Goal: Task Accomplishment & Management: Manage account settings

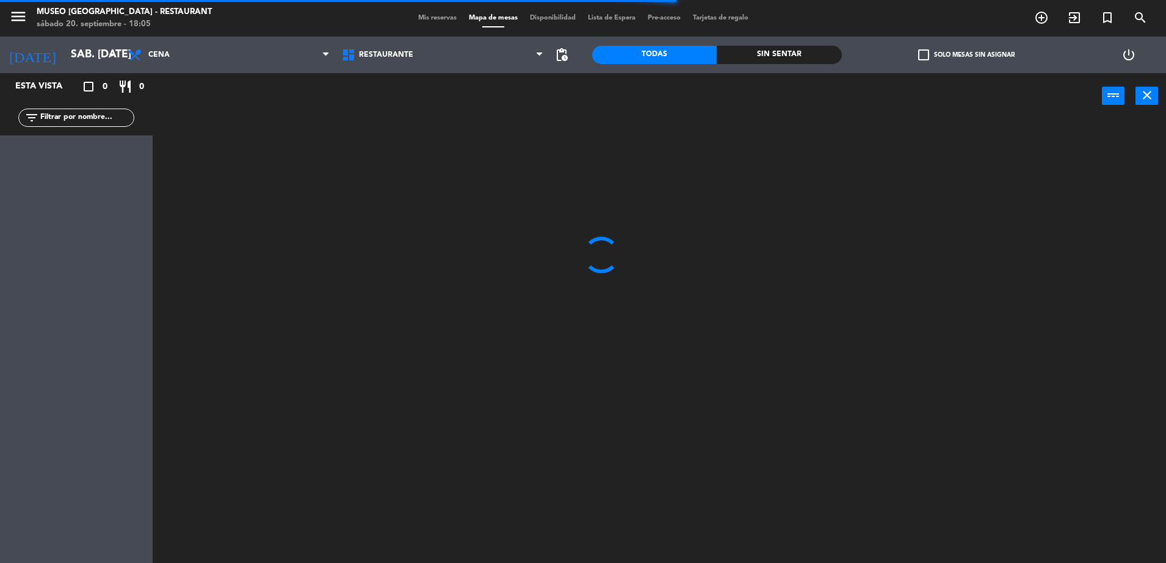
click at [43, 117] on input "text" at bounding box center [86, 117] width 95 height 13
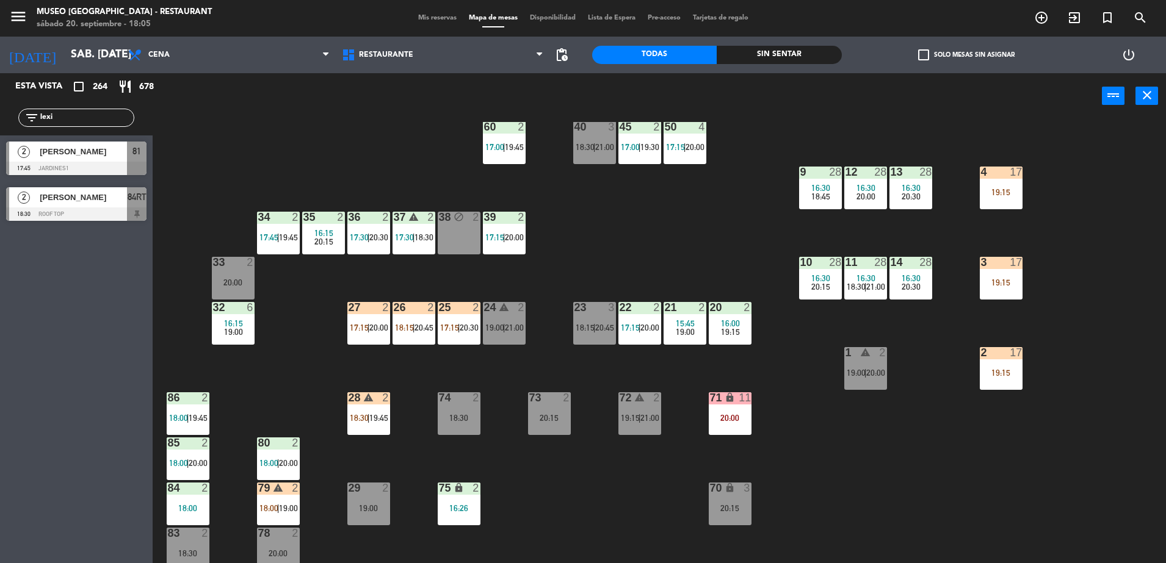
scroll to position [208, 0]
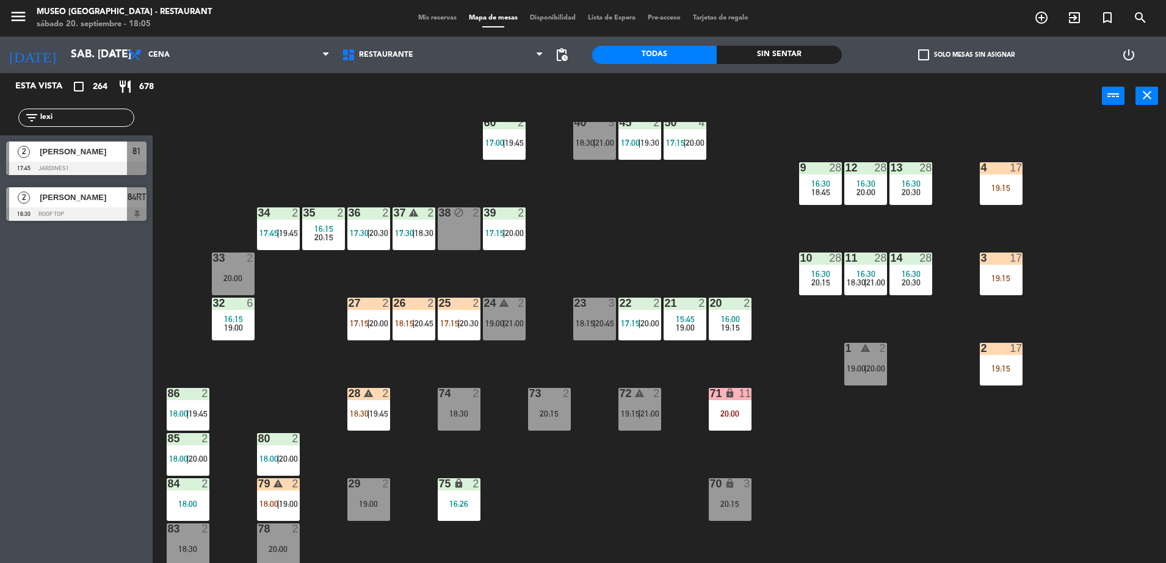
type input "lexi"
click at [386, 38] on div "Restaurante Roof Top Restaurante Restaurante Roof Top" at bounding box center [443, 55] width 214 height 37
click at [406, 60] on span "Restaurante" at bounding box center [443, 55] width 214 height 27
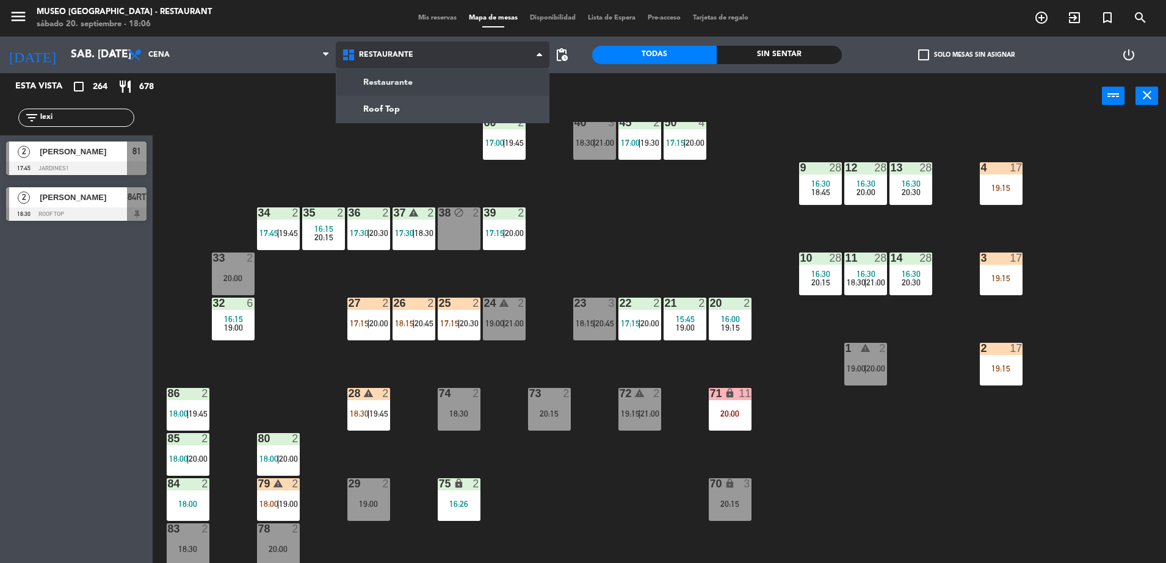
click at [422, 94] on ng-component "menu [GEOGRAPHIC_DATA] - Restaurant sábado 20. septiembre - 18:06 Mis reservas …" at bounding box center [583, 283] width 1166 height 566
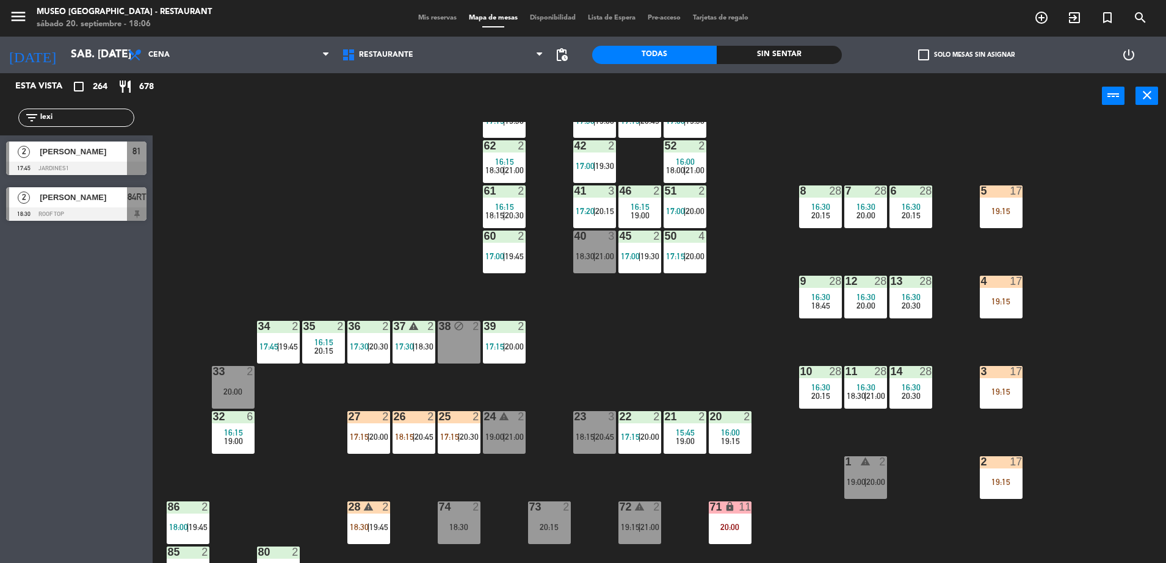
scroll to position [98, 0]
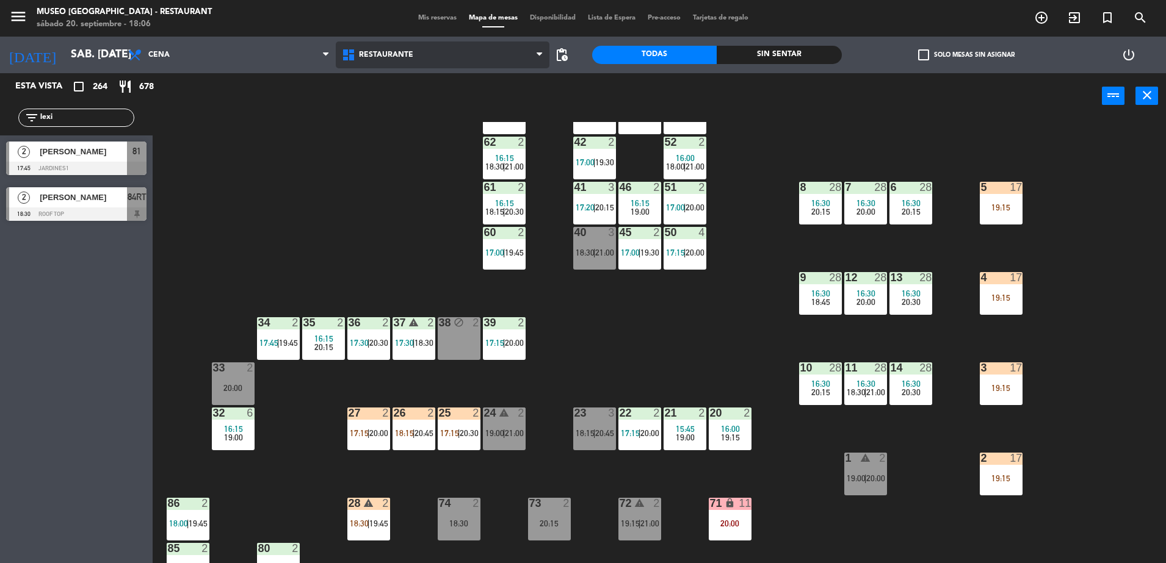
click at [367, 61] on span "Restaurante" at bounding box center [443, 55] width 214 height 27
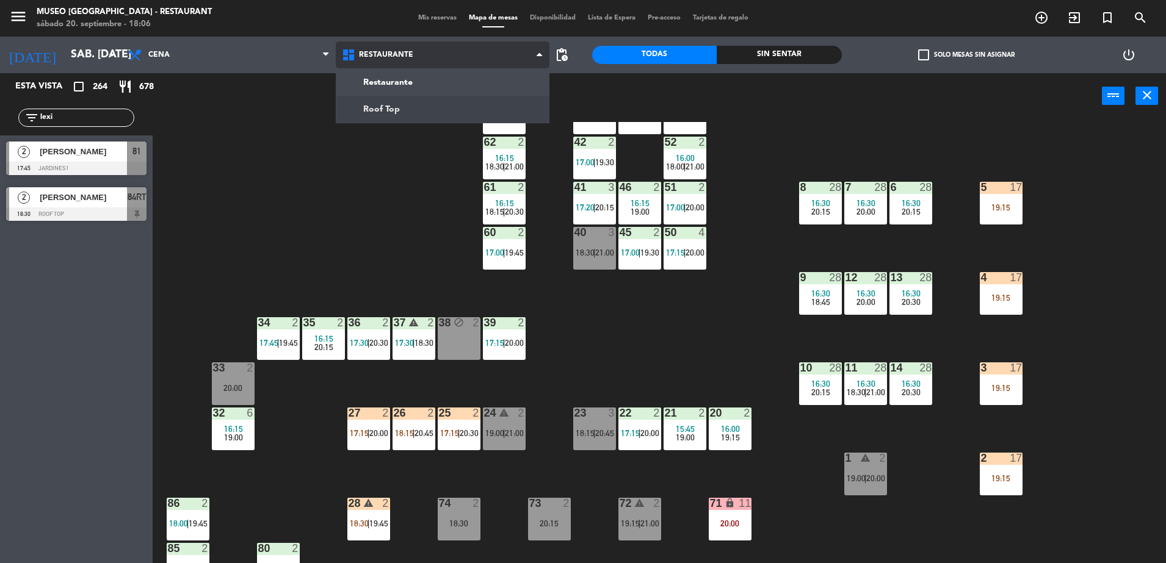
scroll to position [0, 0]
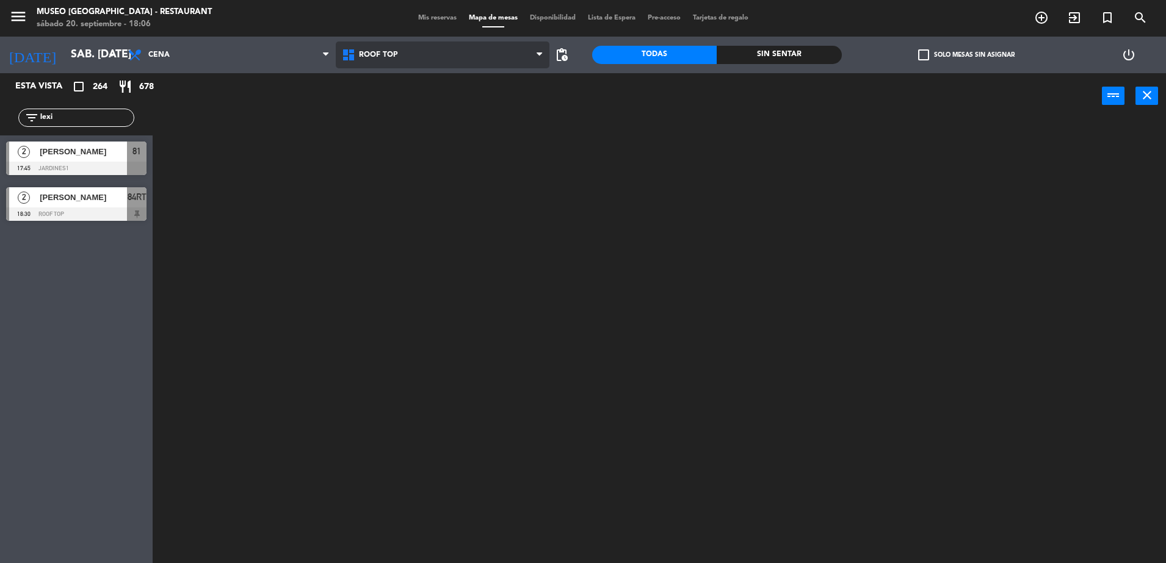
click at [427, 107] on ng-component "menu [GEOGRAPHIC_DATA] - Restaurant sábado 20. septiembre - 18:06 Mis reservas …" at bounding box center [583, 283] width 1166 height 566
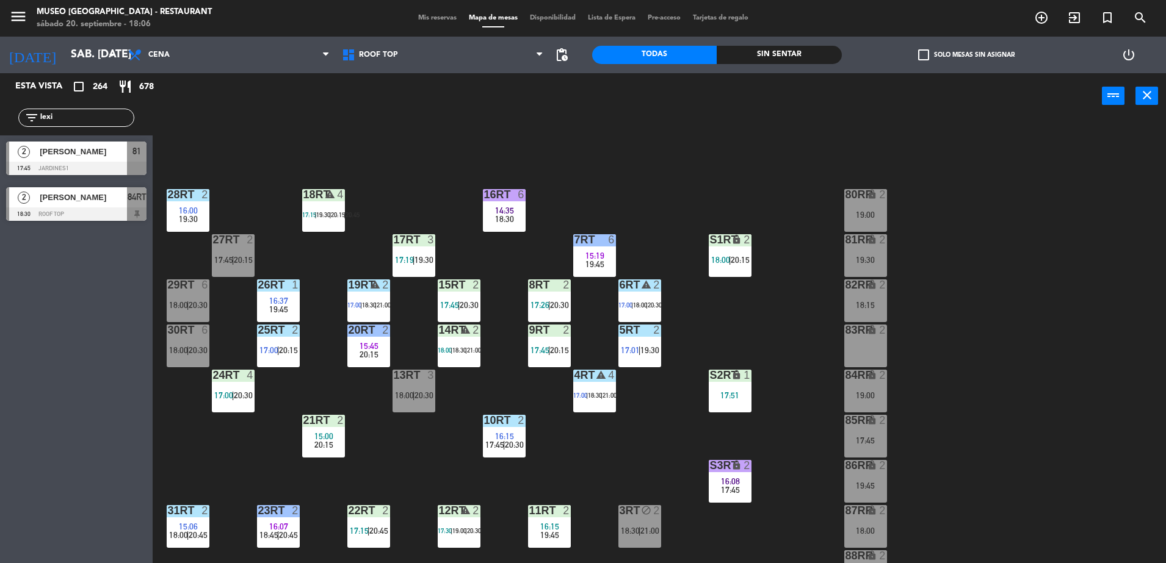
scroll to position [479, 0]
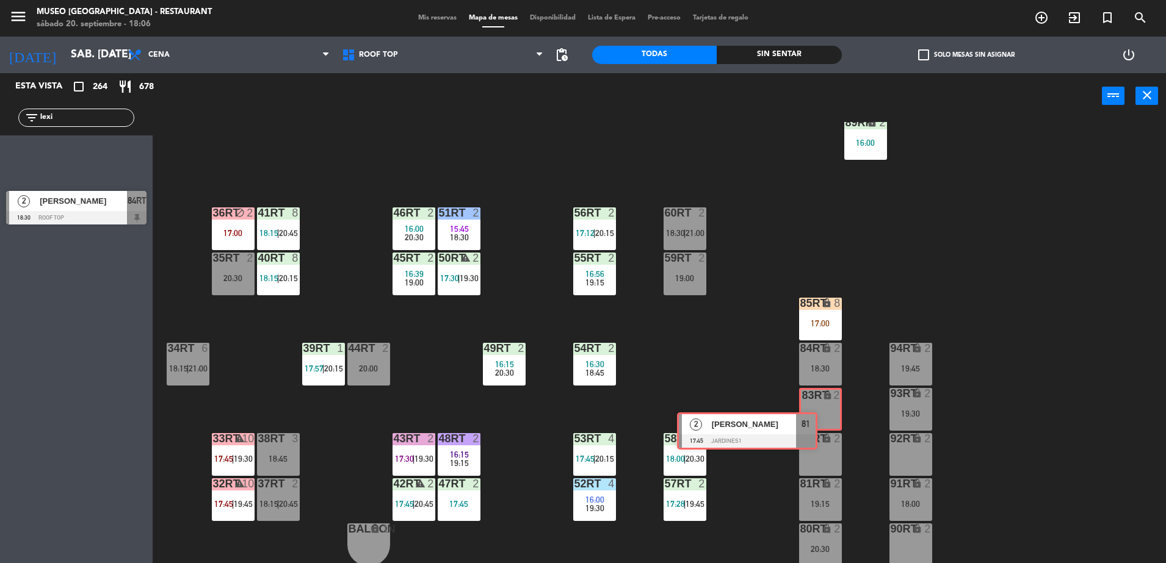
drag, startPoint x: 129, startPoint y: 154, endPoint x: 809, endPoint y: 407, distance: 726.2
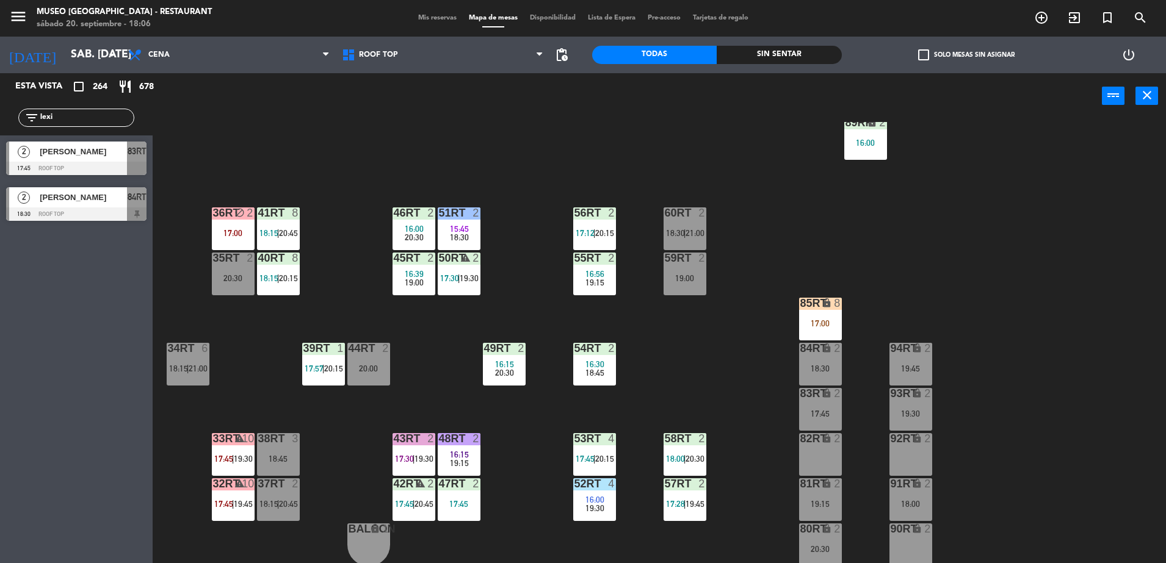
click at [112, 159] on div "[PERSON_NAME]" at bounding box center [82, 152] width 89 height 20
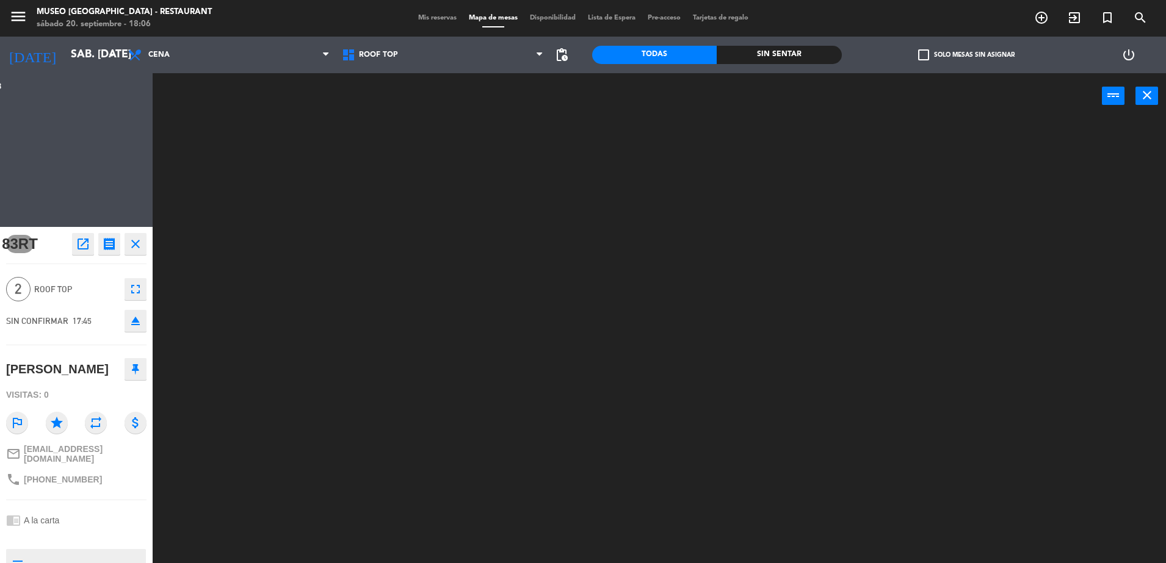
scroll to position [0, 0]
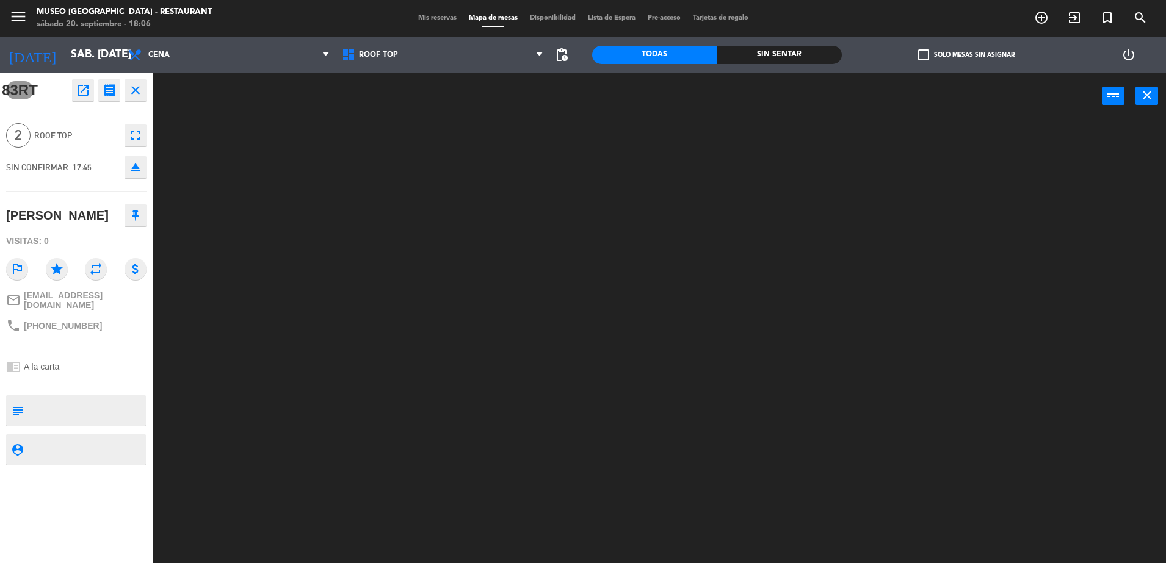
click at [75, 412] on textarea at bounding box center [86, 411] width 117 height 26
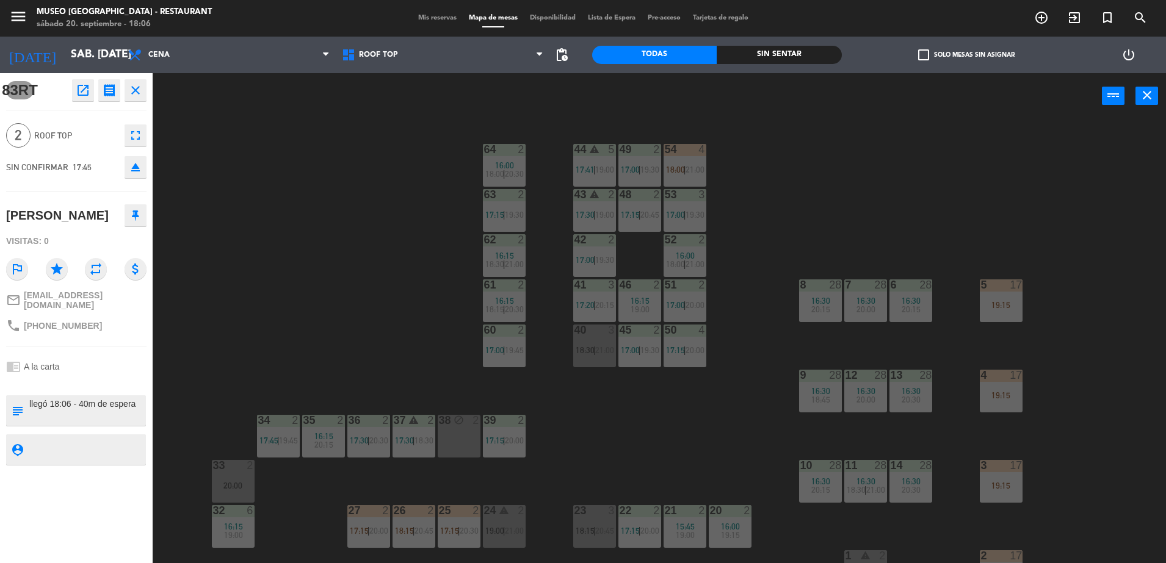
type textarea "llegó 18:06 - 40m de espera"
click at [95, 378] on div at bounding box center [76, 382] width 140 height 9
click at [356, 297] on div "44 warning 5 17:41 | 19:00 49 2 17:00 | 19:30 54 4 18:00 | 21:00 64 2 16:00 18:…" at bounding box center [665, 344] width 1002 height 444
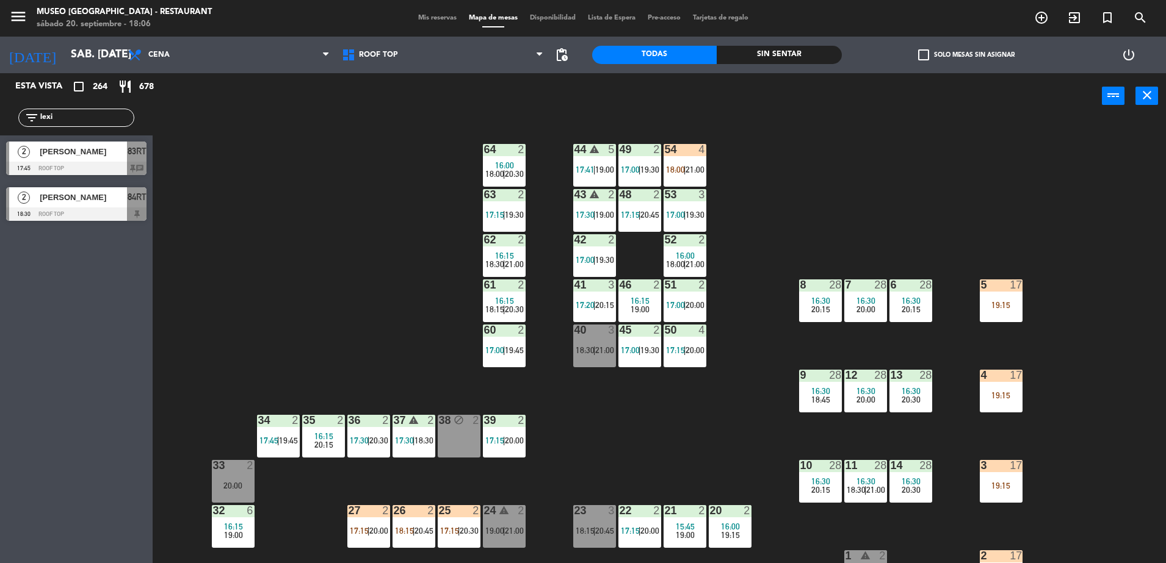
click at [121, 162] on div at bounding box center [76, 168] width 140 height 13
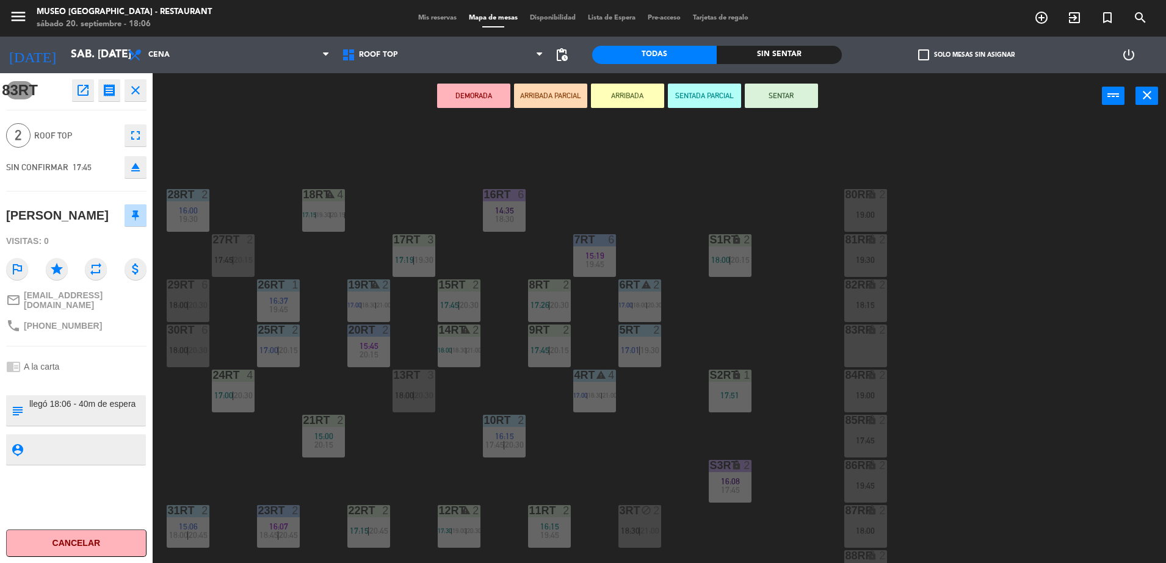
click at [565, 94] on button "ARRIBADA PARCIAL" at bounding box center [550, 96] width 73 height 24
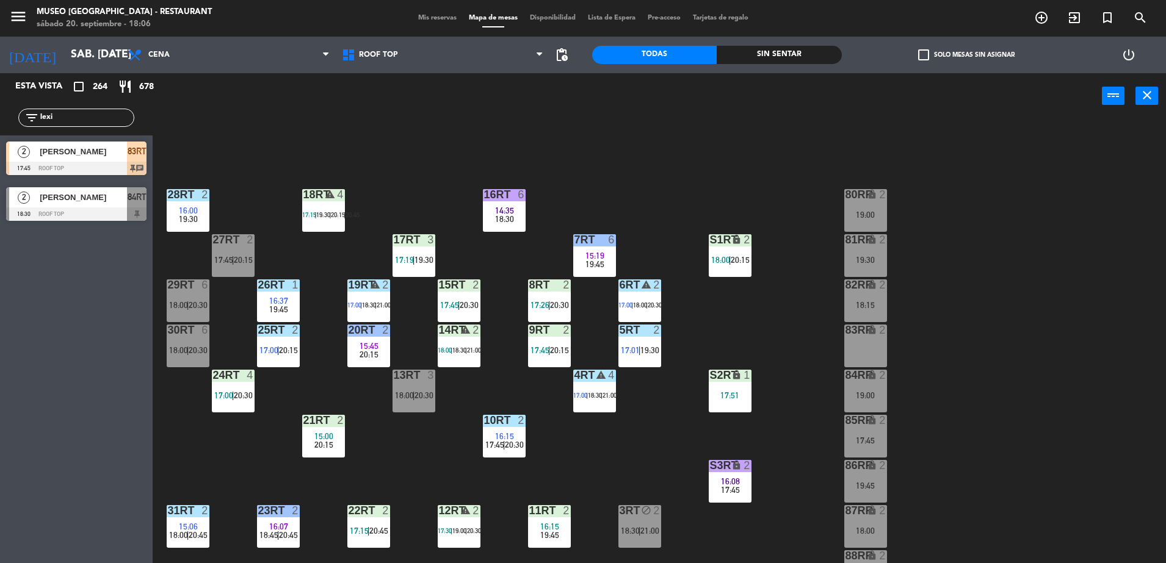
scroll to position [479, 0]
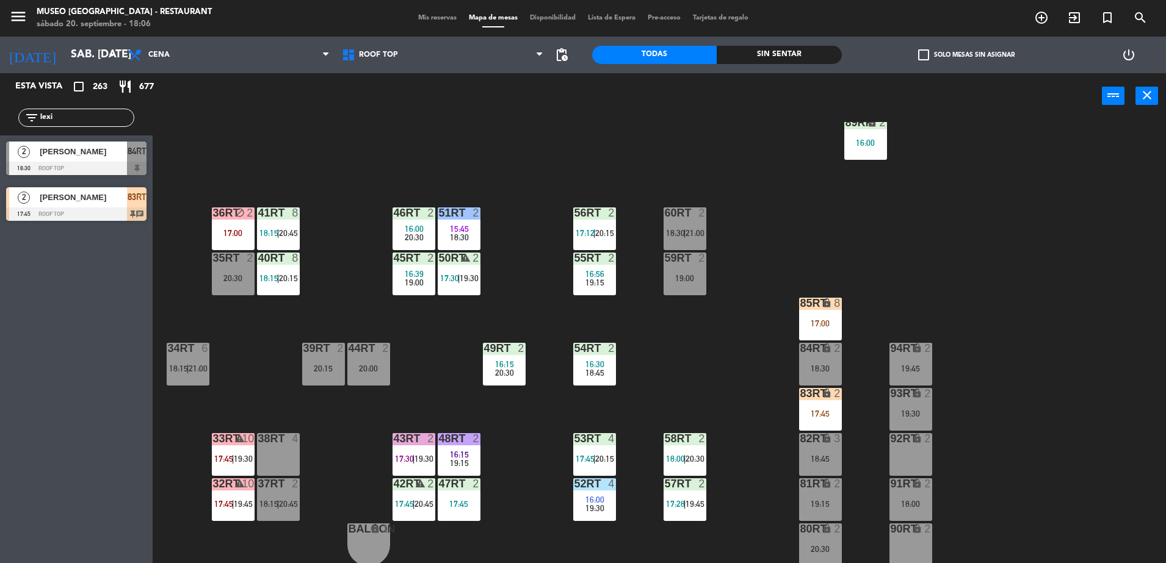
click at [325, 193] on div "18RT warning 4 17:15 | 19:30 | 20:15 | 20:45 16RT 6 14:35 18:30 28RT 2 16:00 19…" at bounding box center [665, 344] width 1002 height 444
click at [239, 467] on div "33rt warning 10 17:45 | 19:30" at bounding box center [233, 454] width 43 height 43
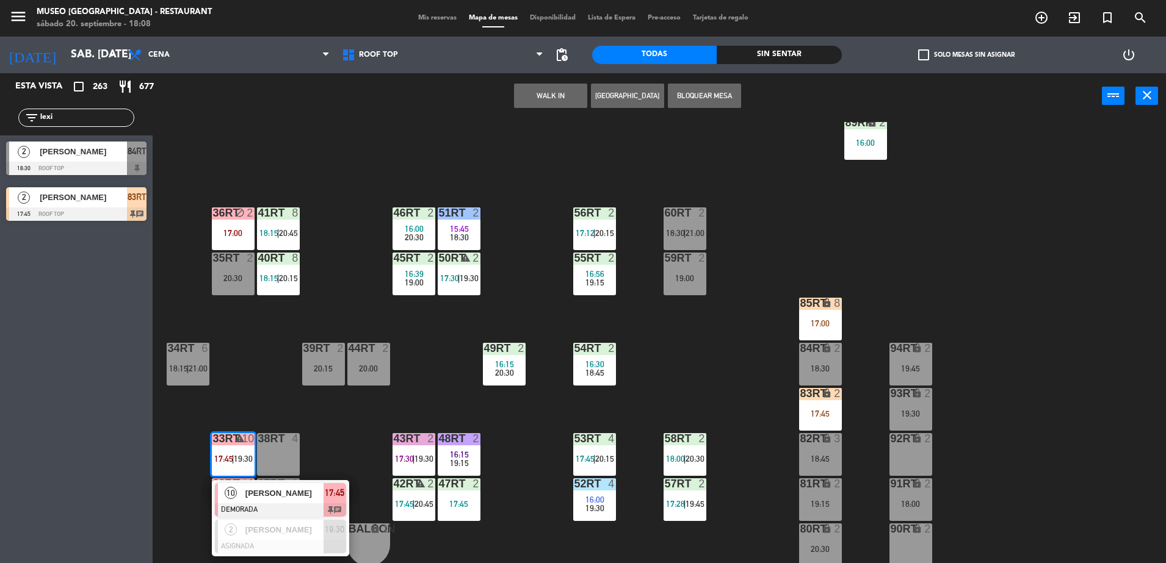
click at [256, 490] on span "[PERSON_NAME]" at bounding box center [284, 493] width 78 height 13
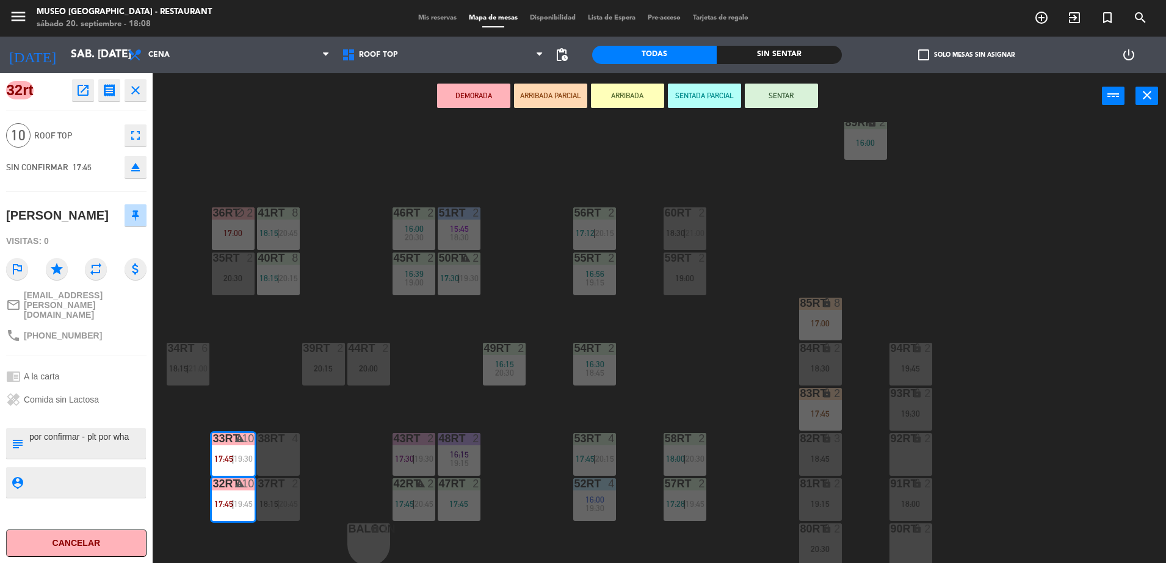
click at [83, 103] on div "32rt open_in_new receipt 5:45 PM sáb., [DATE] personas [PERSON_NAME] Mesa 32rt+…" at bounding box center [76, 318] width 153 height 490
click at [82, 90] on icon "open_in_new" at bounding box center [83, 90] width 15 height 15
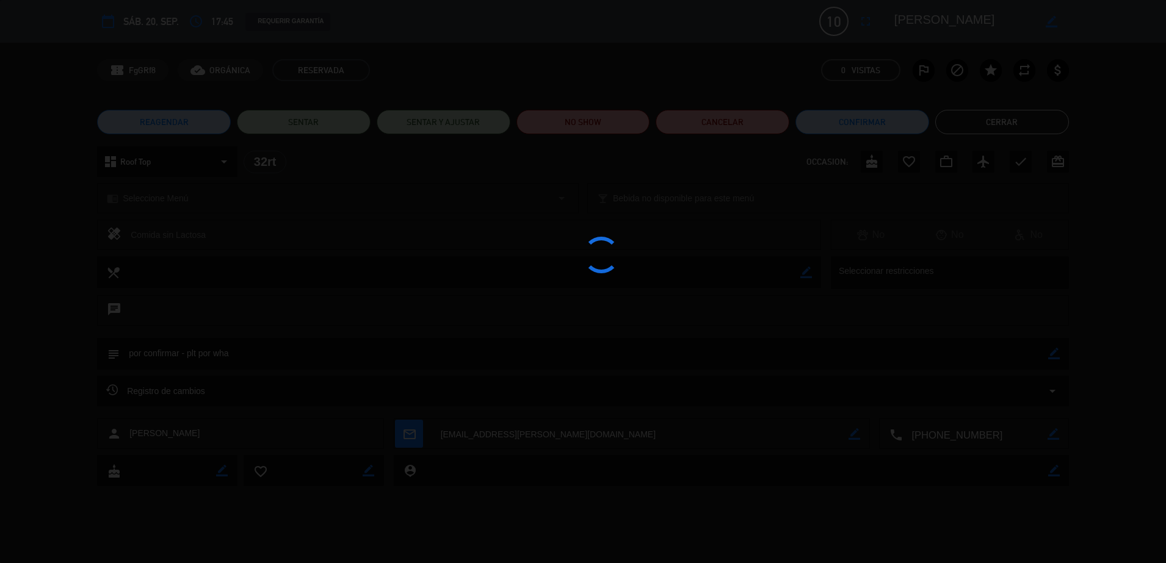
click at [557, 99] on div at bounding box center [583, 281] width 1166 height 563
click at [583, 108] on div at bounding box center [583, 281] width 1166 height 563
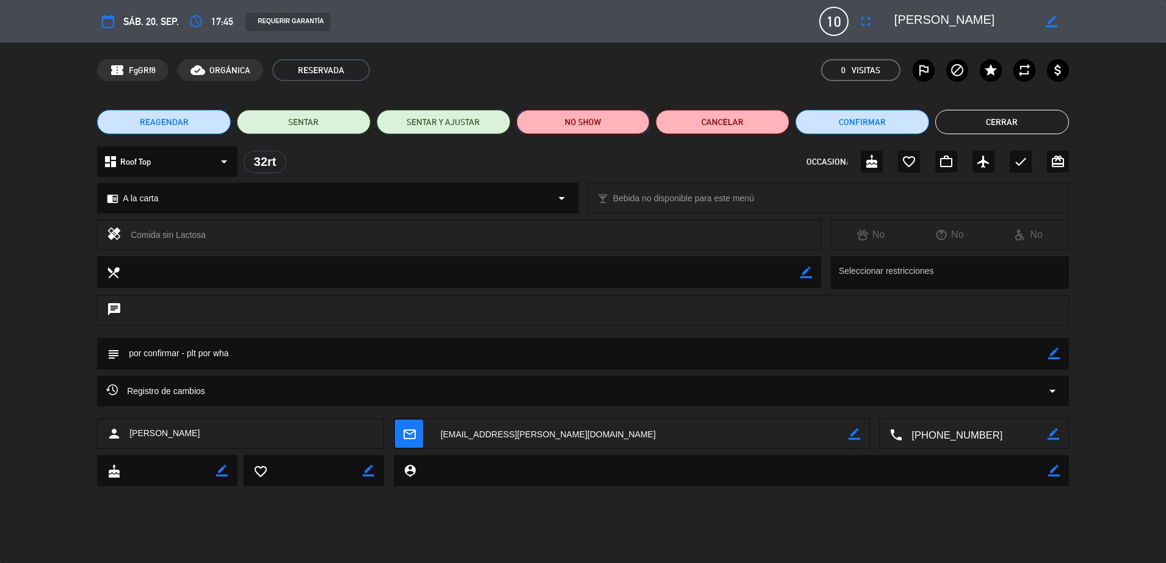
click at [577, 118] on button "NO SHOW" at bounding box center [583, 122] width 134 height 24
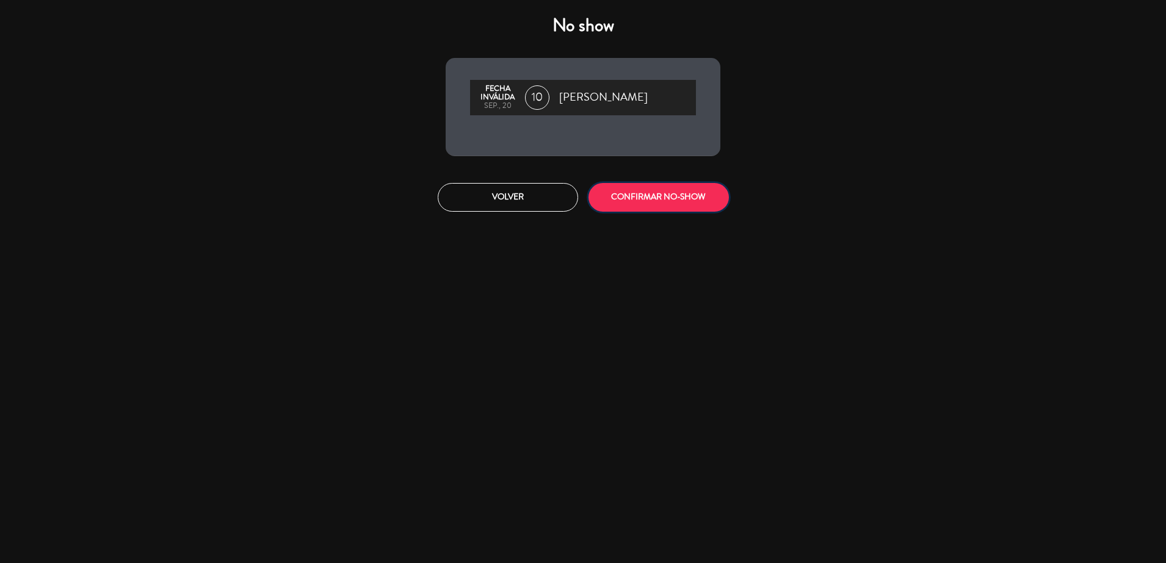
click at [670, 194] on button "CONFIRMAR NO-SHOW" at bounding box center [658, 197] width 140 height 29
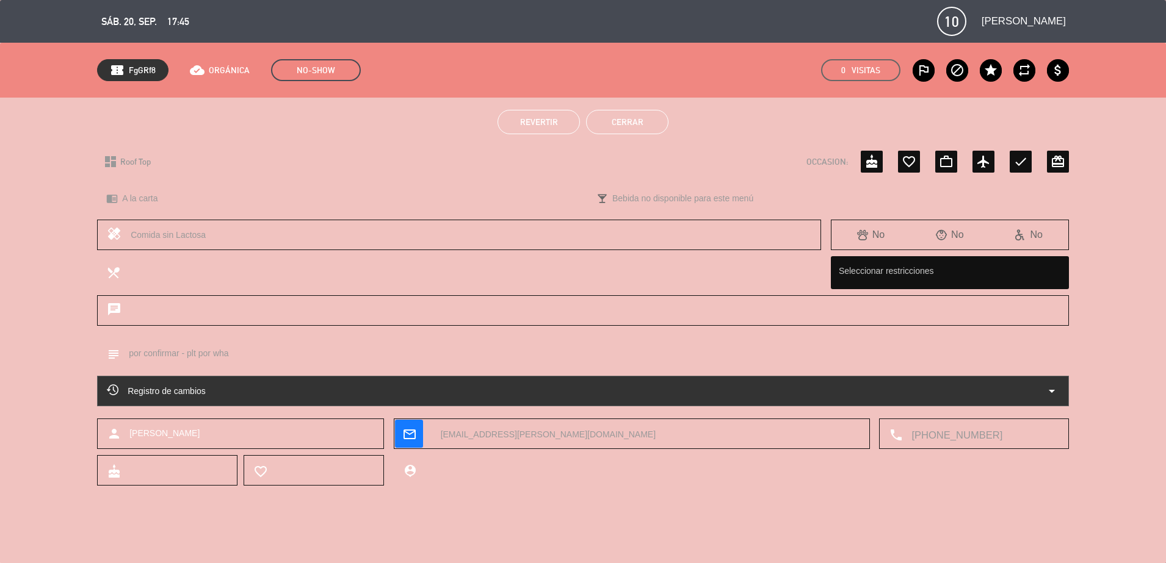
click at [651, 114] on button "Cerrar" at bounding box center [627, 122] width 82 height 24
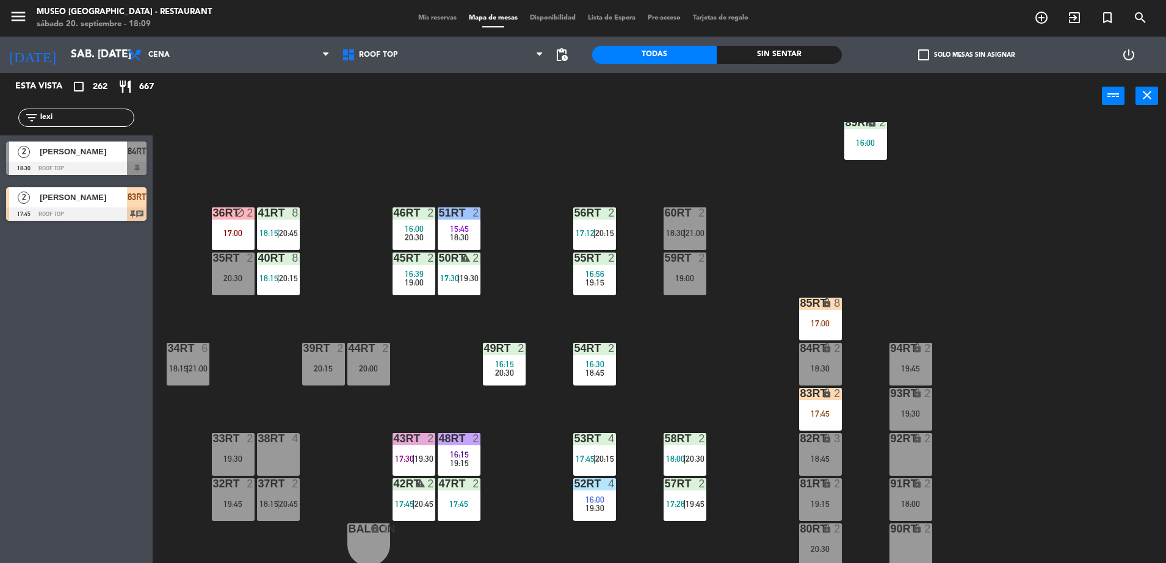
drag, startPoint x: 68, startPoint y: 115, endPoint x: -3, endPoint y: 98, distance: 73.3
click at [0, 98] on html "close × Museo Larco Café - Restaurant × chrome_reader_mode Listado de Reservas …" at bounding box center [583, 281] width 1166 height 563
type input "yeff"
drag, startPoint x: 137, startPoint y: 159, endPoint x: 779, endPoint y: 418, distance: 692.9
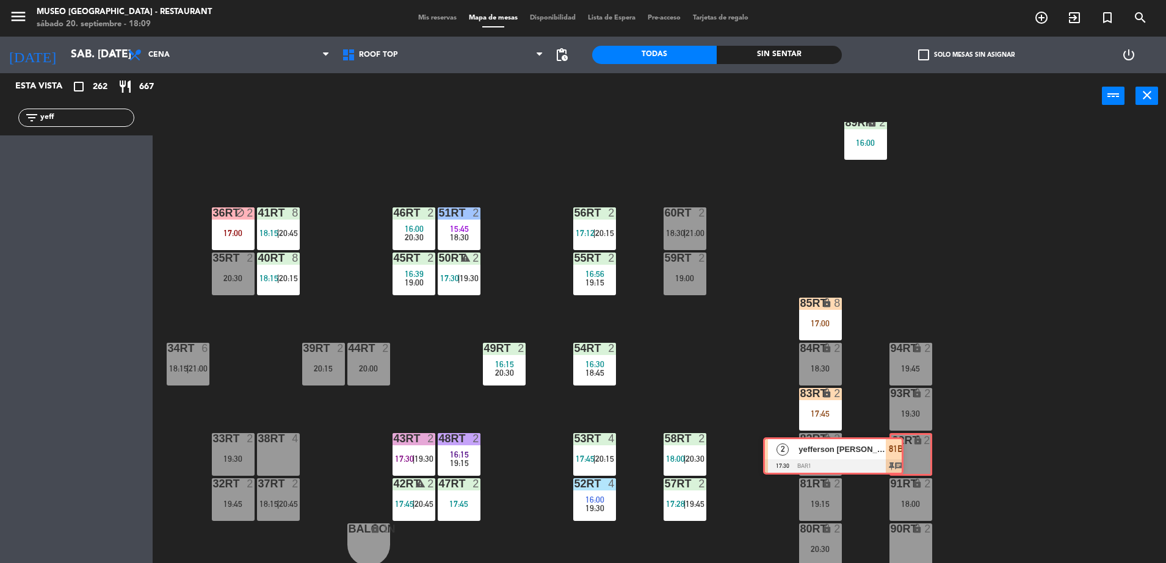
drag, startPoint x: 137, startPoint y: 149, endPoint x: 903, endPoint y: 447, distance: 821.9
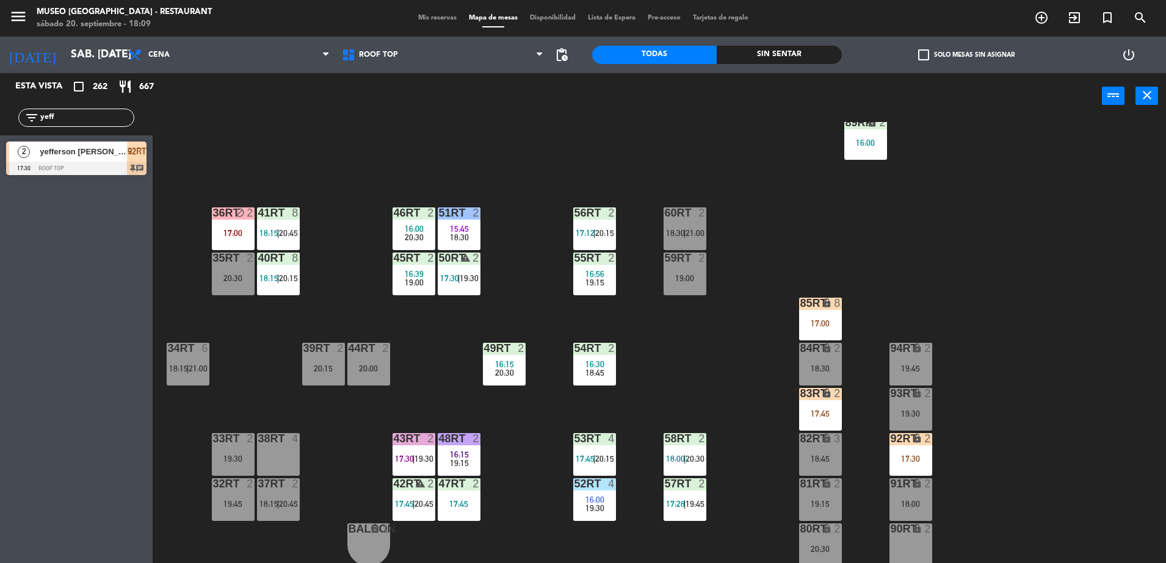
click at [920, 458] on div "17:30" at bounding box center [910, 459] width 43 height 9
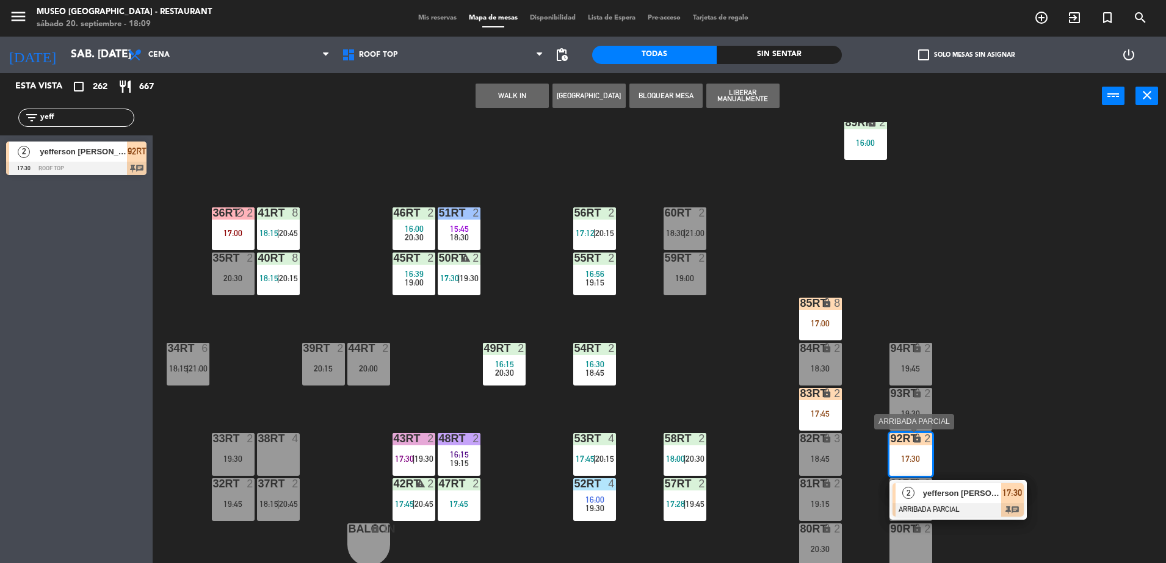
click at [970, 504] on div at bounding box center [957, 510] width 131 height 13
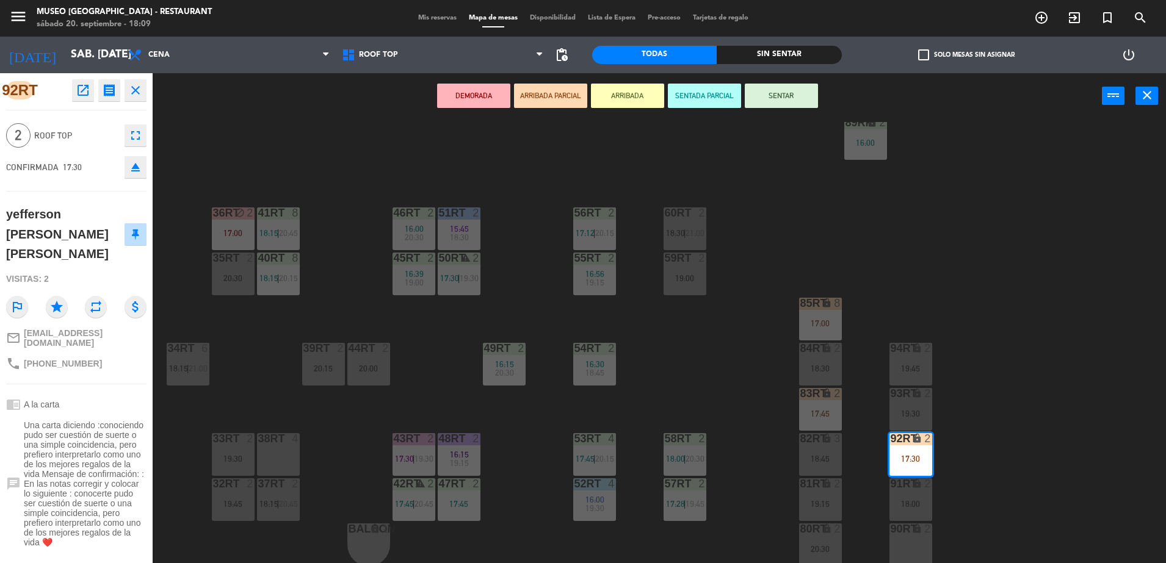
click at [69, 459] on span "Una carta diciendo :conociendo pudo ser cuestión de suerte o una simple coincid…" at bounding box center [85, 484] width 123 height 127
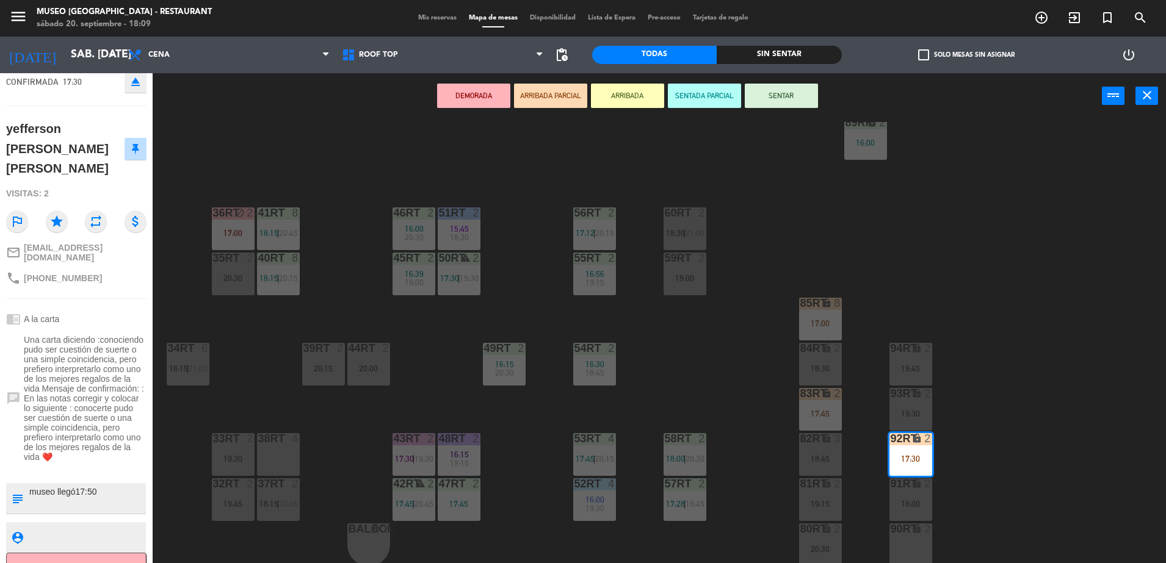
click at [354, 317] on div "18RT warning 4 17:15 | 19:30 | 20:15 | 20:45 16RT 6 14:35 18:30 28RT 2 16:00 19…" at bounding box center [665, 344] width 1002 height 444
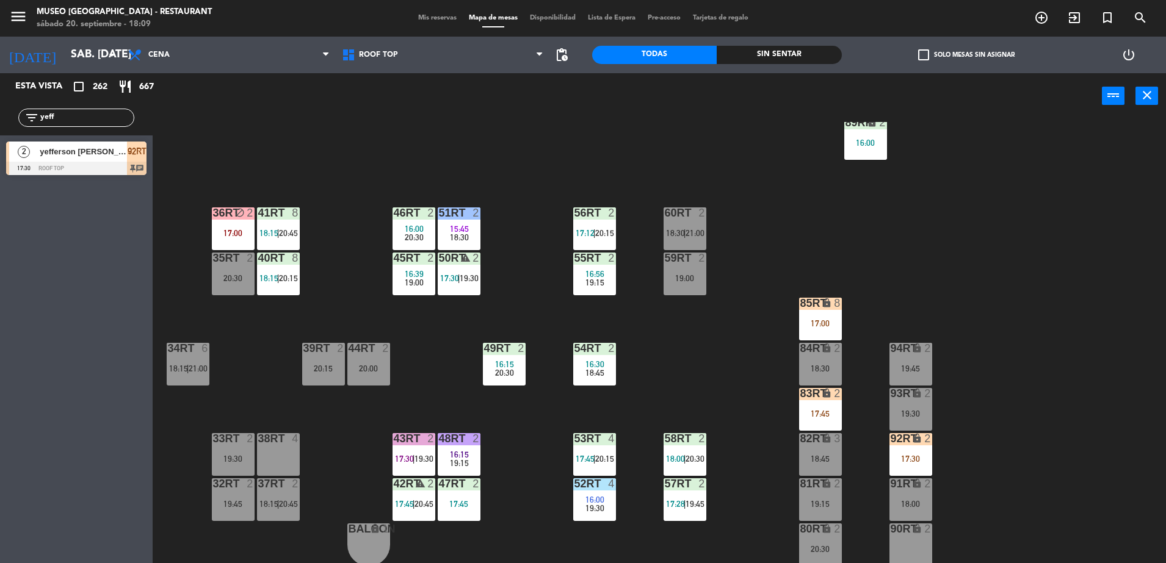
scroll to position [0, 0]
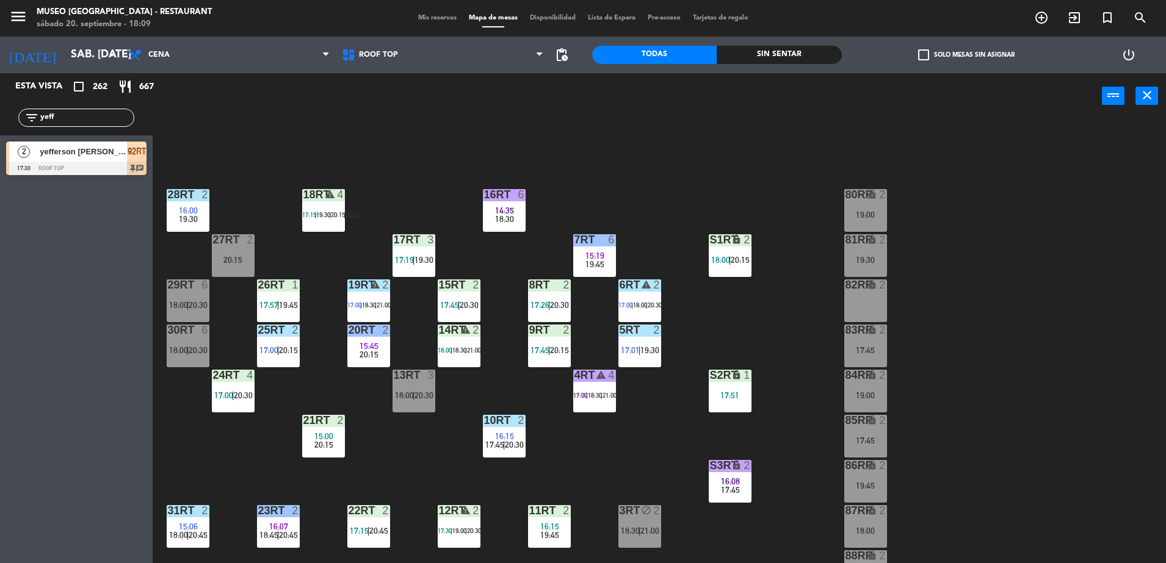
click at [855, 293] on div "82RR lock 2" at bounding box center [865, 301] width 43 height 43
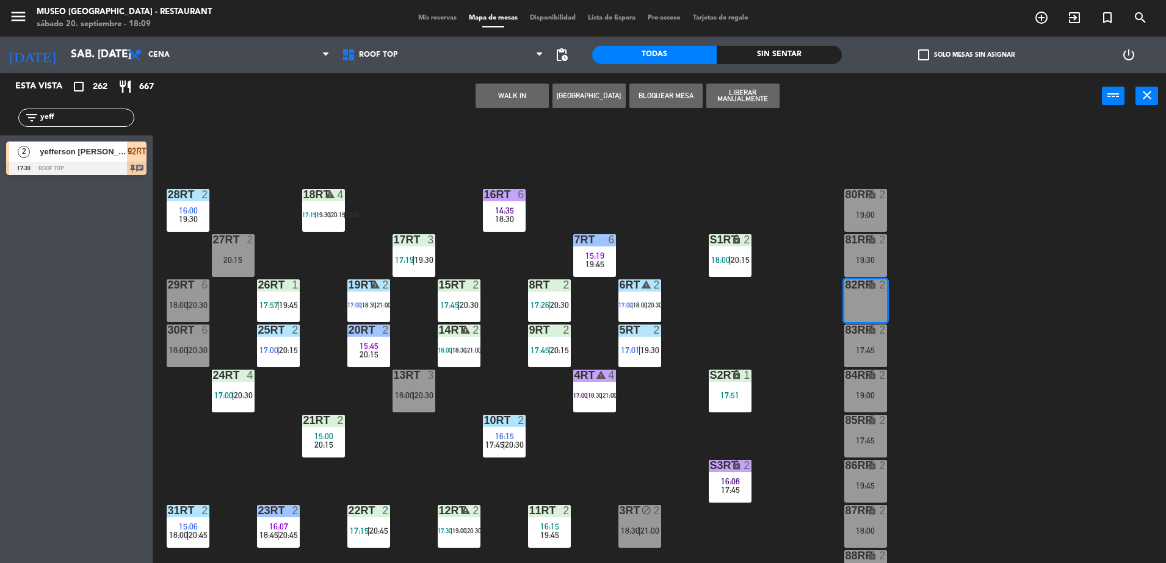
click at [544, 110] on div "WALK IN Crear Reserva Bloquear Mesa Liberar Manualmente power_input close" at bounding box center [627, 96] width 949 height 46
click at [518, 93] on button "WALK IN" at bounding box center [511, 96] width 73 height 24
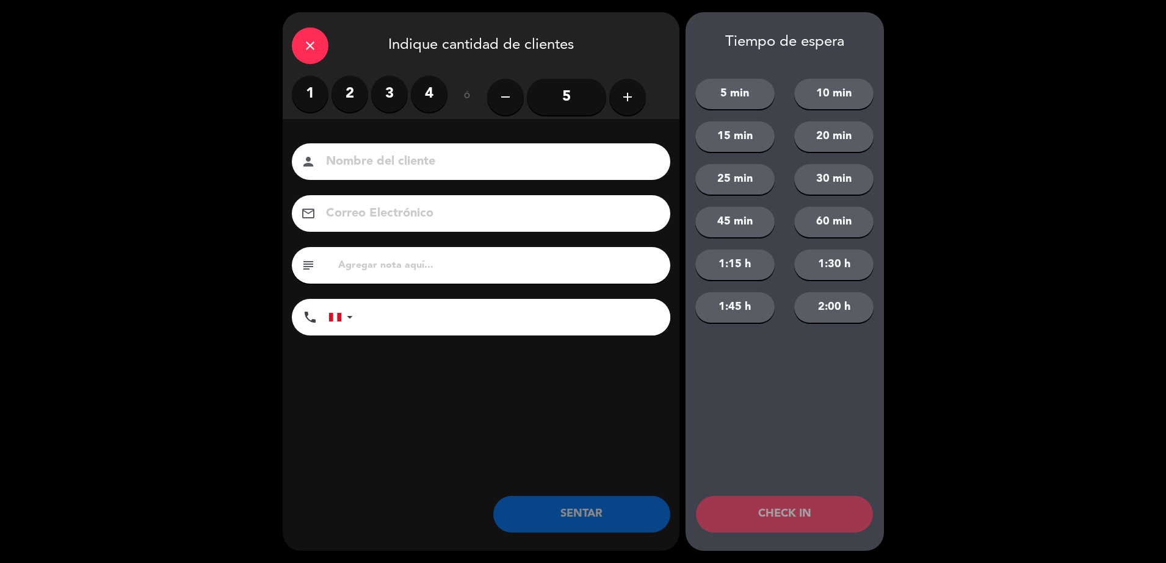
click at [350, 93] on label "2" at bounding box center [349, 94] width 37 height 37
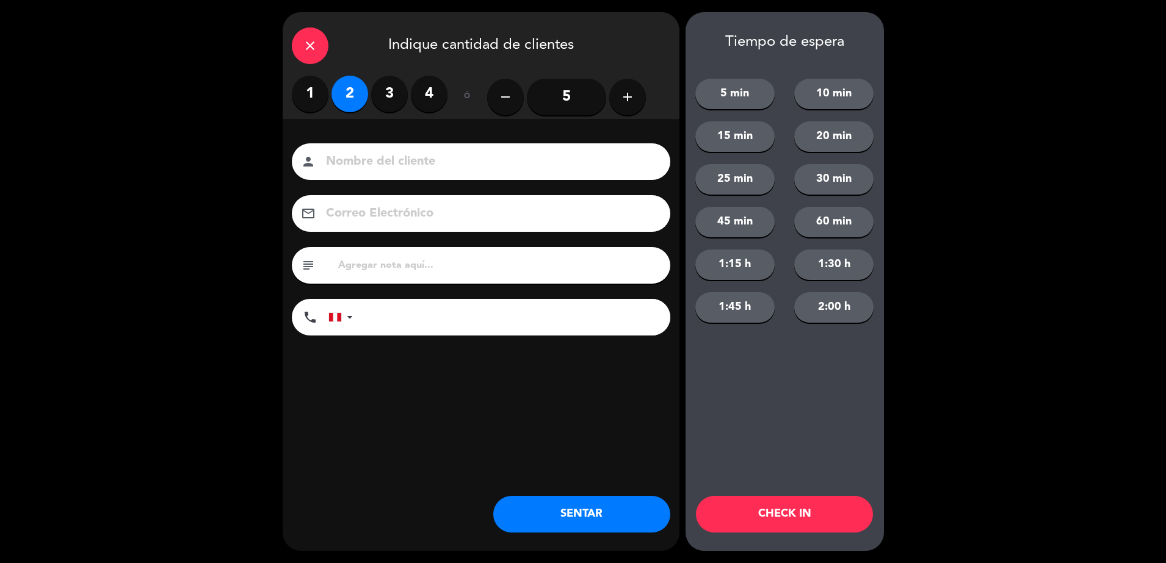
click at [385, 160] on input at bounding box center [490, 161] width 330 height 21
type input "walkin [PERSON_NAME]"
click at [383, 317] on input "tel" at bounding box center [517, 317] width 305 height 37
type input "975883850"
click at [394, 276] on div "subject" at bounding box center [481, 265] width 378 height 37
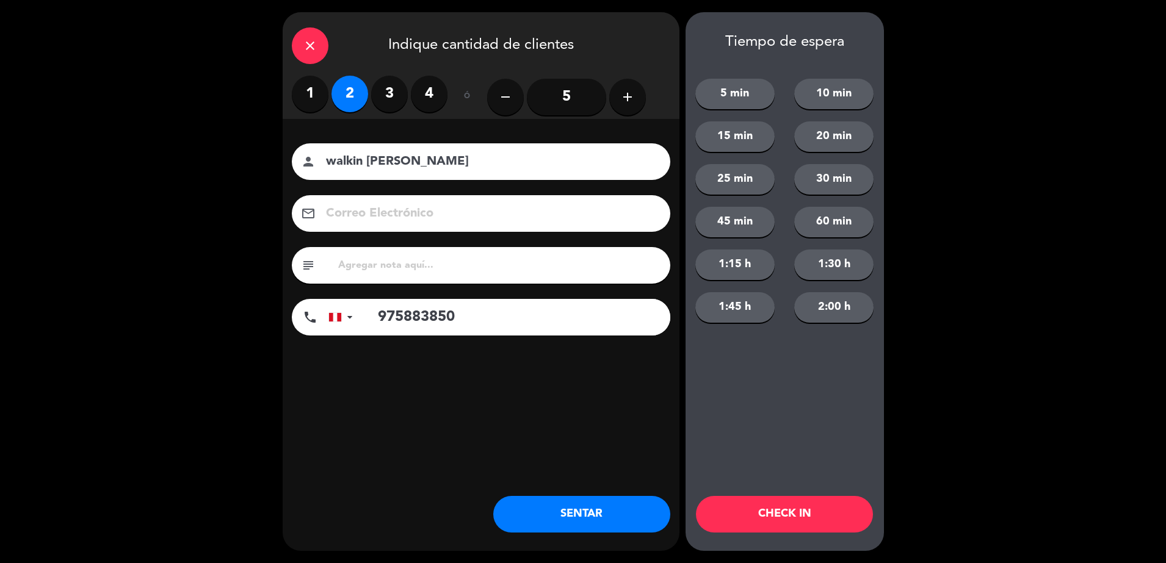
click at [379, 270] on input "text" at bounding box center [499, 265] width 324 height 17
type input "40m de espera"
click at [572, 510] on button "SENTAR" at bounding box center [581, 514] width 177 height 37
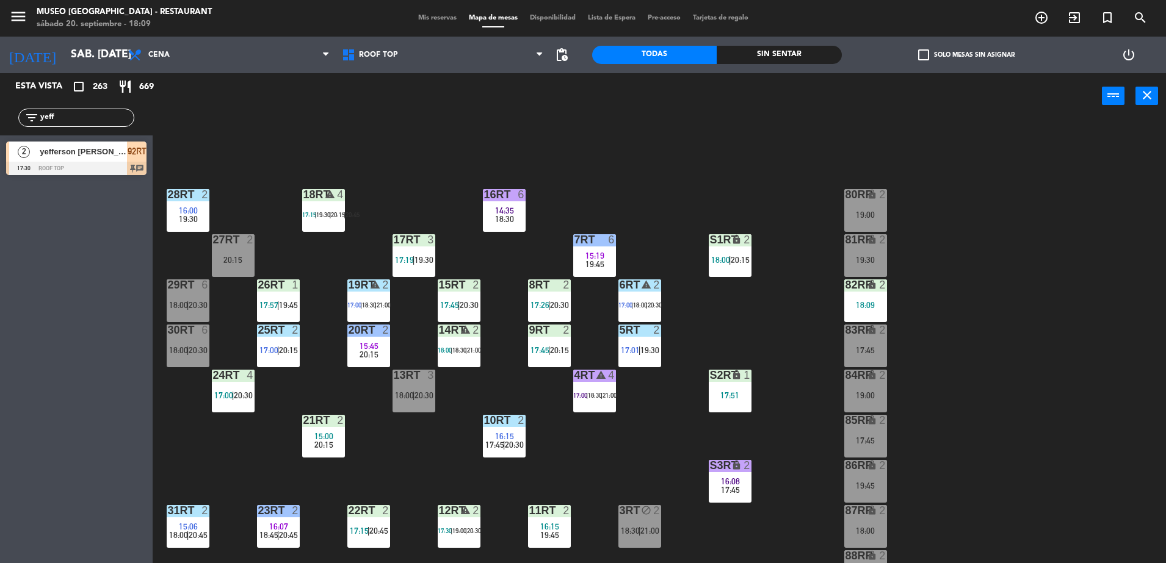
scroll to position [479, 0]
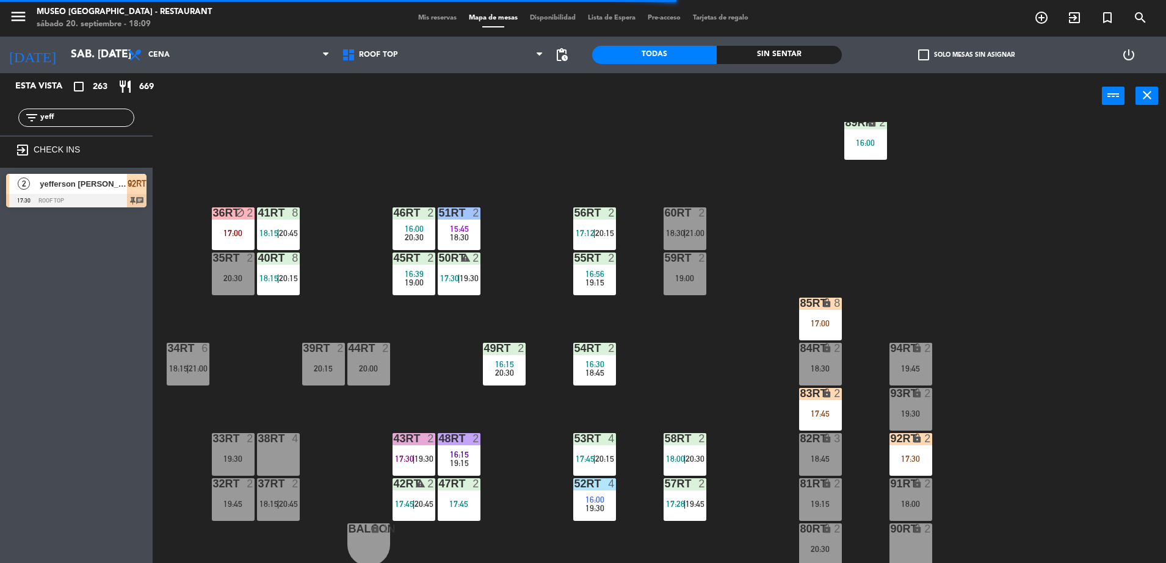
drag, startPoint x: 75, startPoint y: 122, endPoint x: 0, endPoint y: 157, distance: 83.0
click at [0, 158] on html "close × Museo Larco Café - Restaurant × chrome_reader_mode Listado de Reservas …" at bounding box center [583, 281] width 1166 height 563
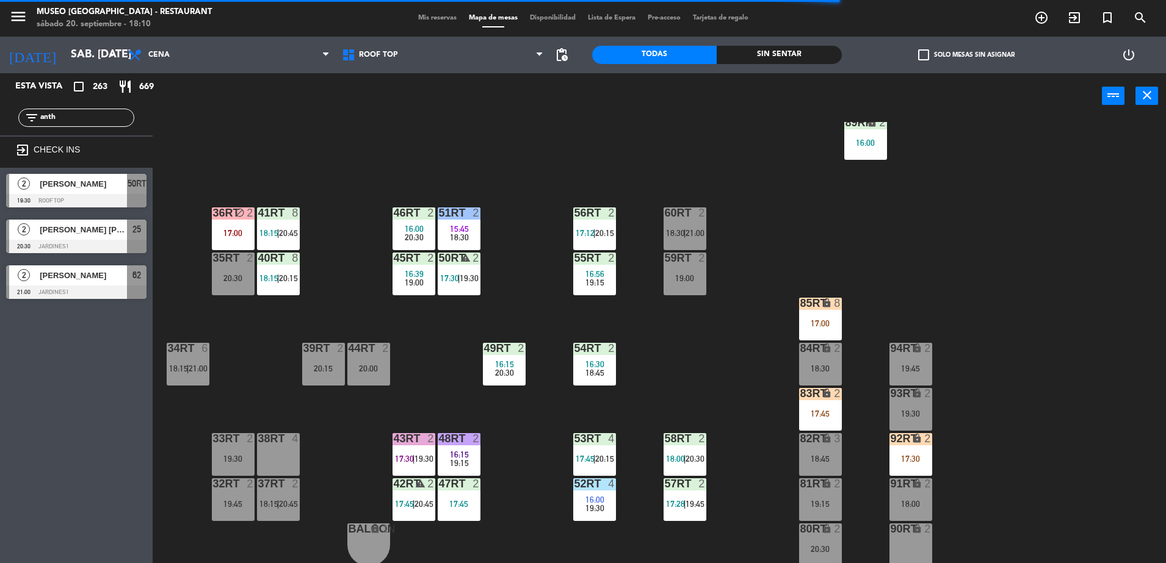
type input "anth"
click at [354, 128] on div "18RT warning 4 17:15 | 19:30 | 20:15 | 20:45 16RT 6 14:35 18:30 28RT 2 16:00 19…" at bounding box center [665, 344] width 1002 height 444
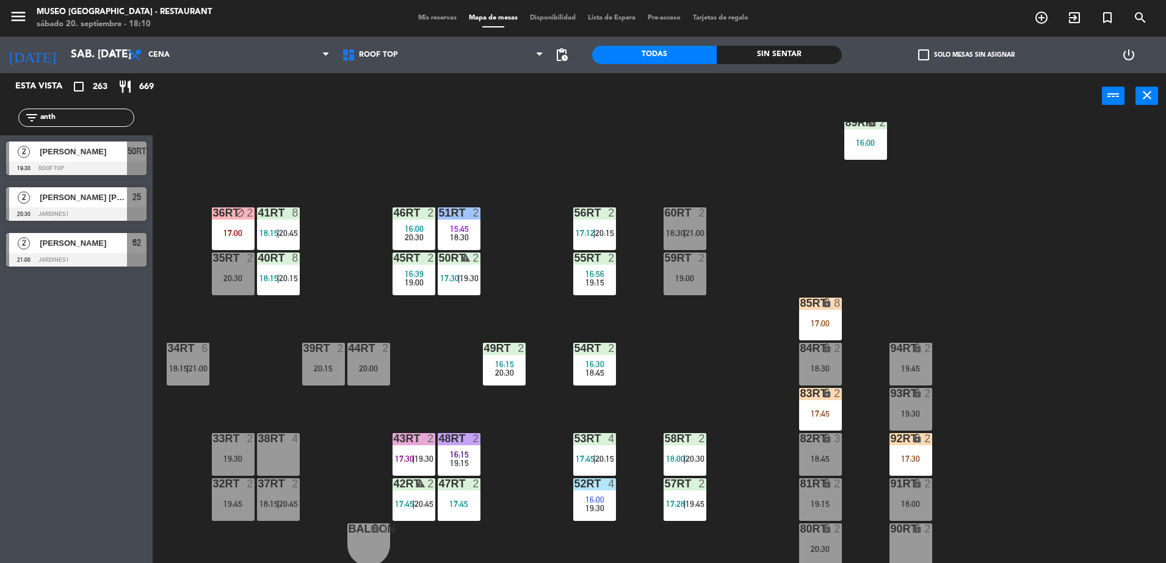
drag, startPoint x: 65, startPoint y: 118, endPoint x: 42, endPoint y: 76, distance: 48.6
click at [0, 122] on html "close × Museo Larco Café - Restaurant × chrome_reader_mode Listado de Reservas …" at bounding box center [583, 281] width 1166 height 563
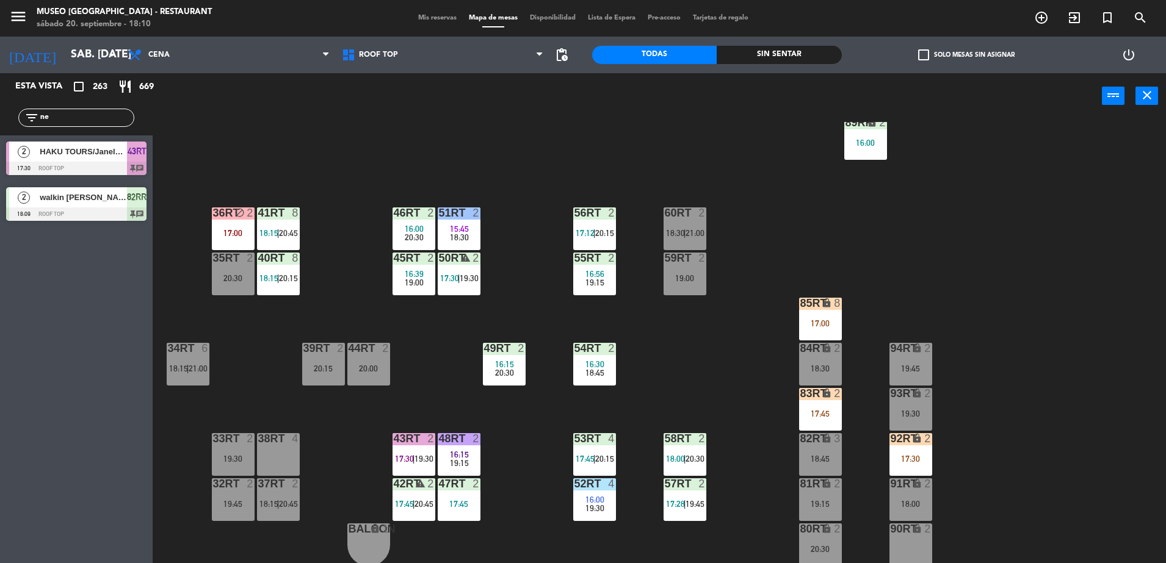
type input "n"
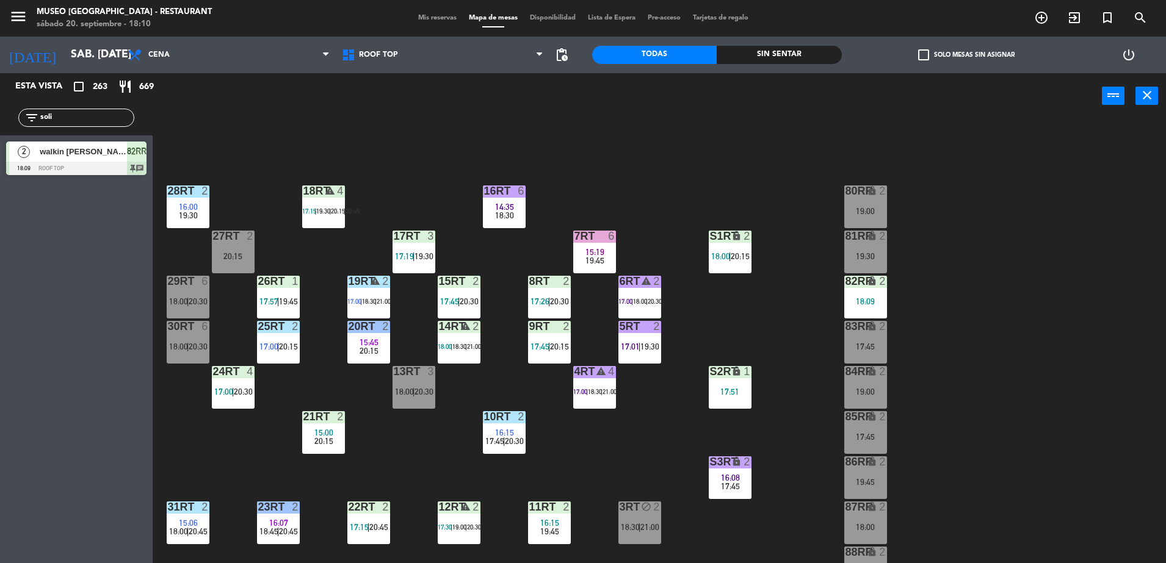
scroll to position [28, 0]
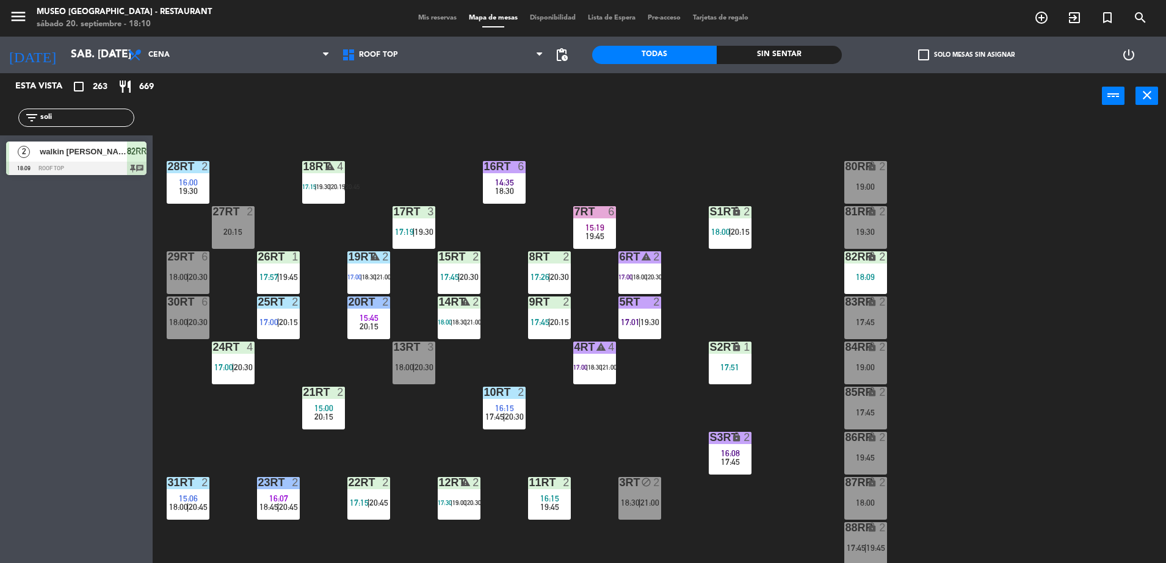
type input "soli"
click at [731, 466] on span "17:45" at bounding box center [730, 462] width 19 height 10
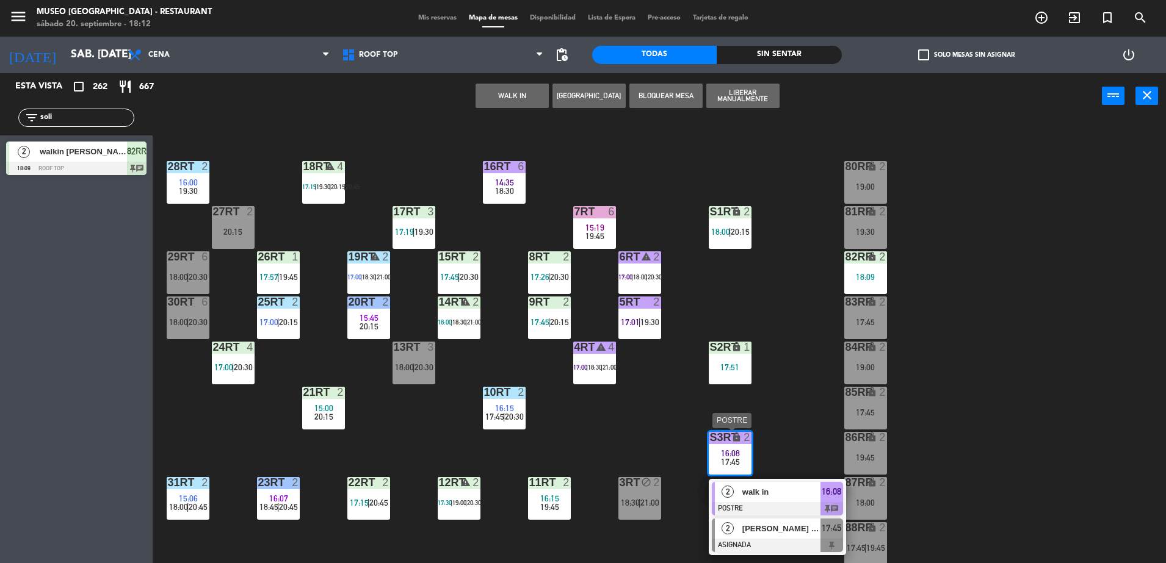
click at [761, 526] on span "[PERSON_NAME] [PERSON_NAME]" at bounding box center [781, 528] width 78 height 13
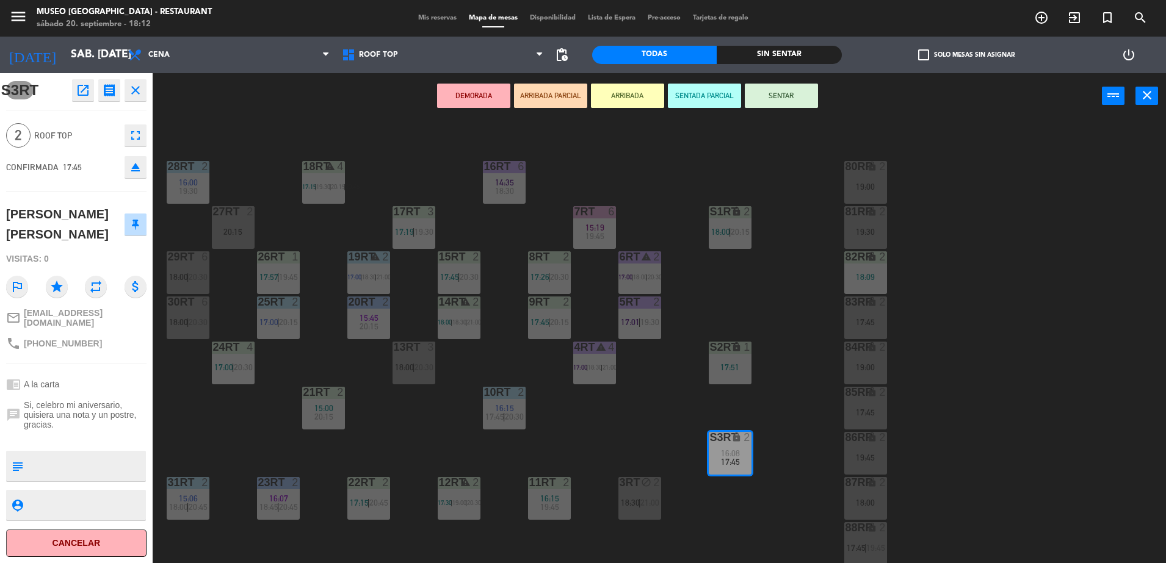
click at [529, 98] on button "ARRIBADA PARCIAL" at bounding box center [550, 96] width 73 height 24
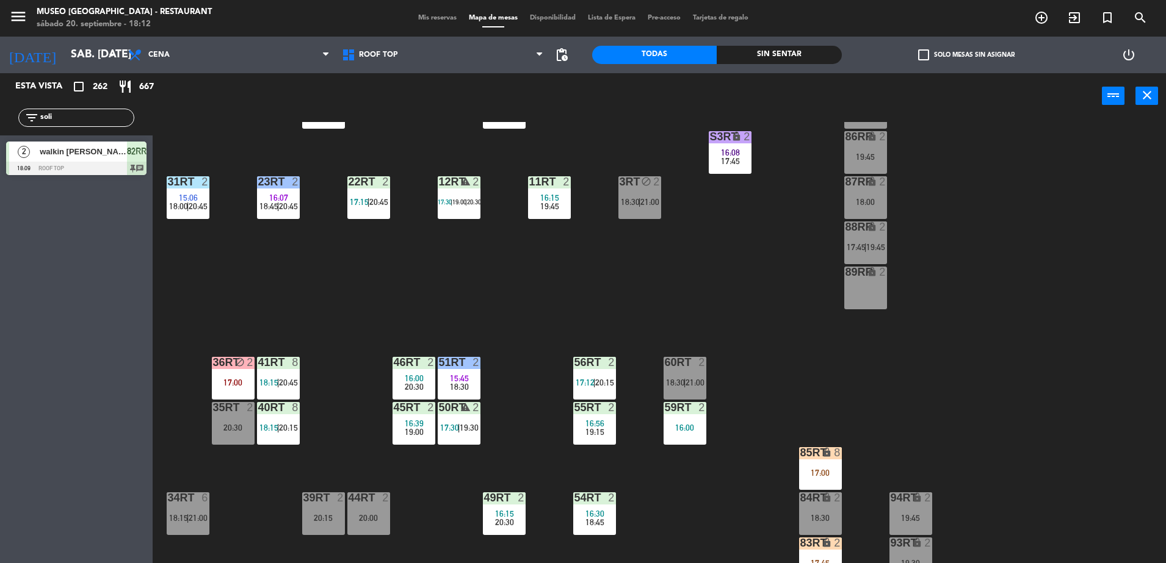
scroll to position [362, 0]
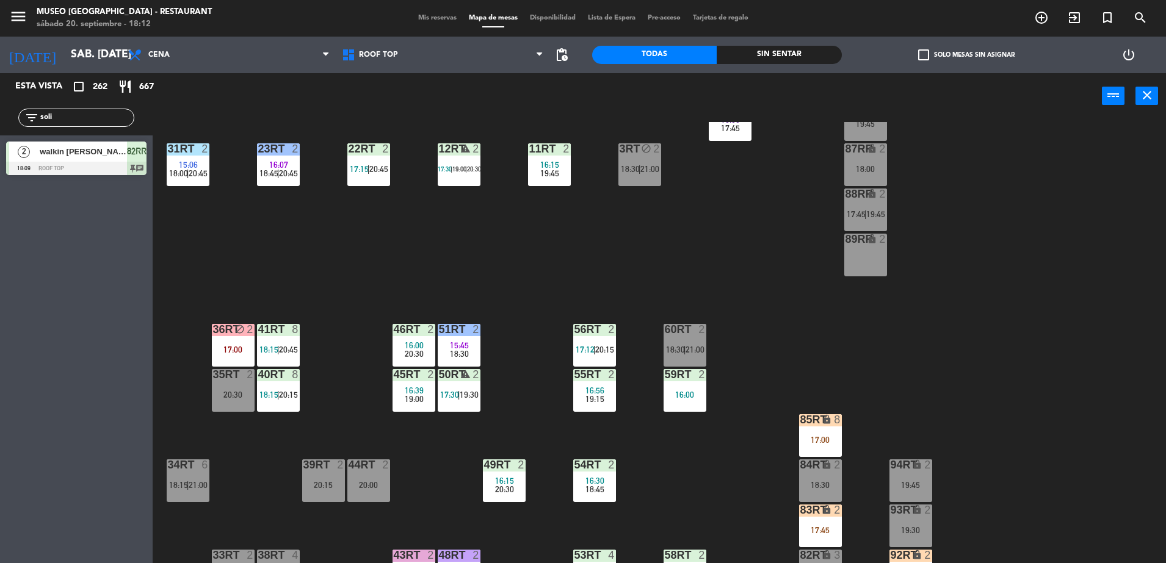
click at [712, 127] on div "17:45" at bounding box center [730, 128] width 43 height 9
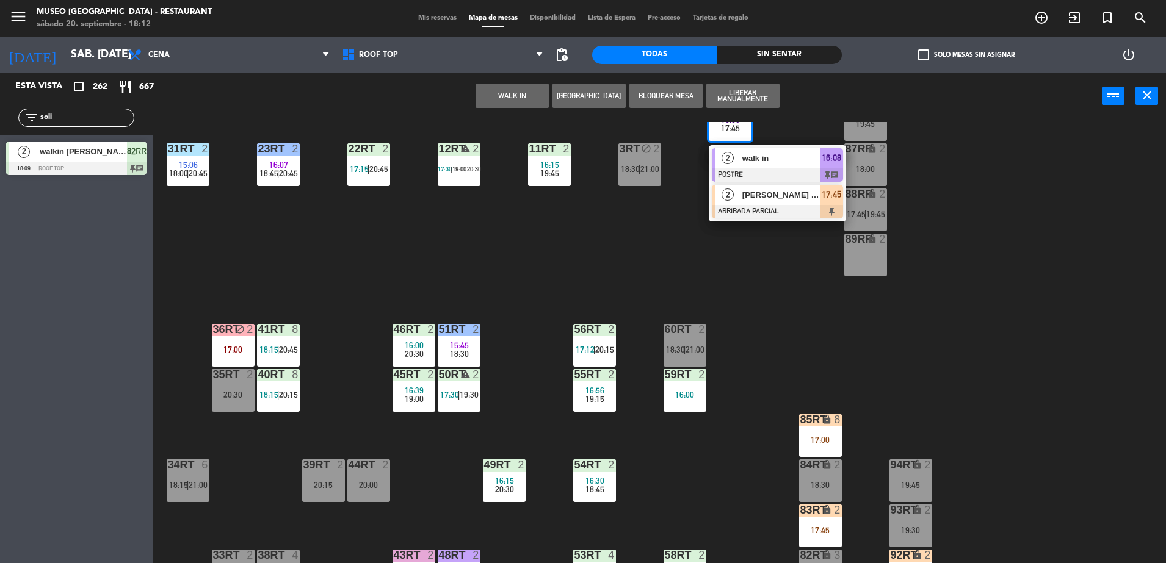
click at [761, 217] on div at bounding box center [777, 211] width 131 height 13
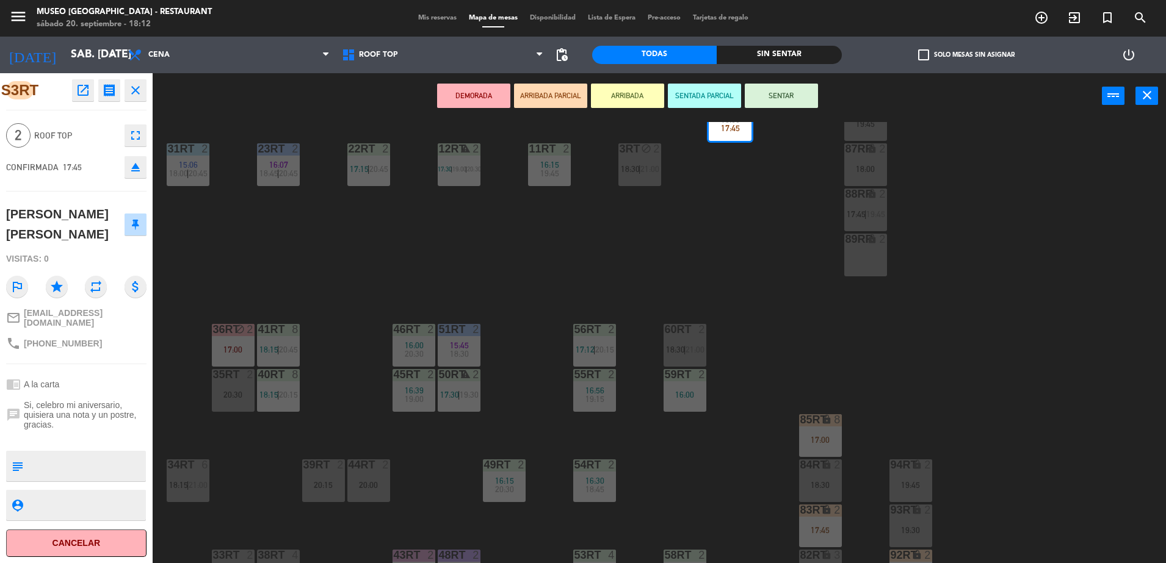
click at [871, 258] on div "89RR lock 2" at bounding box center [865, 255] width 43 height 43
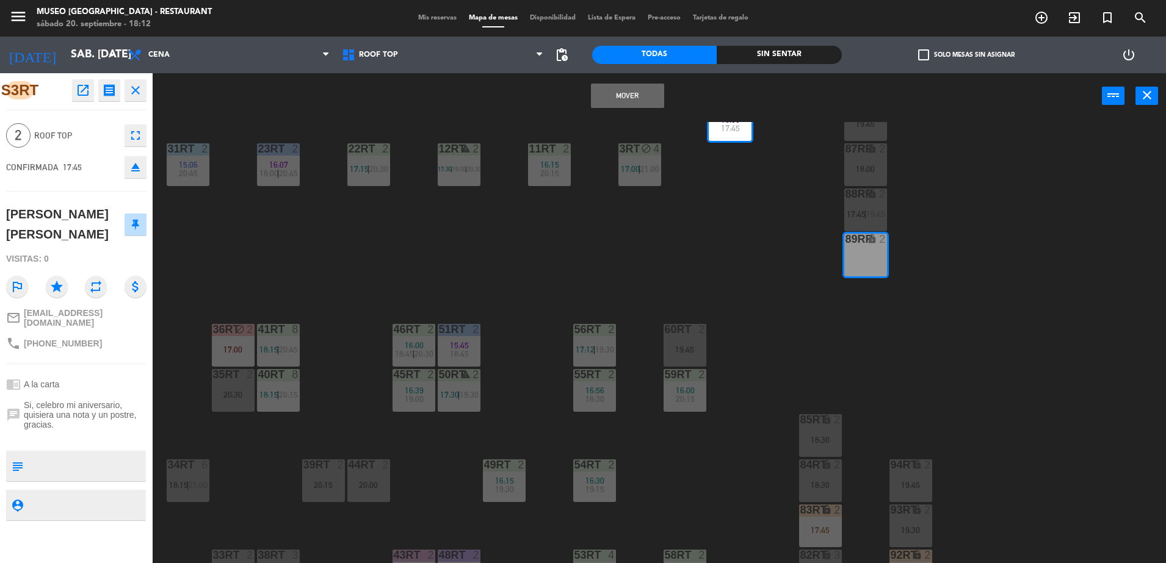
click at [613, 88] on button "Mover" at bounding box center [627, 96] width 73 height 24
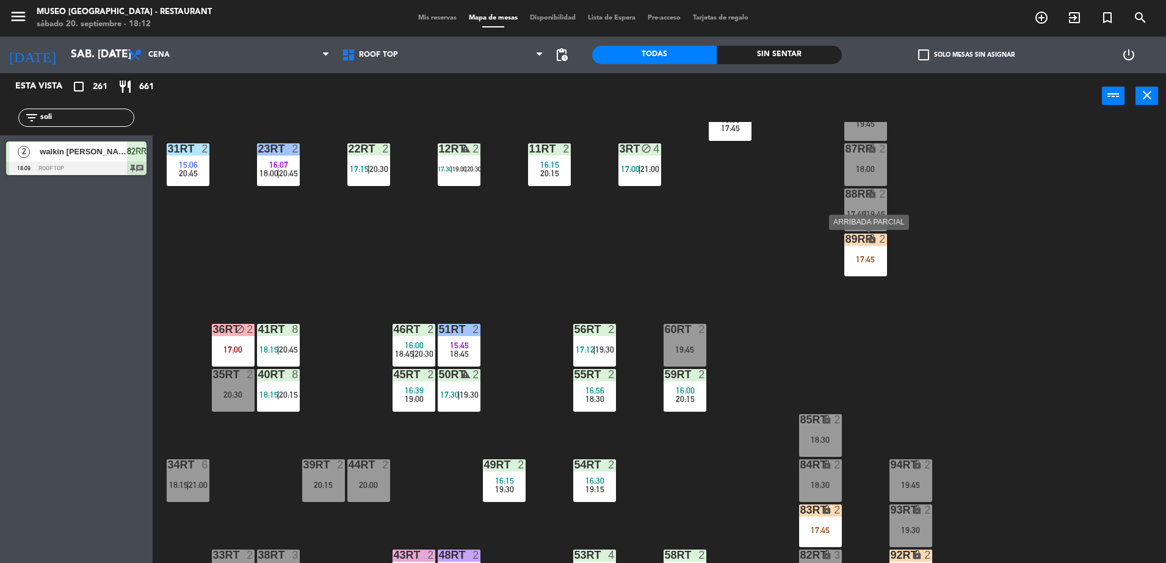
click at [876, 258] on div "17:45" at bounding box center [865, 259] width 43 height 9
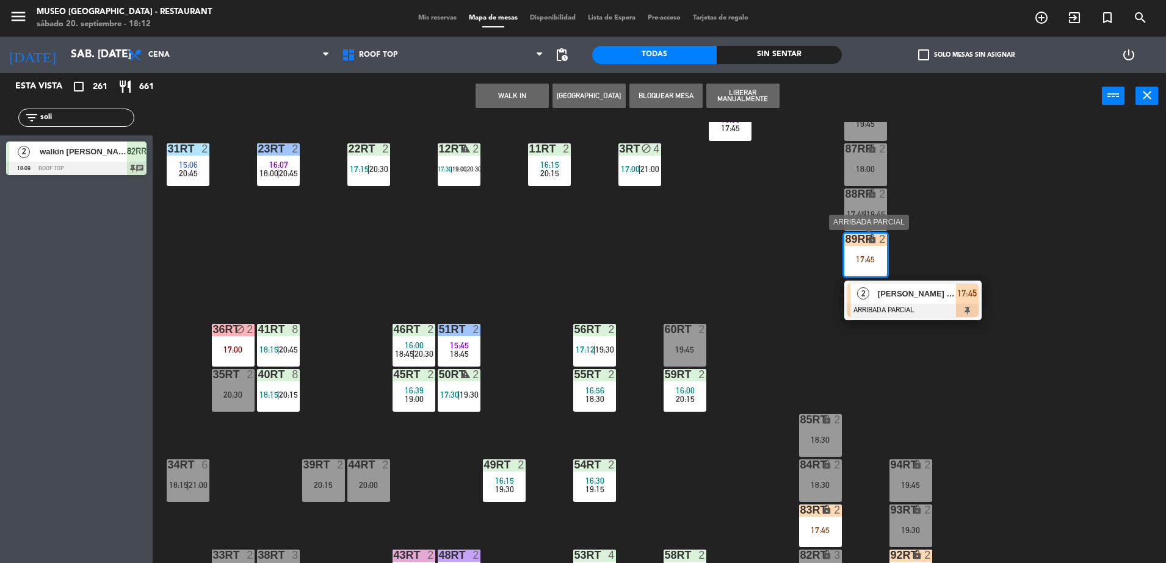
click at [908, 297] on span "[PERSON_NAME] [PERSON_NAME]" at bounding box center [917, 293] width 78 height 13
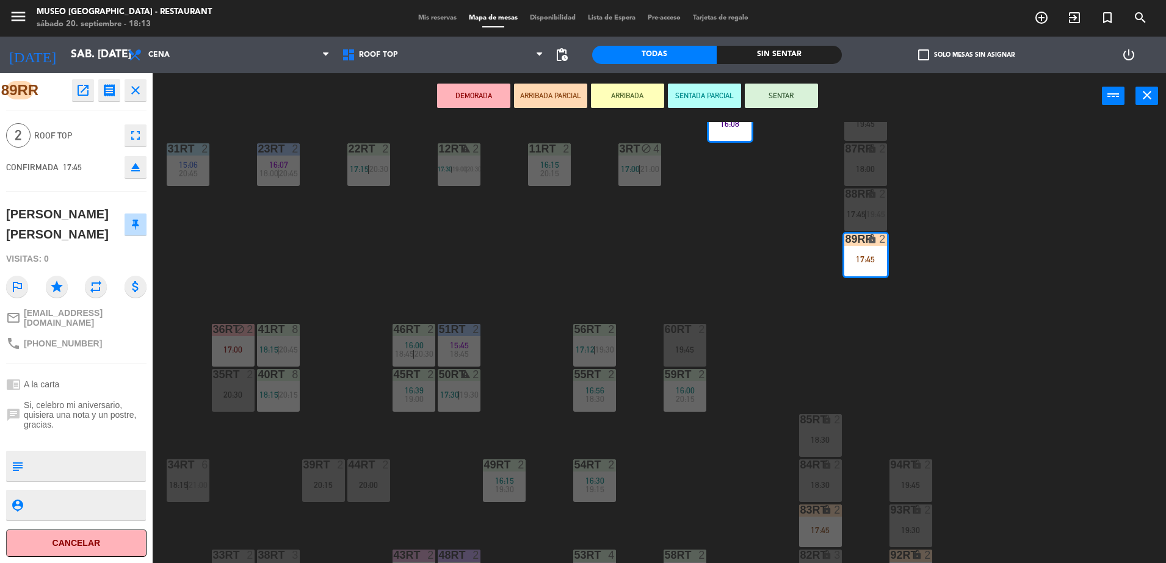
click at [751, 299] on div "18RT warning 4 17:15 | 19:30 | 20:15 | 20:45 16RT 6 14:35 19:30 28RT 2 18:30 | …" at bounding box center [665, 344] width 1002 height 444
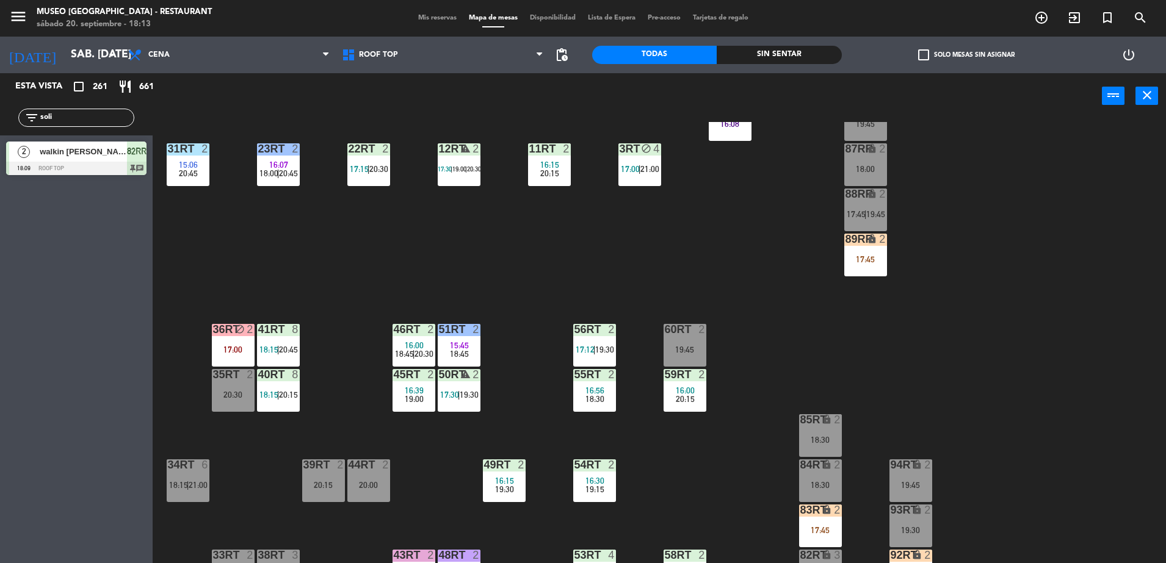
click at [856, 245] on div "89RR lock 2" at bounding box center [865, 240] width 43 height 12
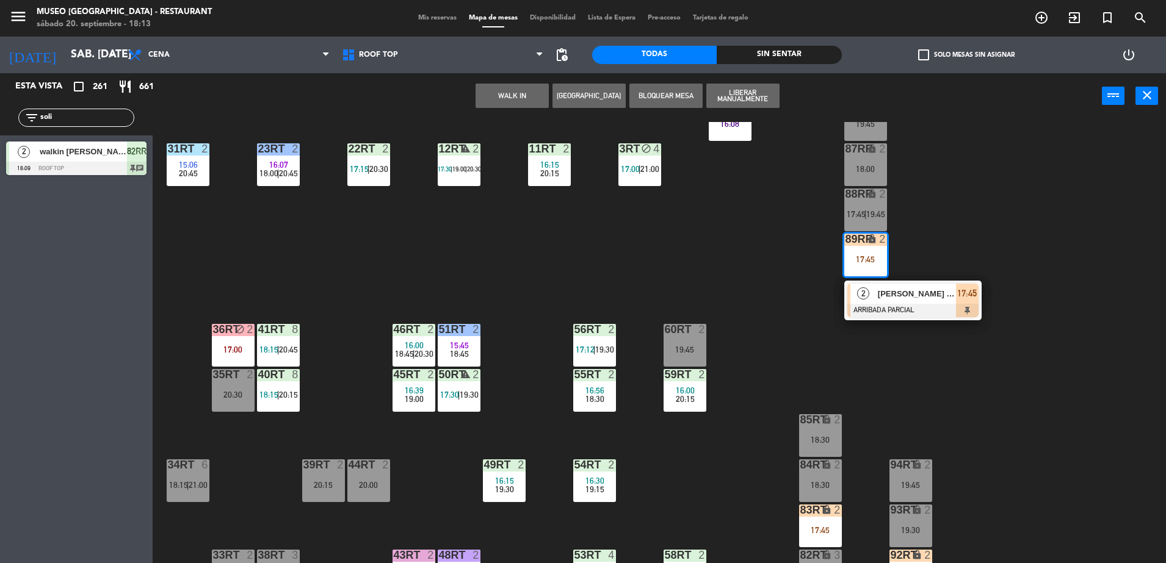
click at [934, 314] on div at bounding box center [912, 310] width 131 height 13
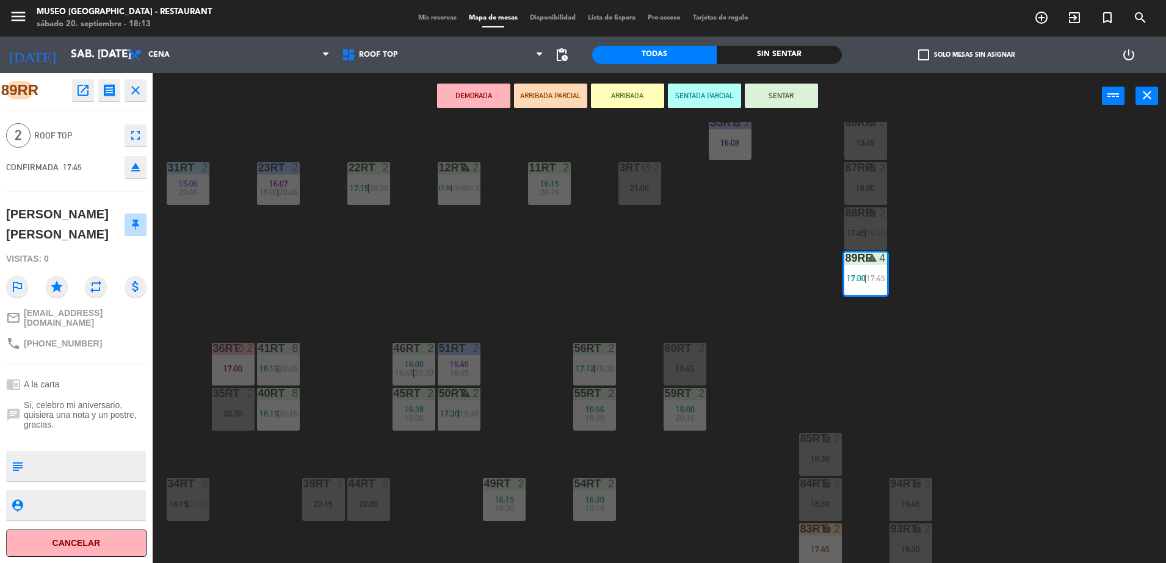
scroll to position [339, 0]
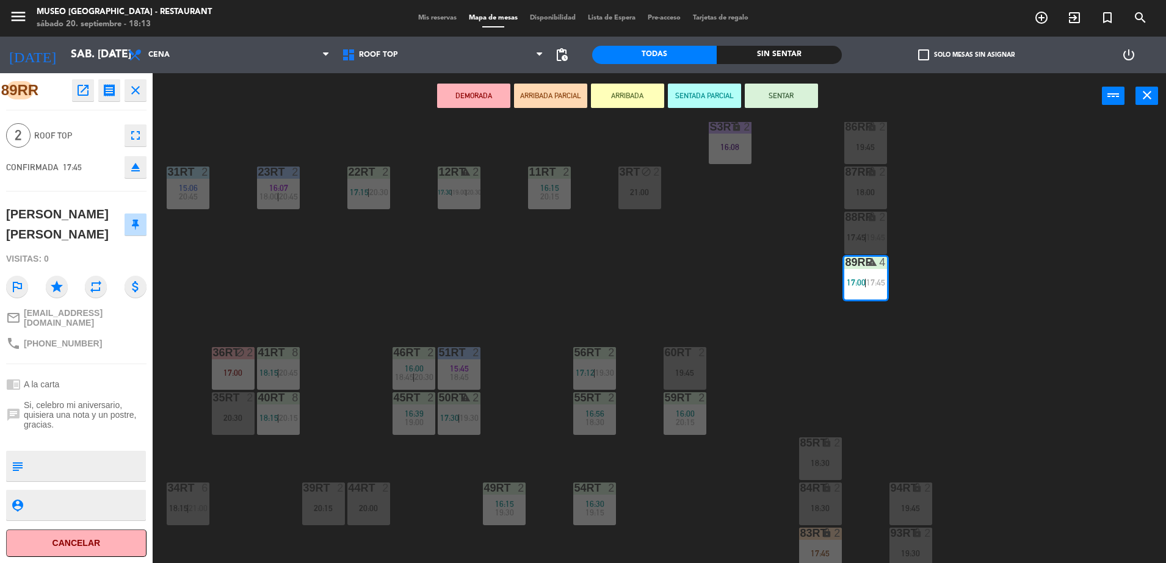
click at [922, 295] on div "18RT warning 4 17:15 | 19:30 | 20:15 | 20:45 16RT 6 14:35 19:30 28RT 2 18:30 | …" at bounding box center [665, 344] width 1002 height 444
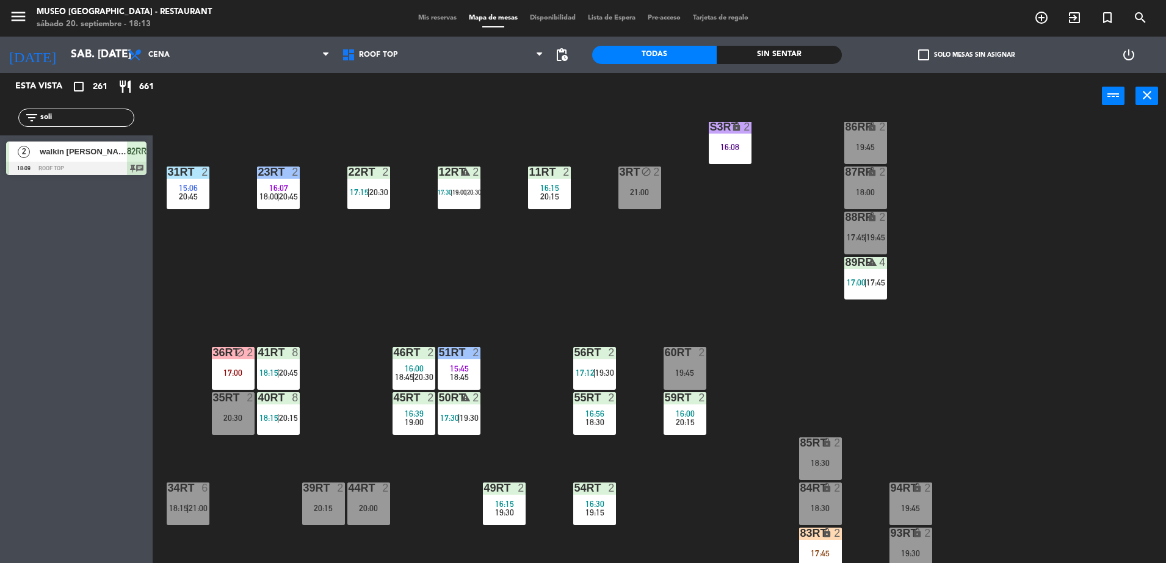
click at [859, 273] on div "89RR warning 4 17:00 | 17:45" at bounding box center [865, 278] width 43 height 43
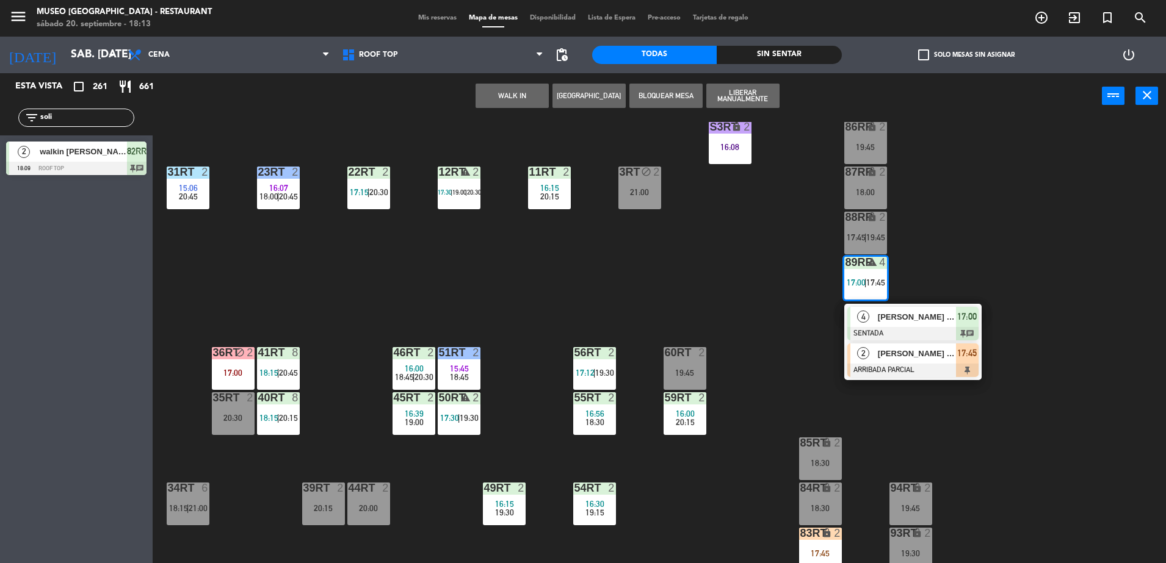
click at [919, 361] on div "[PERSON_NAME] [PERSON_NAME]" at bounding box center [916, 354] width 79 height 20
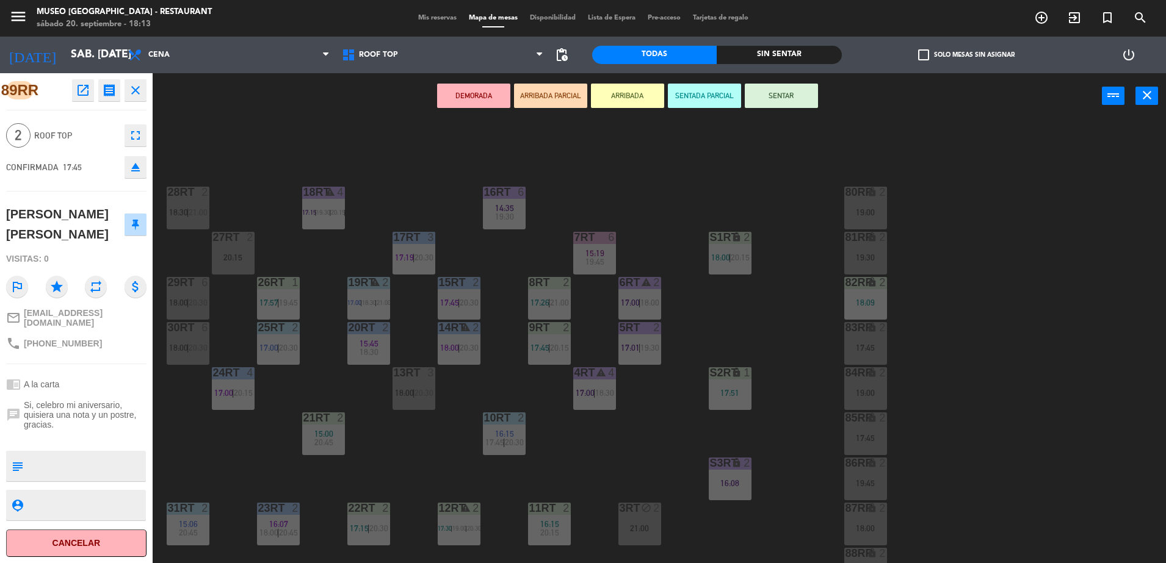
scroll to position [0, 0]
click at [860, 381] on div "lock" at bounding box center [865, 376] width 20 height 12
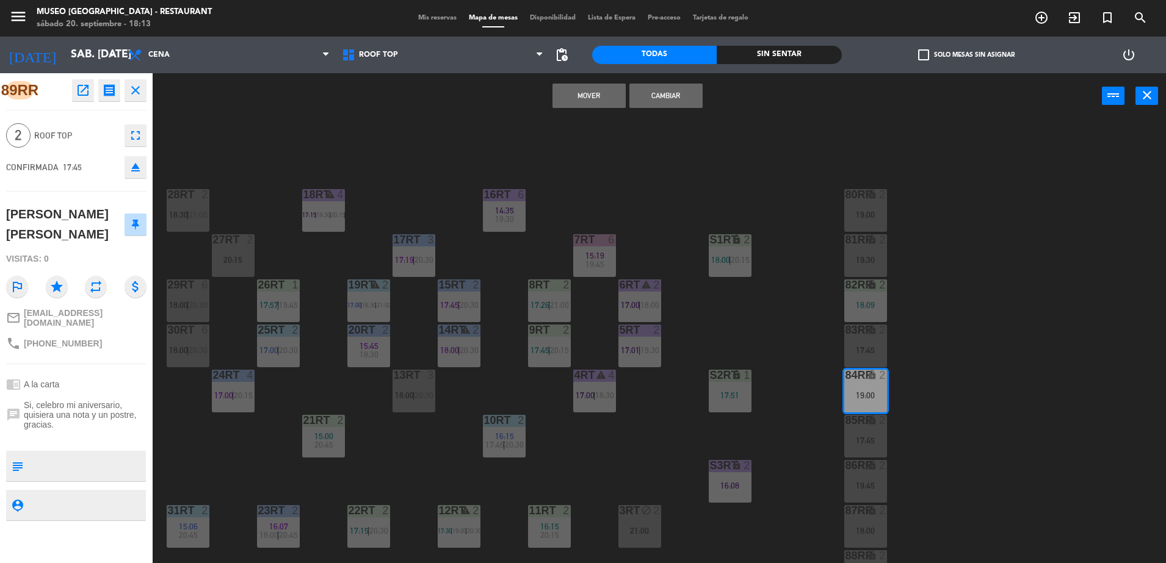
click at [578, 103] on button "Mover" at bounding box center [588, 96] width 73 height 24
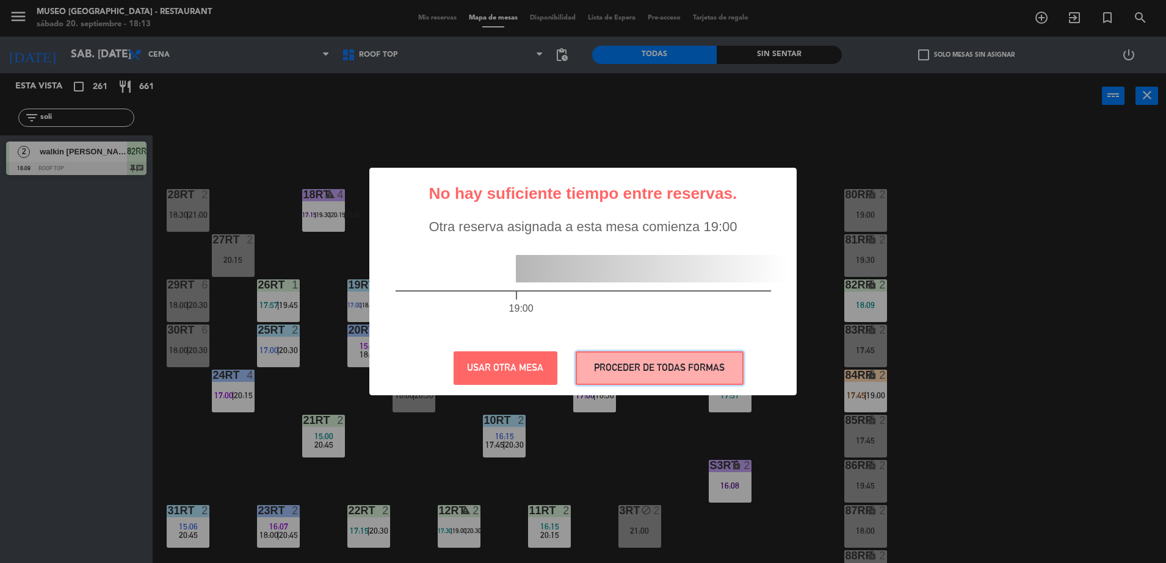
click at [660, 353] on button "PROCEDER DE TODAS FORMAS" at bounding box center [660, 369] width 168 height 34
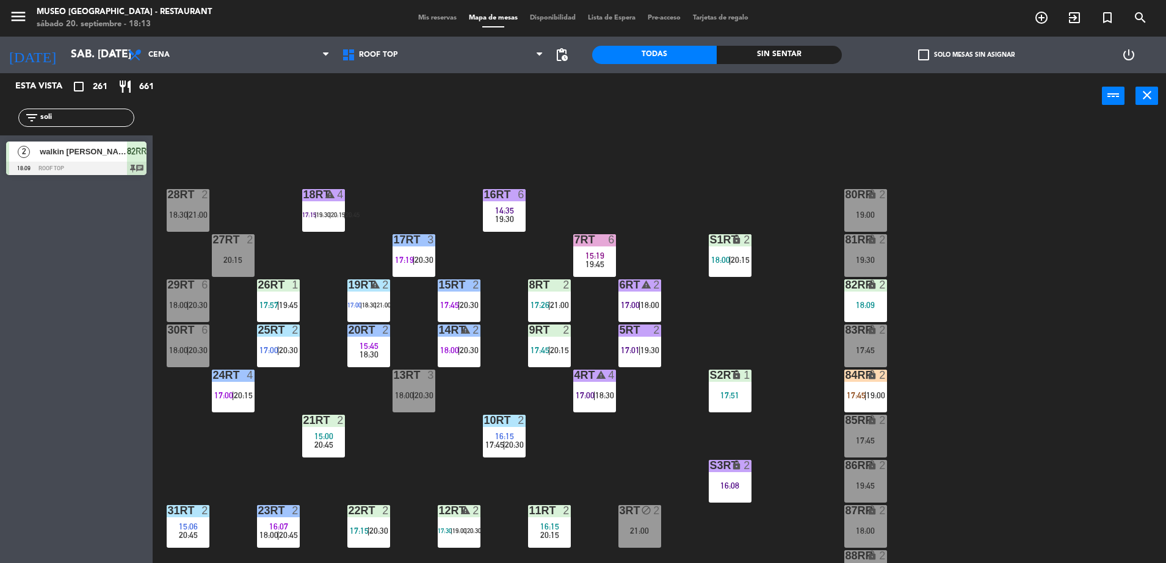
click at [837, 399] on div "18RT warning 4 17:15 | 19:30 | 20:15 | 20:45 16RT 6 14:35 19:30 28RT 2 18:30 | …" at bounding box center [665, 344] width 1002 height 444
click at [422, 140] on div "18RT warning 4 17:15 | 19:30 | 20:15 | 20:45 16RT 6 14:35 19:30 28RT 2 18:30 | …" at bounding box center [665, 344] width 1002 height 444
click at [869, 385] on div "84RR lock 2 17:45 | 19:00" at bounding box center [865, 391] width 43 height 43
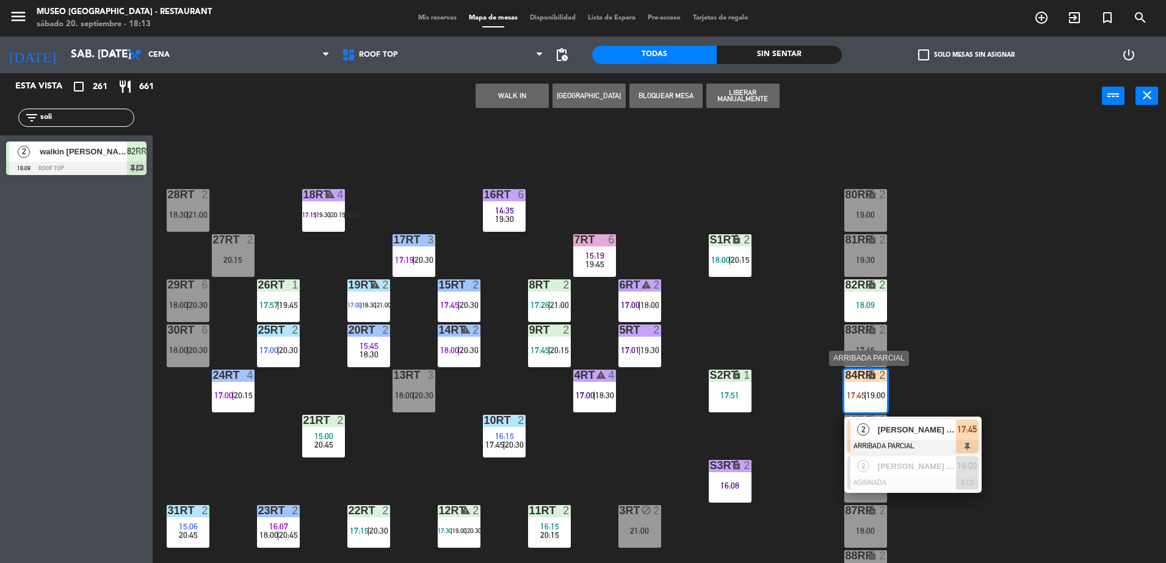
click at [926, 432] on span "[PERSON_NAME] [PERSON_NAME]" at bounding box center [917, 430] width 78 height 13
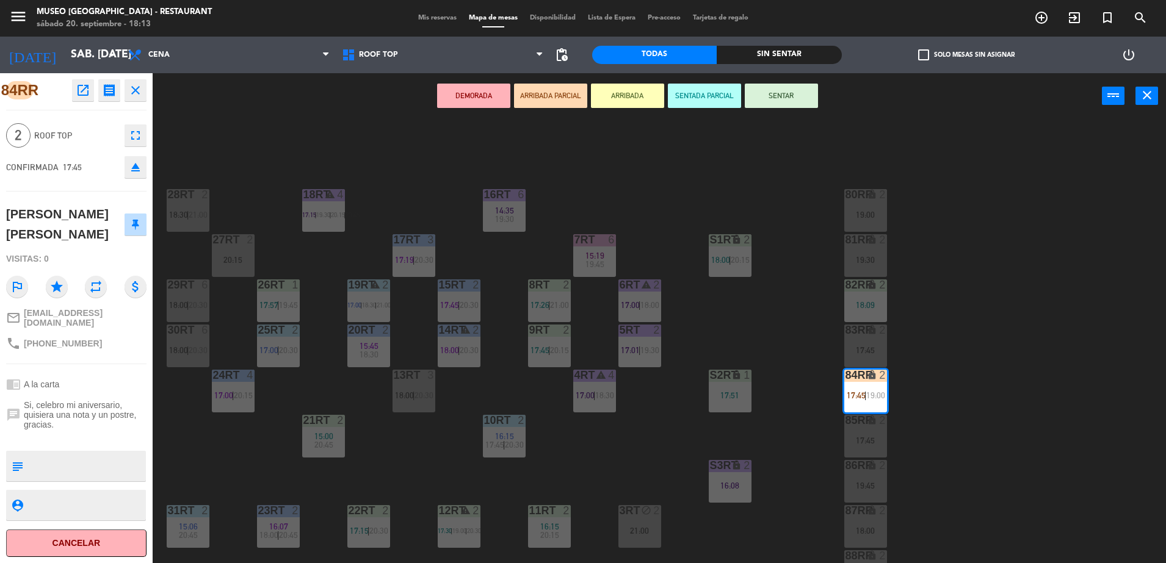
click at [59, 463] on textarea at bounding box center [86, 467] width 117 height 26
click at [24, 415] on span "Si, celebro mi aniversario, quisiera una nota y un postre, gracias." at bounding box center [85, 414] width 123 height 29
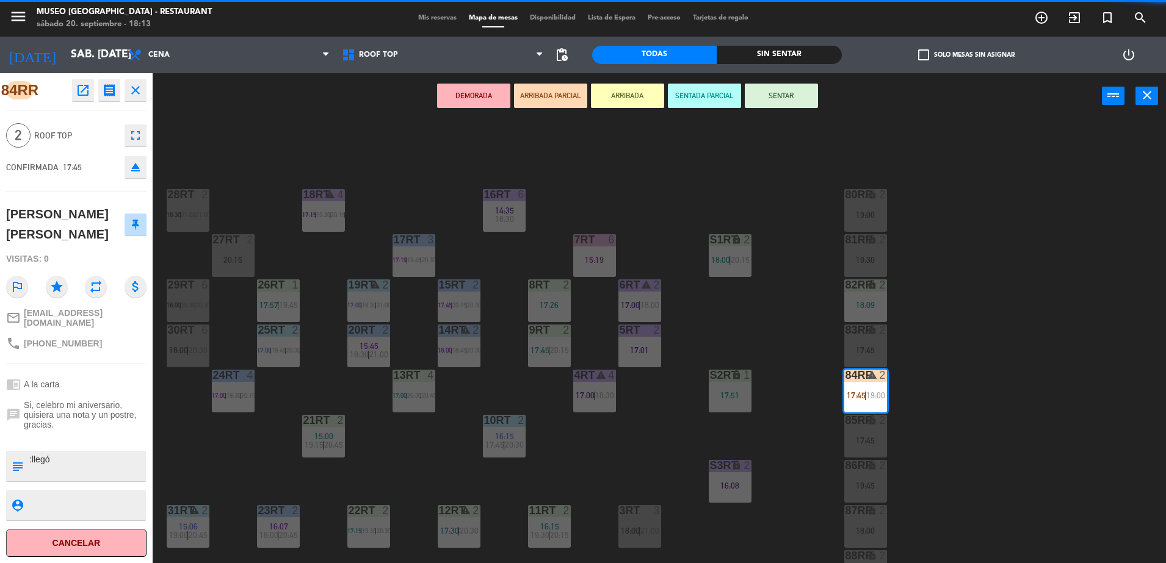
click at [78, 477] on div "84RR open_in_new receipt 5:45 PM sáb., [DATE] 2 personas [PERSON_NAME] [PERSON_…" at bounding box center [76, 318] width 153 height 490
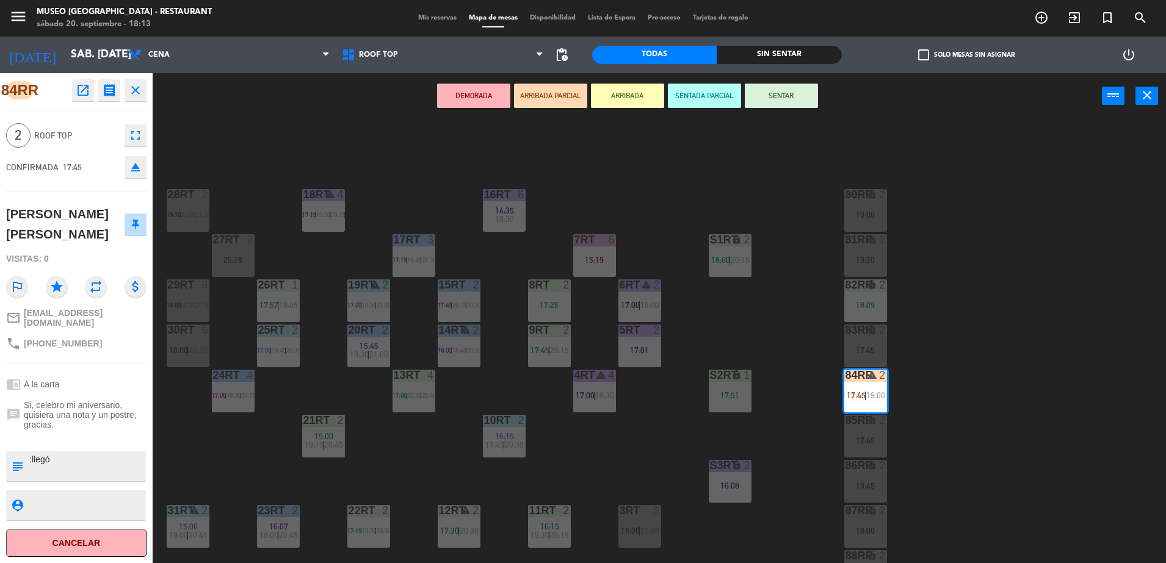
drag, startPoint x: 69, startPoint y: 458, endPoint x: -3, endPoint y: 438, distance: 74.8
click at [0, 438] on html "close × Museo Larco Café - Restaurant × chrome_reader_mode Listado de Reservas …" at bounding box center [583, 281] width 1166 height 563
type textarea "llegó 18:13"
click at [74, 396] on div "chat Si, celebro mi aniversario, quisiera una nota y un postre, gracias." at bounding box center [76, 415] width 140 height 38
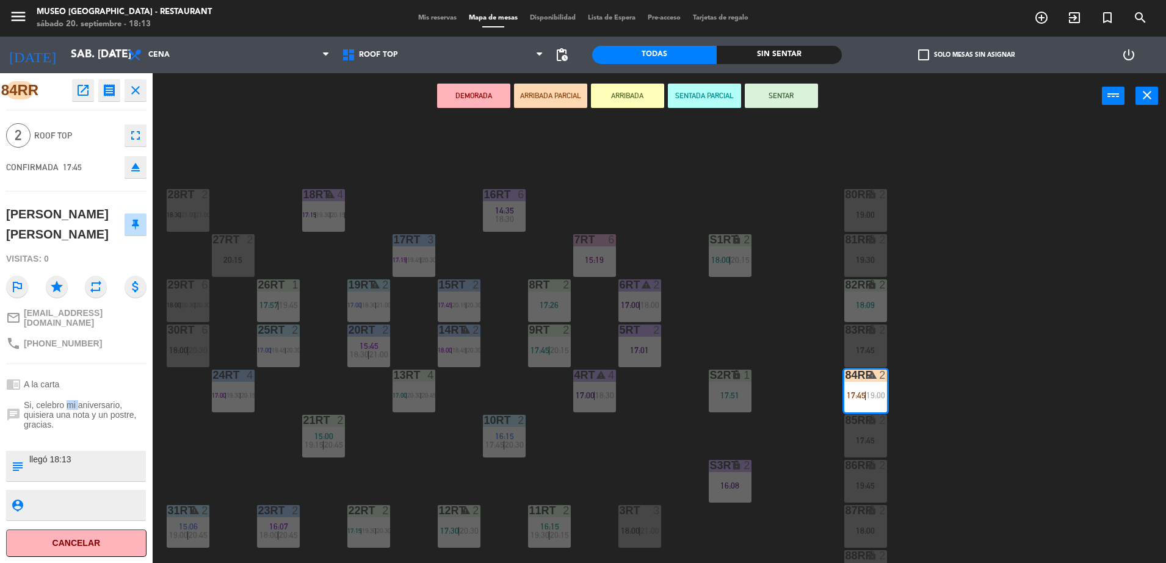
click at [74, 396] on div "chat Si, celebro mi aniversario, quisiera una nota y un postre, gracias." at bounding box center [76, 415] width 140 height 38
click at [242, 219] on div "18RT warning 4 17:15 | 19:30 | 20:15 | 20:45 16RT 6 14:35 18:30 28RT 2 18:30 | …" at bounding box center [665, 344] width 1002 height 444
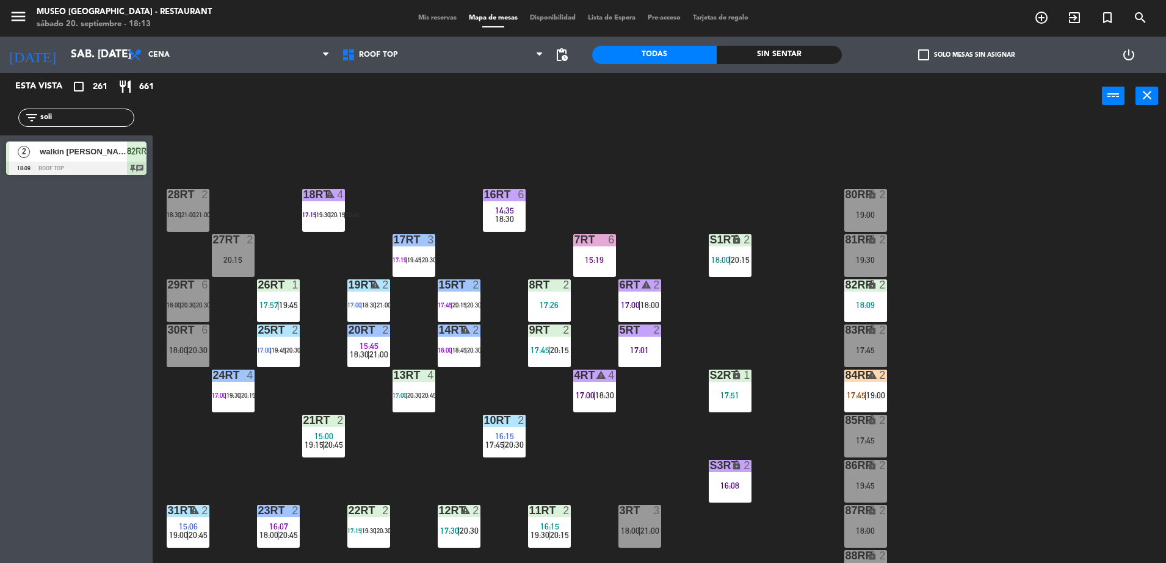
drag, startPoint x: 79, startPoint y: 121, endPoint x: 20, endPoint y: 76, distance: 74.8
click at [0, 123] on html "close × Museo Larco Café - Restaurant × chrome_reader_mode Listado de Reservas …" at bounding box center [583, 281] width 1166 height 563
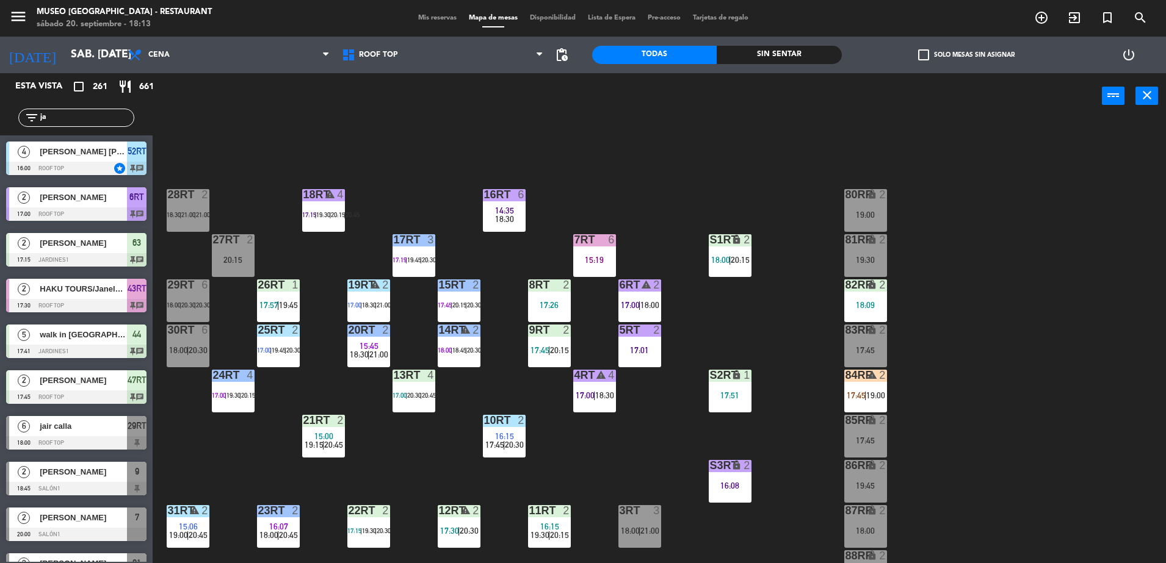
type input "j"
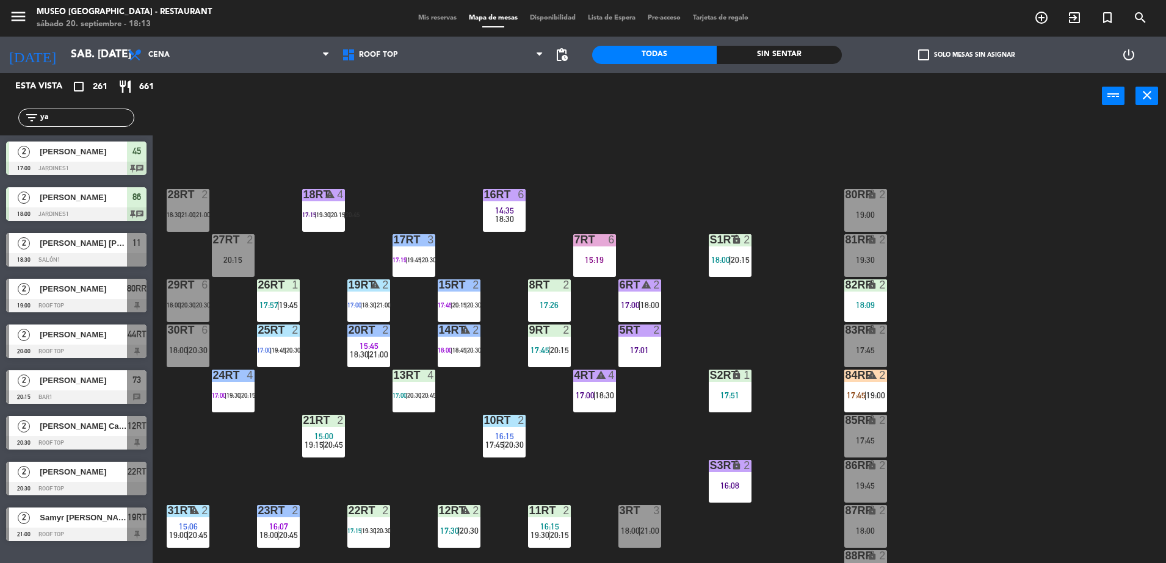
type input "y"
type input "ir"
click at [157, 337] on main "18RT warning 4 17:15 | 19:30 | 20:15 | 20:45 16RT 6 14:35 18:30 28RT 2 18:30 | …" at bounding box center [659, 338] width 1013 height 456
click at [183, 304] on div "20:30 |" at bounding box center [188, 305] width 15 height 9
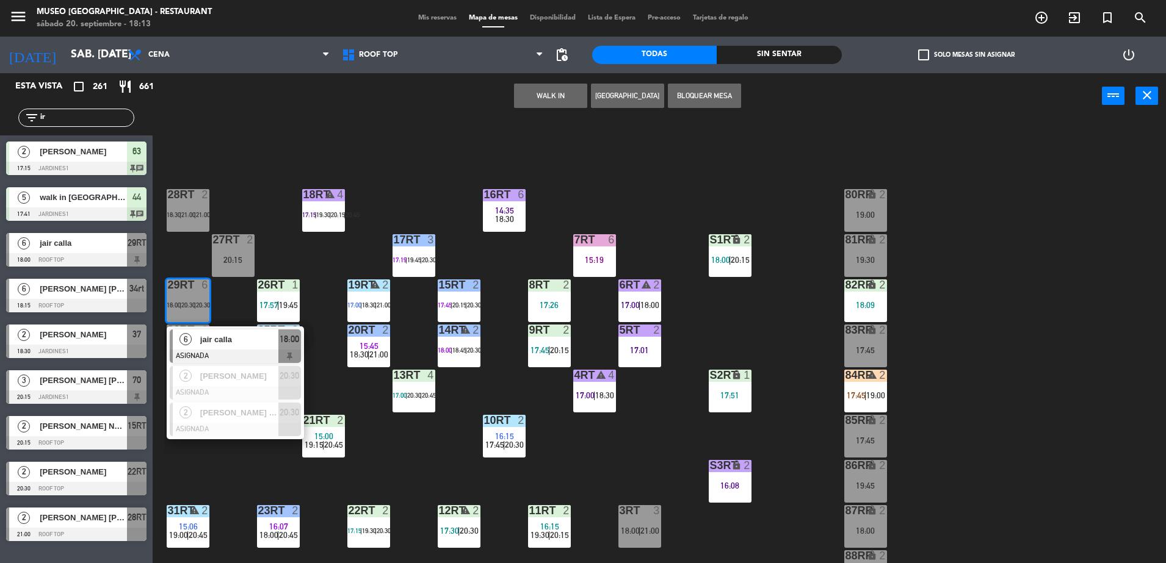
click at [257, 342] on span "jair calla" at bounding box center [239, 339] width 78 height 13
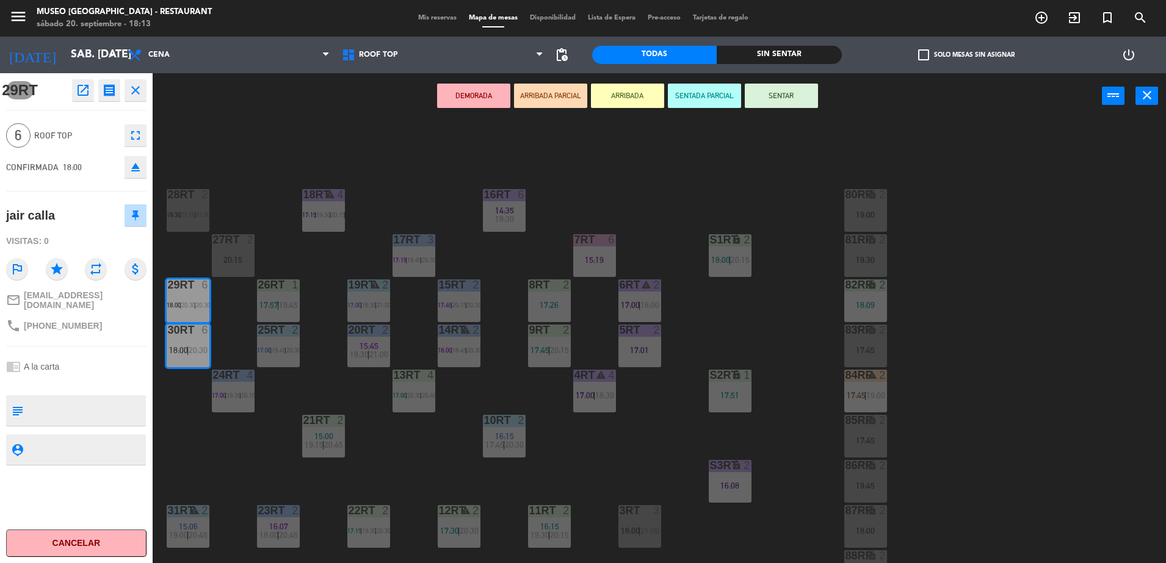
click at [527, 96] on button "ARRIBADA PARCIAL" at bounding box center [550, 96] width 73 height 24
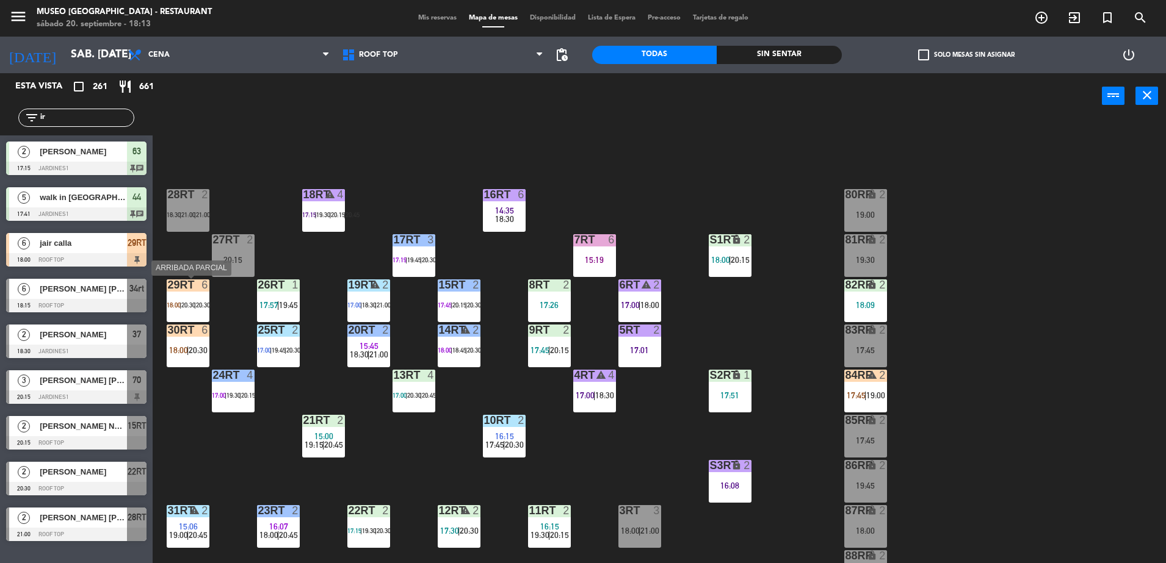
click at [188, 302] on span "20:30" at bounding box center [188, 305] width 14 height 7
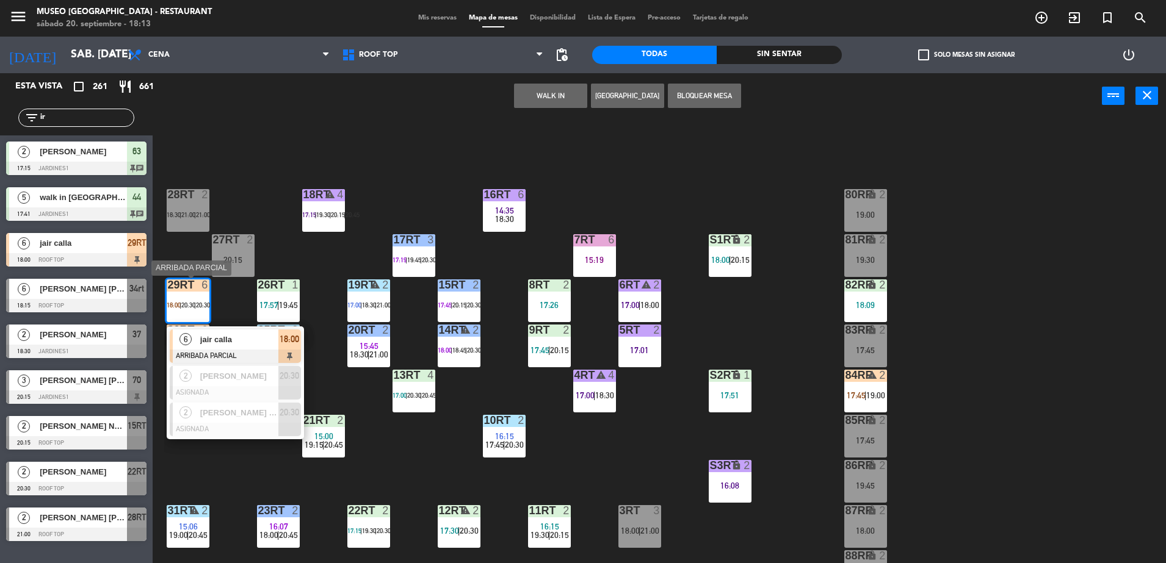
click at [270, 346] on div "jair calla" at bounding box center [238, 340] width 79 height 20
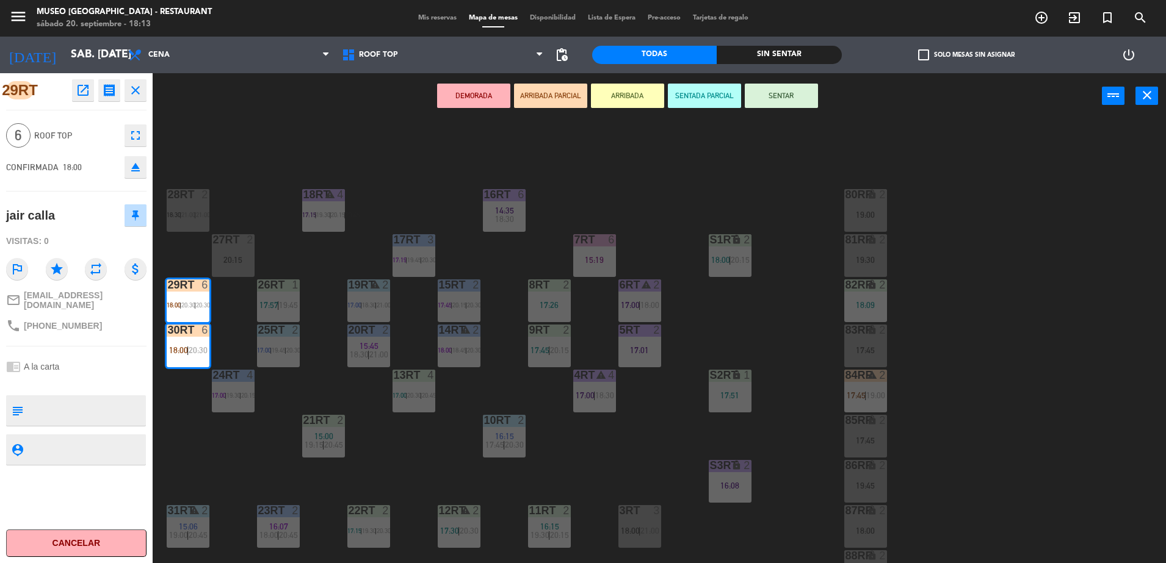
click at [62, 389] on div "29RT open_in_new receipt 6:00 PM sáb., [DATE] 6 personas jair calla Mesa 29RT+3…" at bounding box center [76, 318] width 153 height 490
click at [93, 398] on textarea at bounding box center [86, 411] width 117 height 26
type textarea "llegó 2 de 6 a las 18:13"
click at [79, 360] on div "chrome_reader_mode A la carta" at bounding box center [76, 366] width 140 height 23
click at [85, 206] on div "jair calla" at bounding box center [76, 215] width 140 height 31
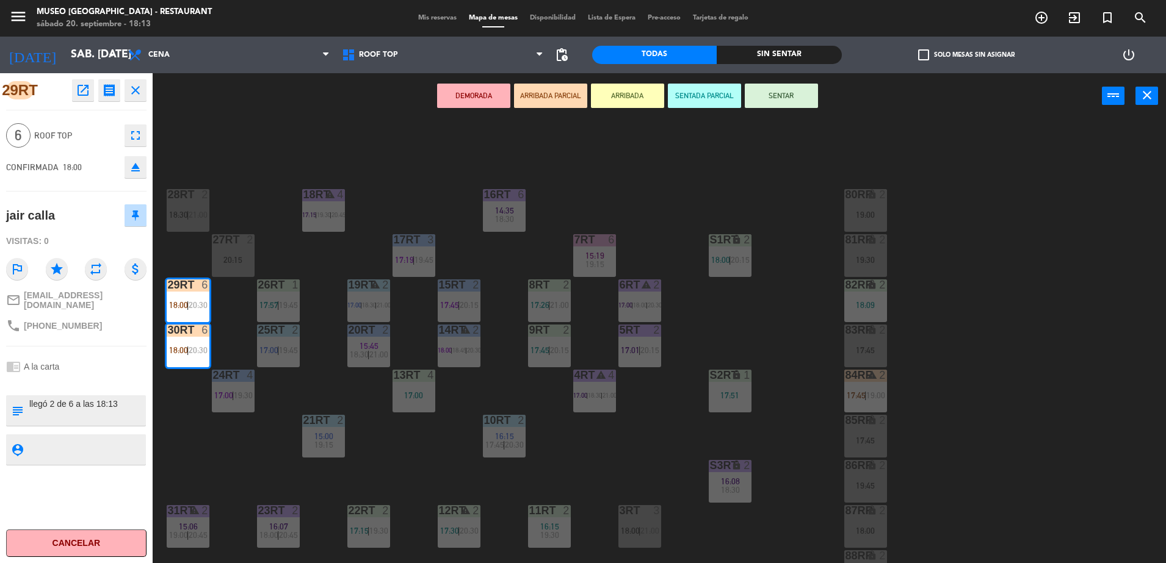
click at [85, 206] on div "jair calla" at bounding box center [76, 215] width 140 height 31
click at [198, 158] on div "18RT warning 4 17:15 | 19:30 | 20:45 16RT 6 14:35 18:30 28RT 2 18:30 | 21:00 80…" at bounding box center [665, 344] width 1002 height 444
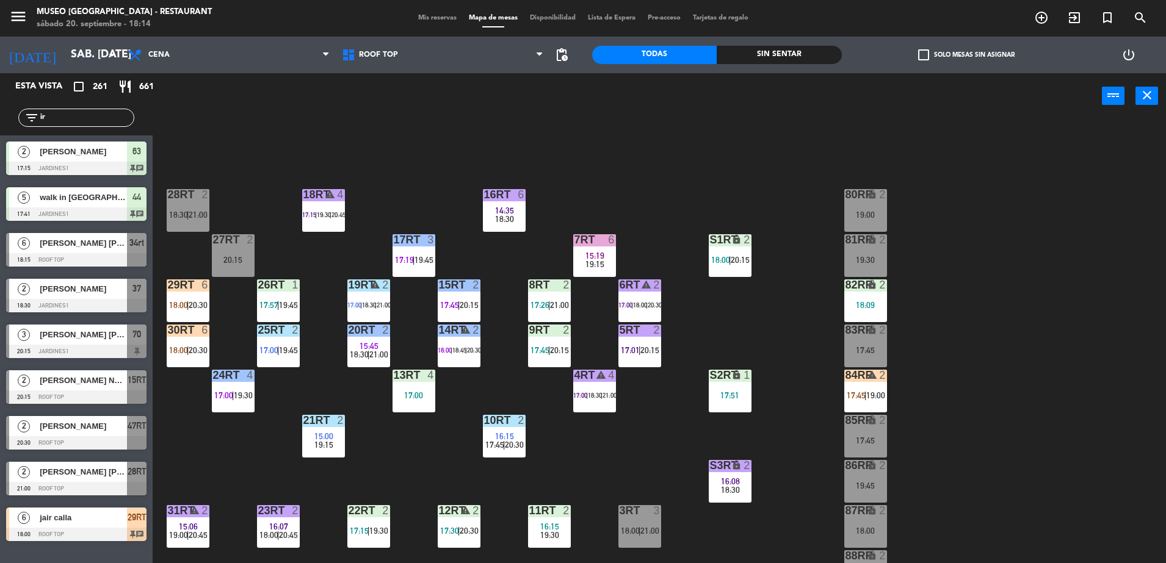
scroll to position [25, 0]
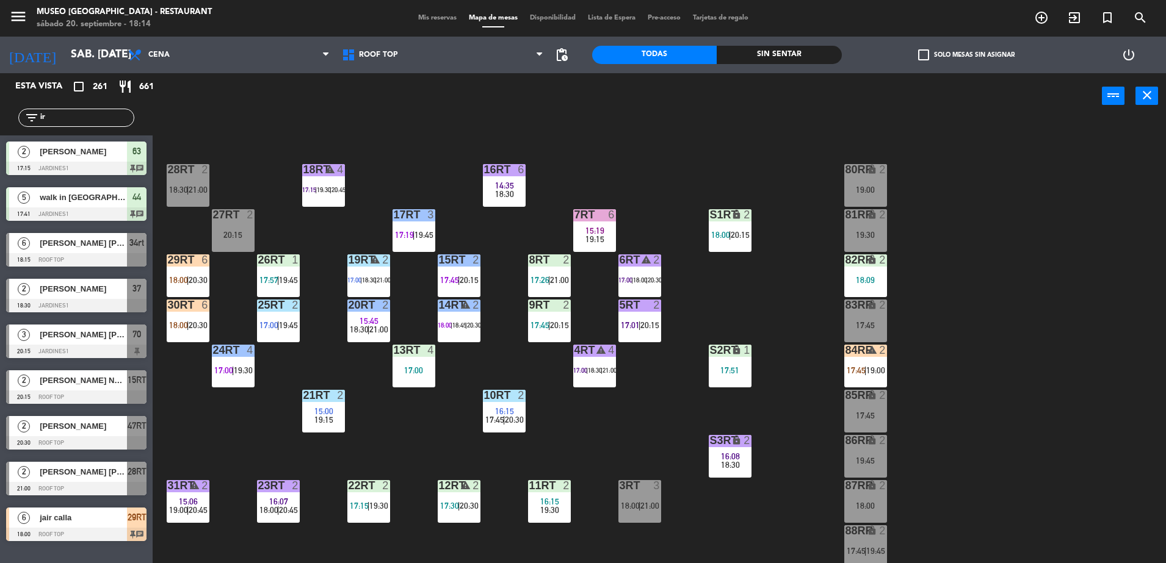
click at [868, 316] on div "83RR lock 2 17:45" at bounding box center [865, 321] width 43 height 43
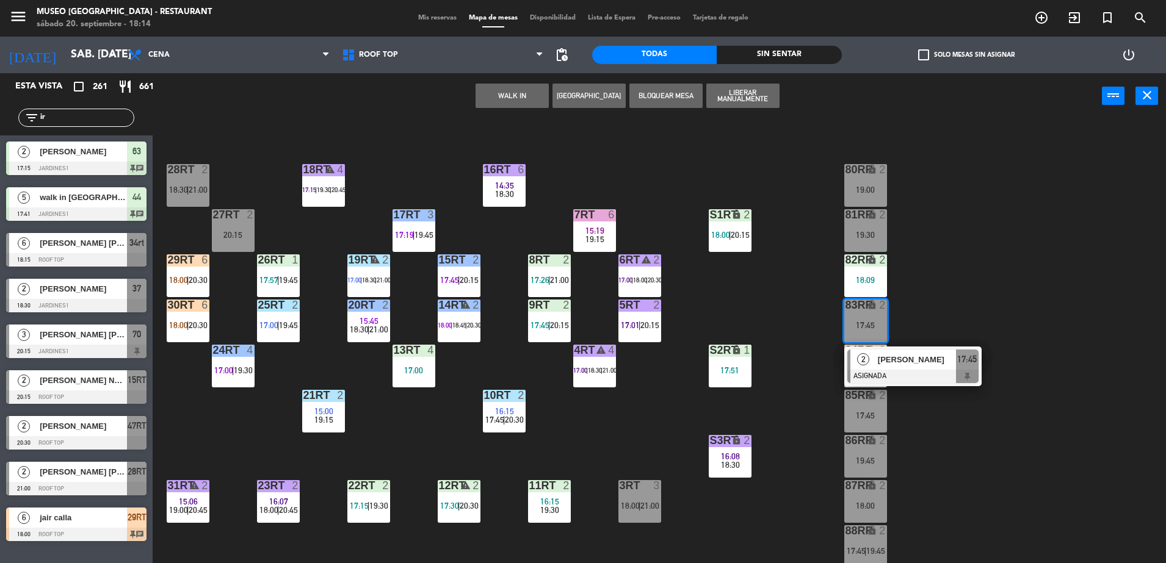
click at [898, 356] on span "[PERSON_NAME]" at bounding box center [917, 359] width 78 height 13
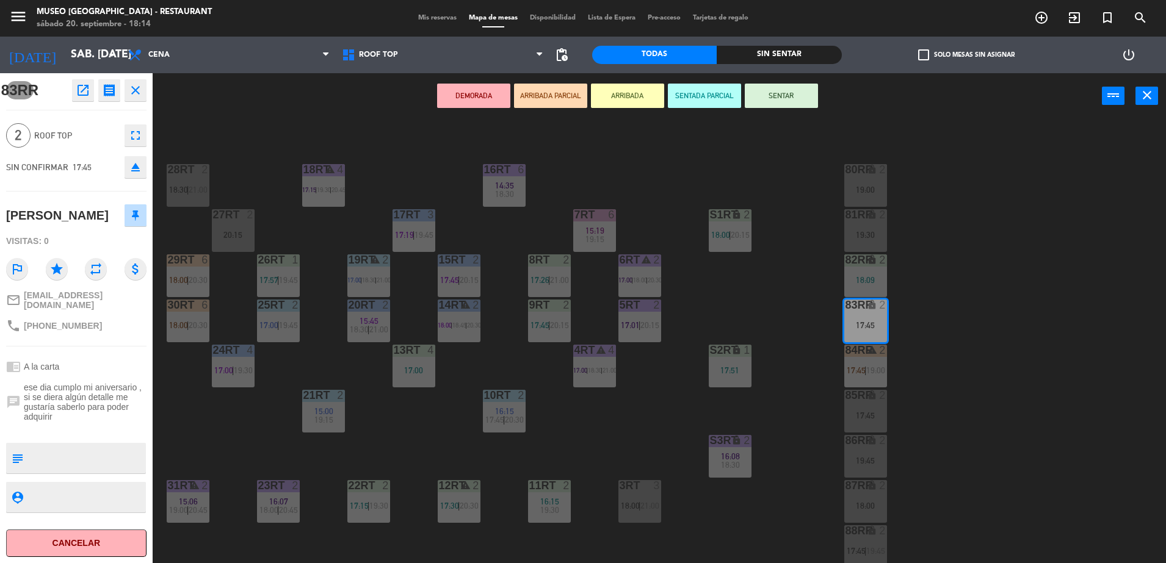
click at [76, 89] on icon "open_in_new" at bounding box center [83, 90] width 15 height 15
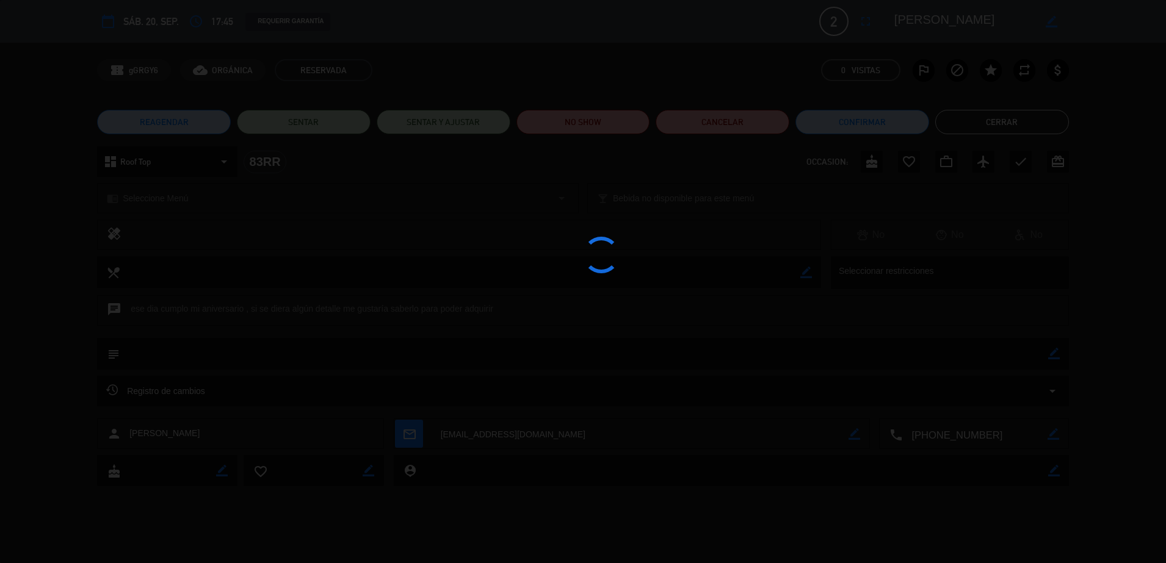
click at [560, 115] on div at bounding box center [583, 281] width 1166 height 563
click at [621, 133] on edit-booking-info-modal "calendar_today sáb. 20, sep. access_time 17:45 REQUERIR GARANTÍA 2 [PERSON_NAME…" at bounding box center [583, 281] width 1166 height 563
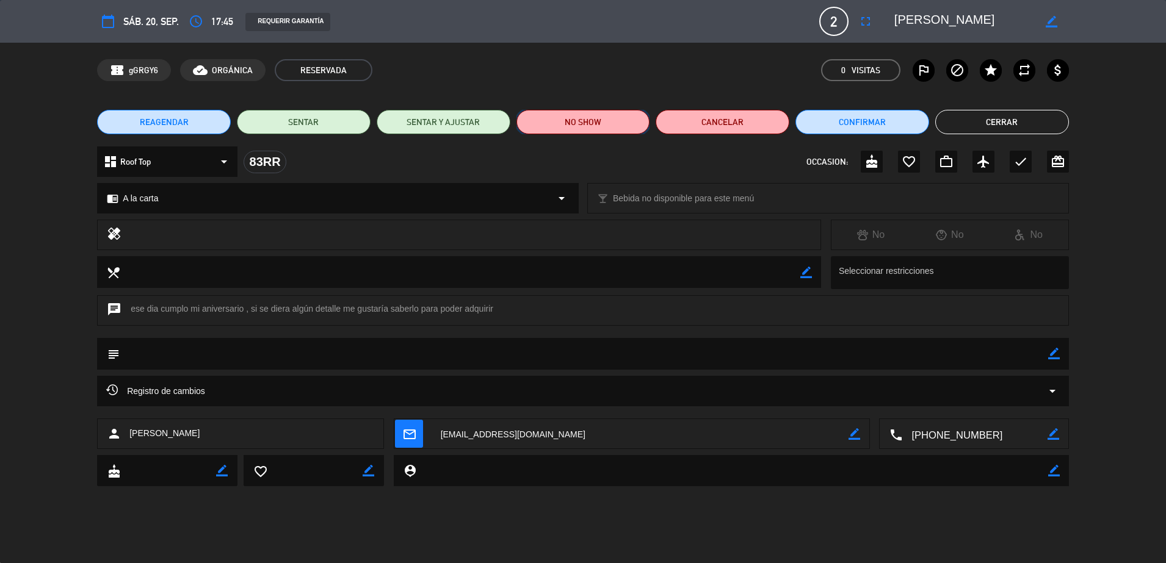
click at [596, 123] on button "NO SHOW" at bounding box center [583, 122] width 134 height 24
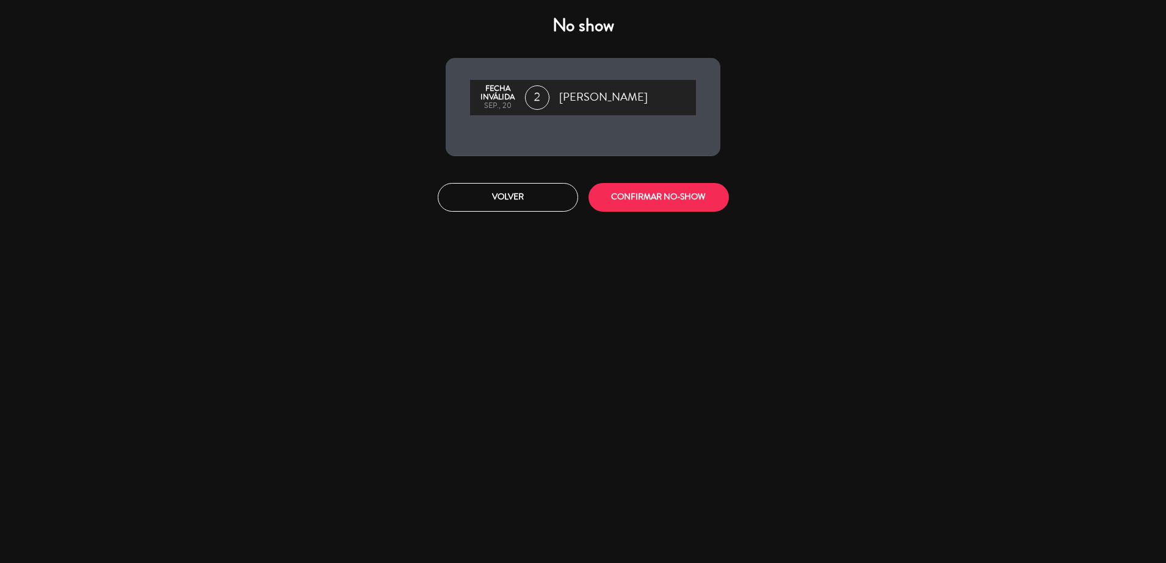
click at [642, 172] on div "No show Fecha inválida sep., 20 2 [PERSON_NAME] Volver CONFIRMAR NO-SHOW" at bounding box center [582, 113] width 293 height 214
click at [627, 190] on button "CONFIRMAR NO-SHOW" at bounding box center [658, 197] width 140 height 29
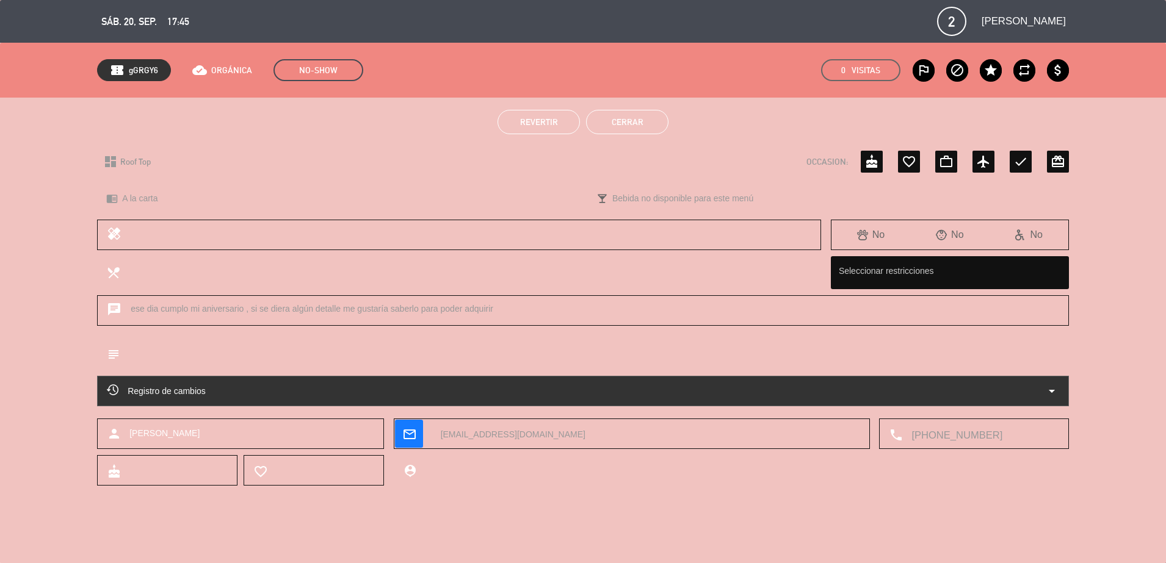
click at [634, 117] on button "Cerrar" at bounding box center [627, 122] width 82 height 24
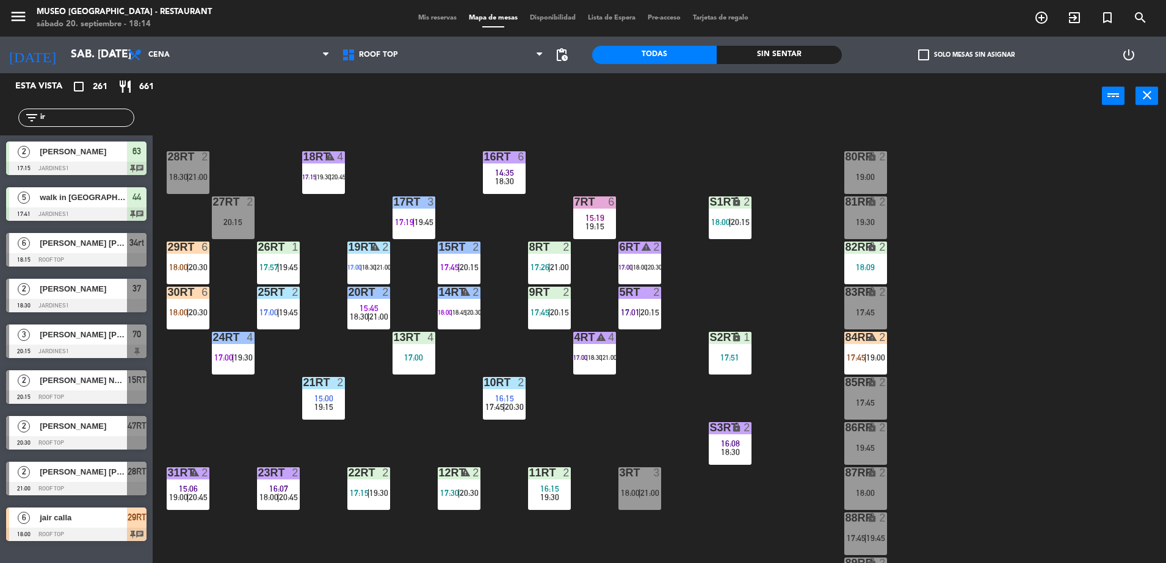
scroll to position [0, 0]
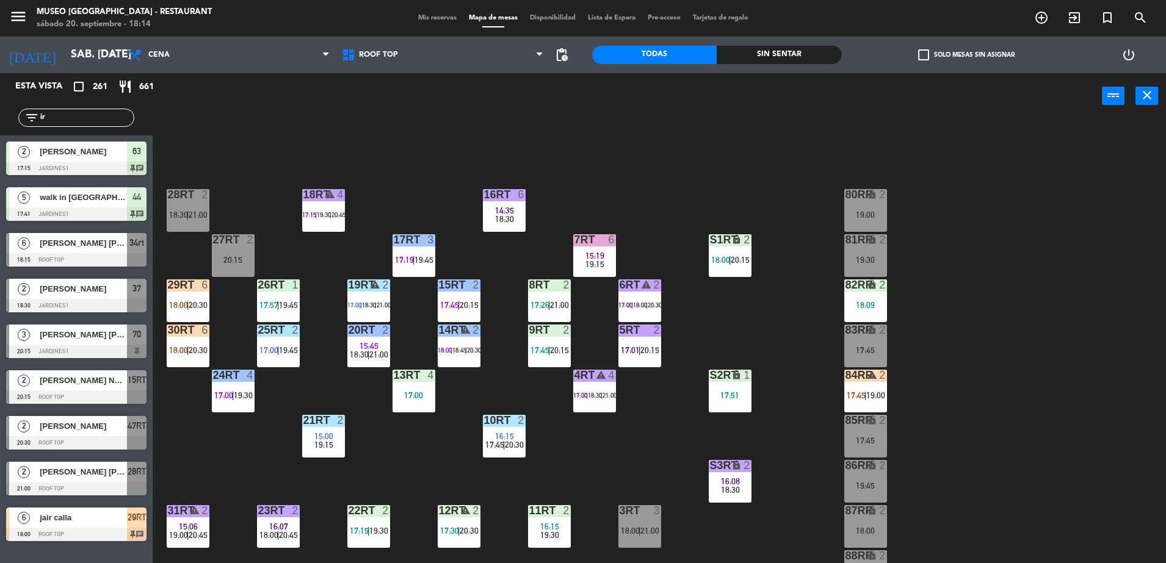
drag, startPoint x: 89, startPoint y: 117, endPoint x: -3, endPoint y: 136, distance: 94.0
click at [0, 136] on html "close × Museo Larco Café - Restaurant × chrome_reader_mode Listado de Reservas …" at bounding box center [583, 281] width 1166 height 563
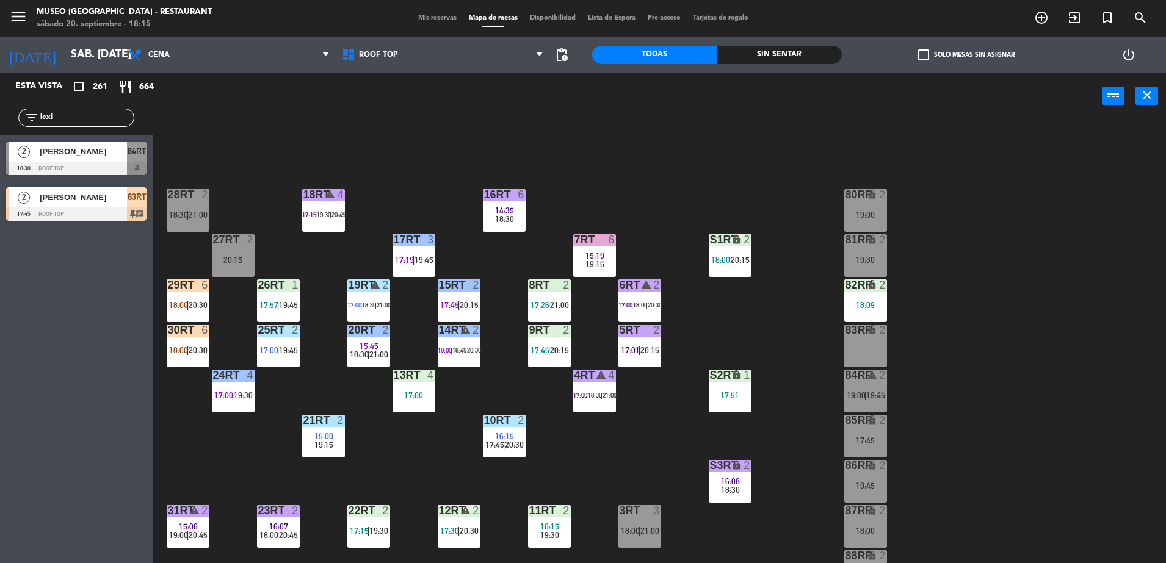
type input "lexi"
click at [73, 217] on div at bounding box center [76, 214] width 140 height 13
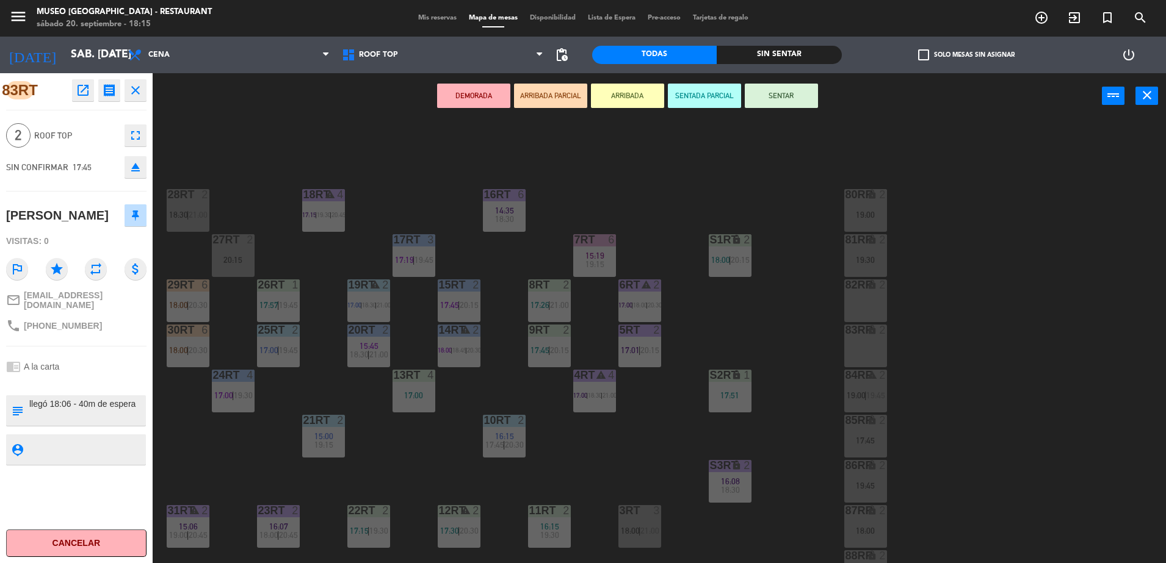
click at [753, 313] on div "18RT warning 4 17:15 | 19:30 | 20:45 16RT 6 14:35 18:30 28RT 2 18:30 | 21:00 80…" at bounding box center [665, 344] width 1002 height 444
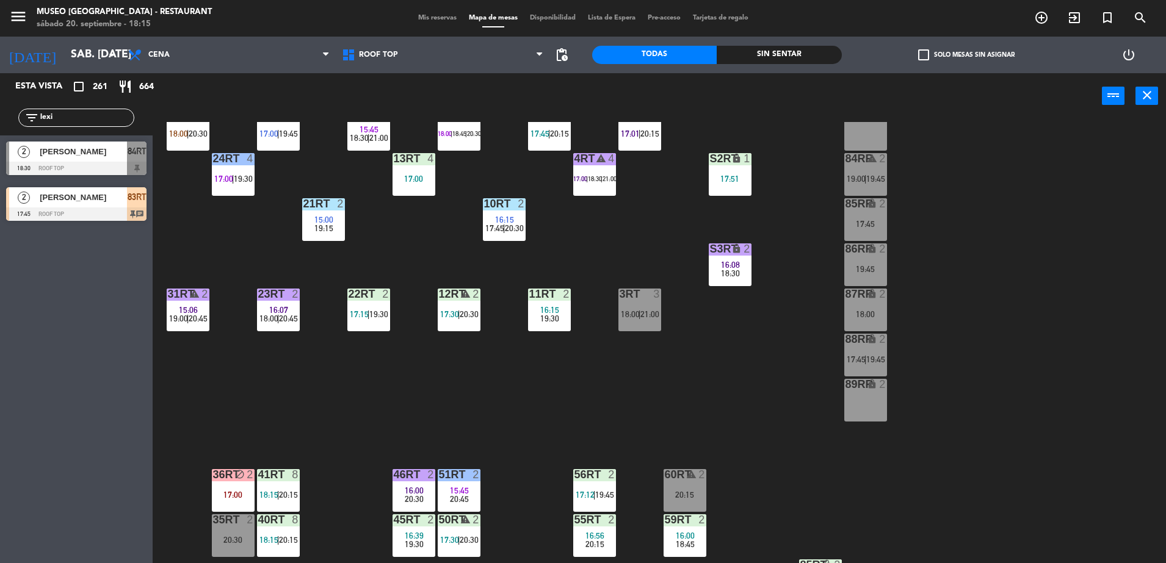
scroll to position [216, 0]
click at [859, 349] on div "88RR lock 2 17:45 | 19:45" at bounding box center [865, 355] width 43 height 43
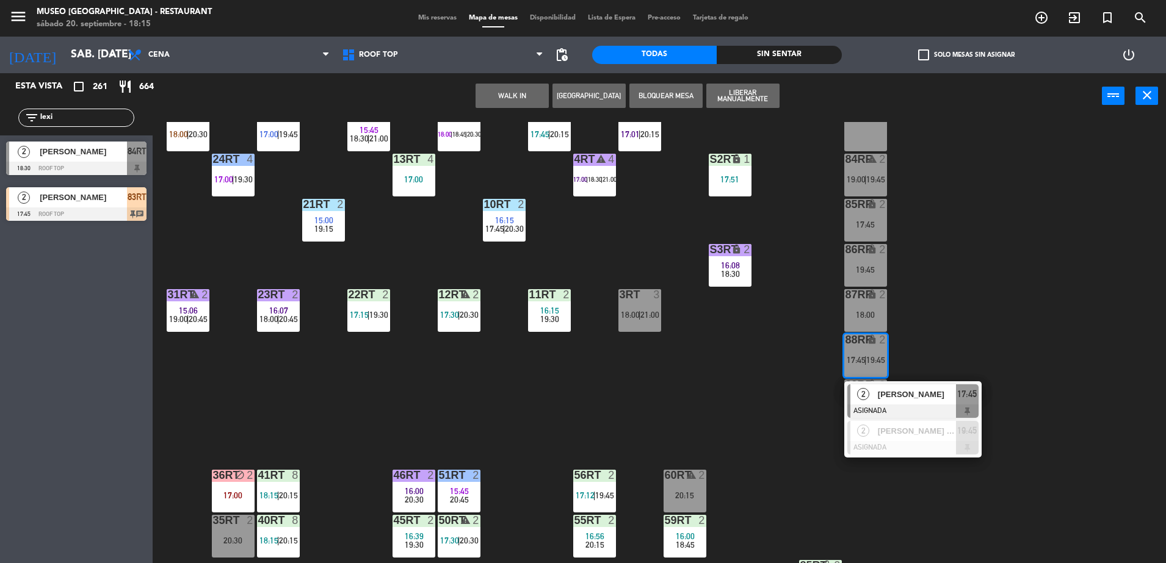
click at [901, 385] on div "[PERSON_NAME]" at bounding box center [916, 395] width 79 height 20
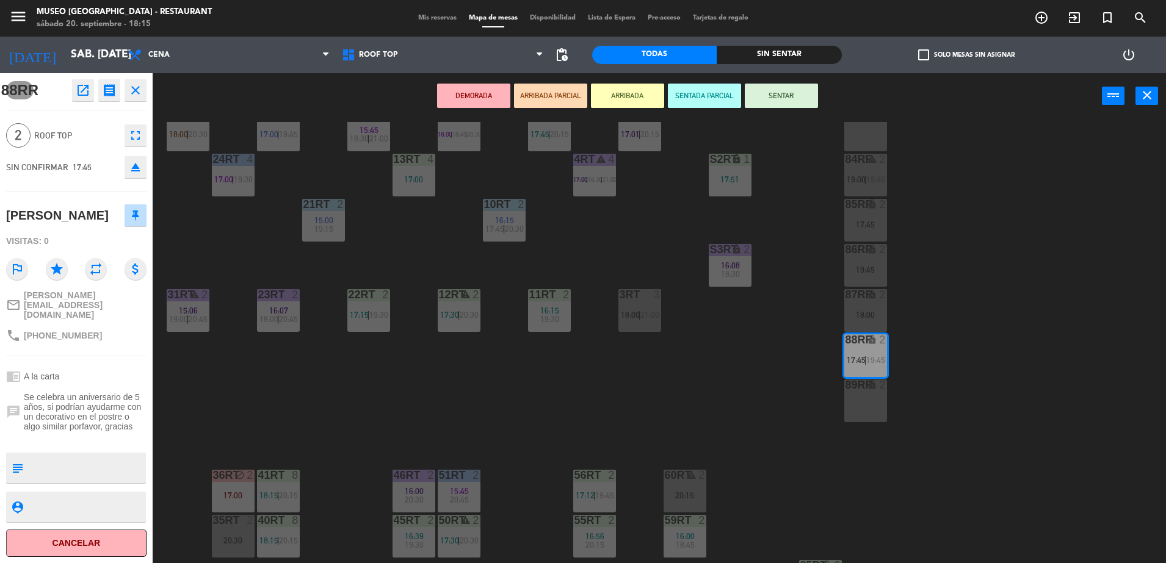
click at [79, 97] on icon "open_in_new" at bounding box center [83, 90] width 15 height 15
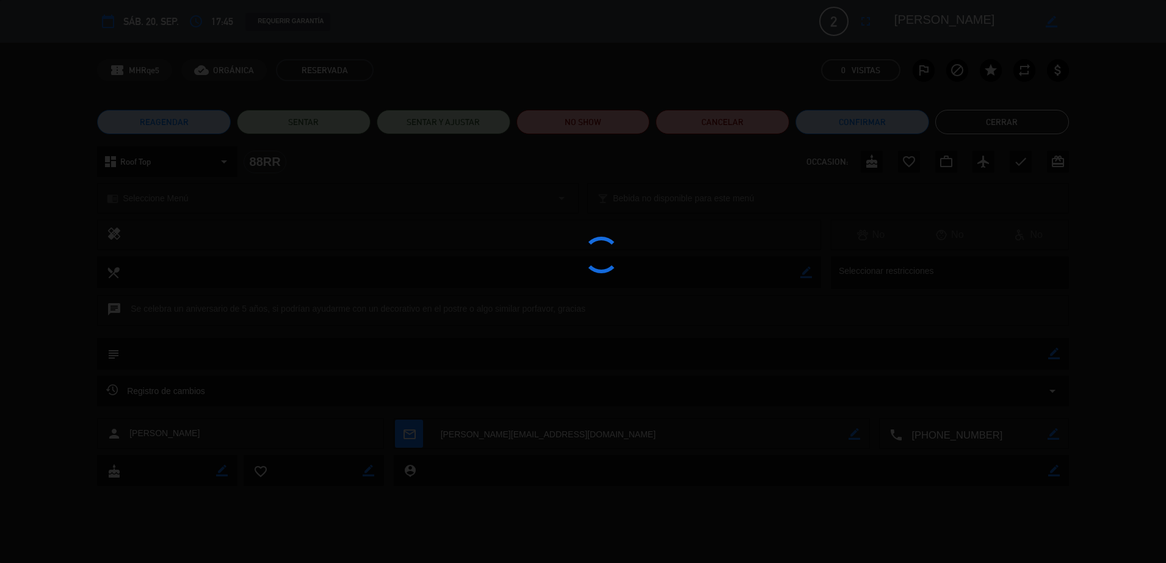
click at [598, 129] on div at bounding box center [583, 281] width 1166 height 563
click at [589, 120] on edit-booking-info-modal "calendar_today sáb. 20, sep. access_time 17:45 REQUERIR GARANTÍA 2 [PERSON_NAME…" at bounding box center [583, 281] width 1166 height 563
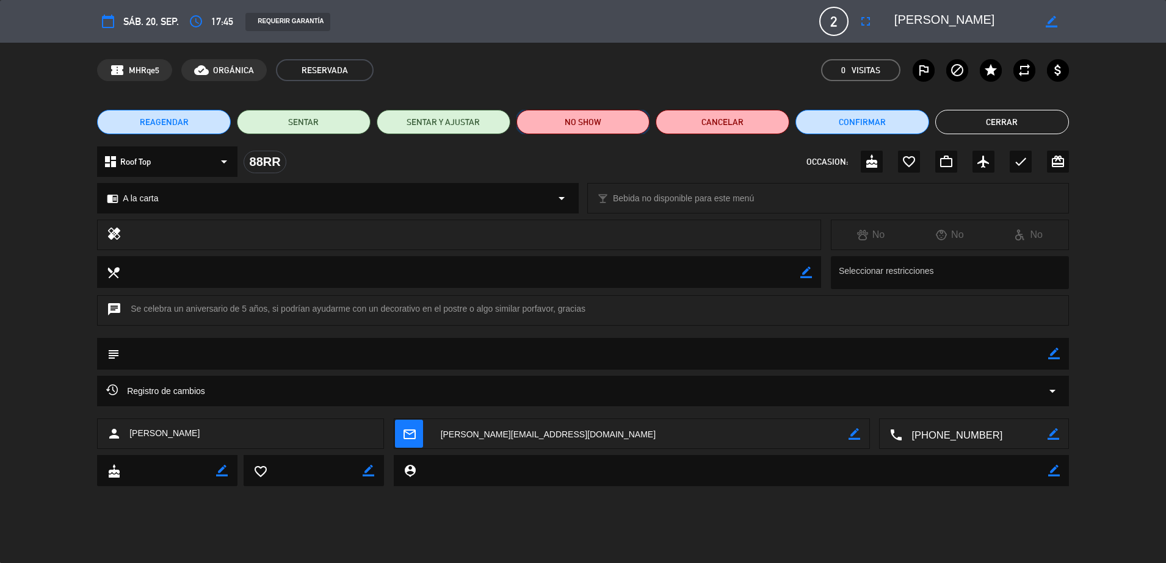
click at [590, 117] on button "NO SHOW" at bounding box center [583, 122] width 134 height 24
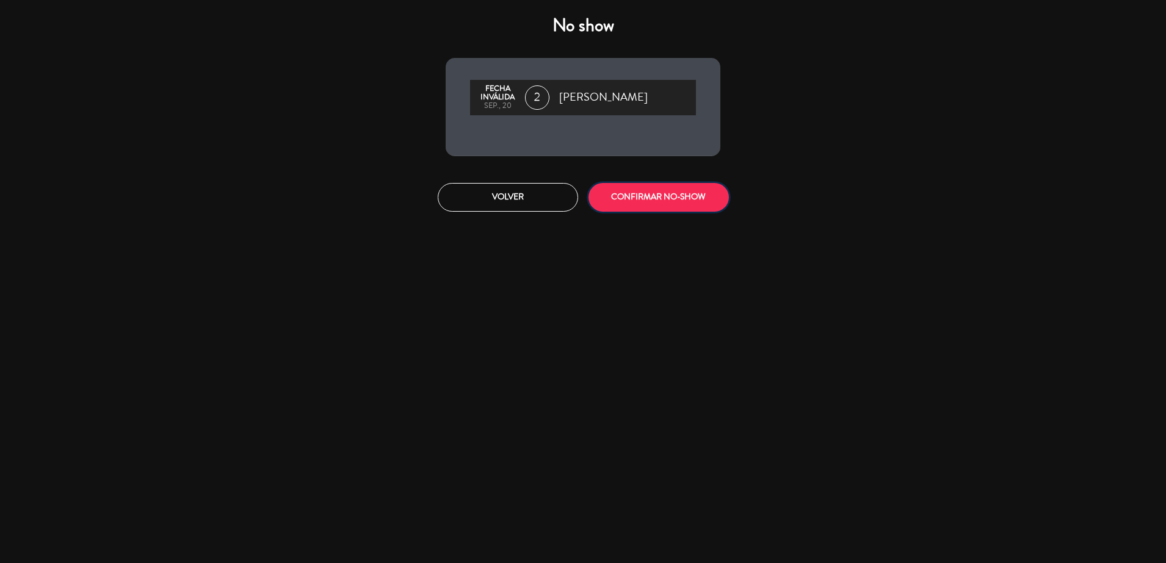
click at [654, 193] on button "CONFIRMAR NO-SHOW" at bounding box center [658, 197] width 140 height 29
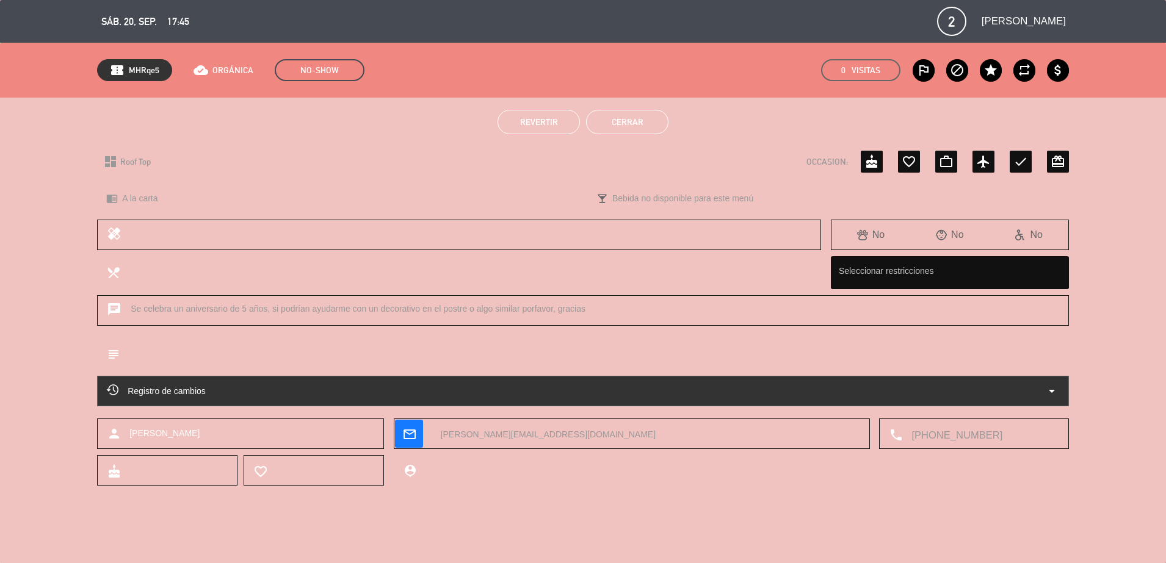
click at [643, 131] on button "Cerrar" at bounding box center [627, 122] width 82 height 24
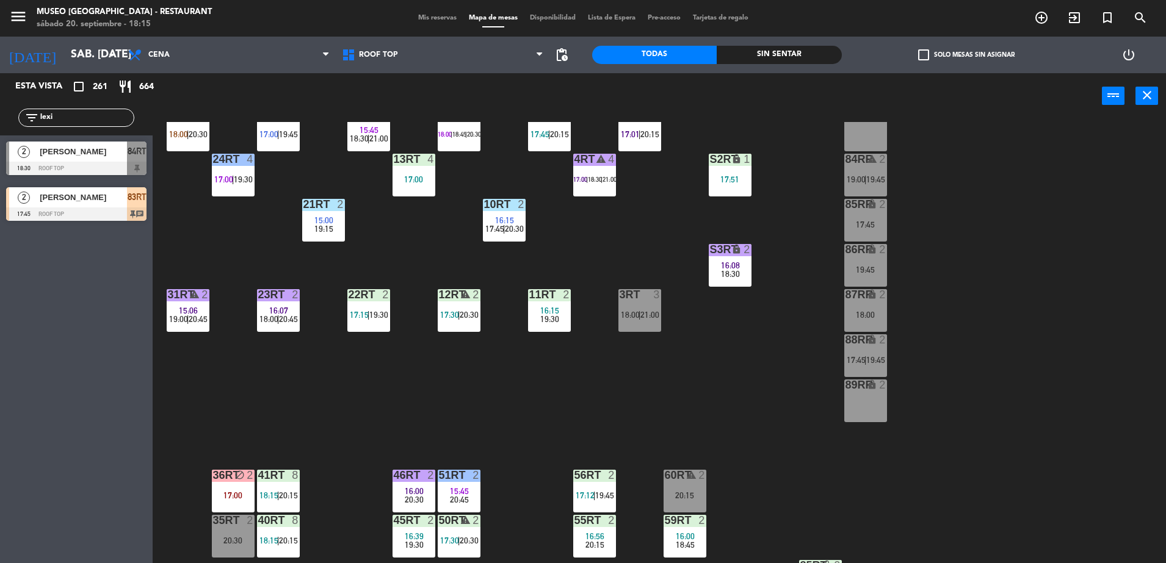
click at [126, 201] on span "[PERSON_NAME]" at bounding box center [83, 197] width 87 height 13
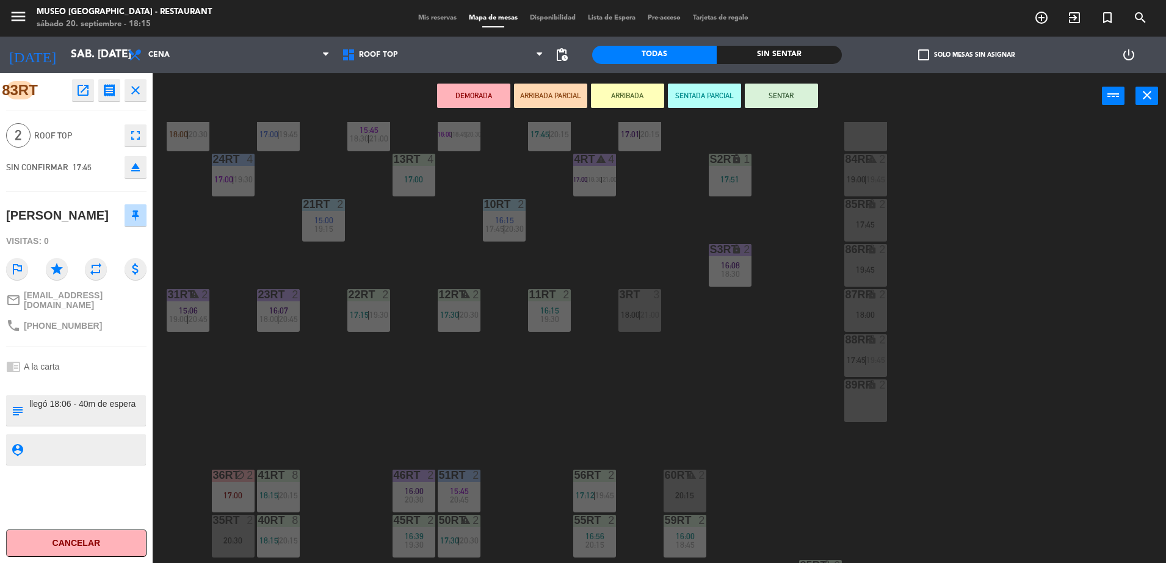
scroll to position [479, 0]
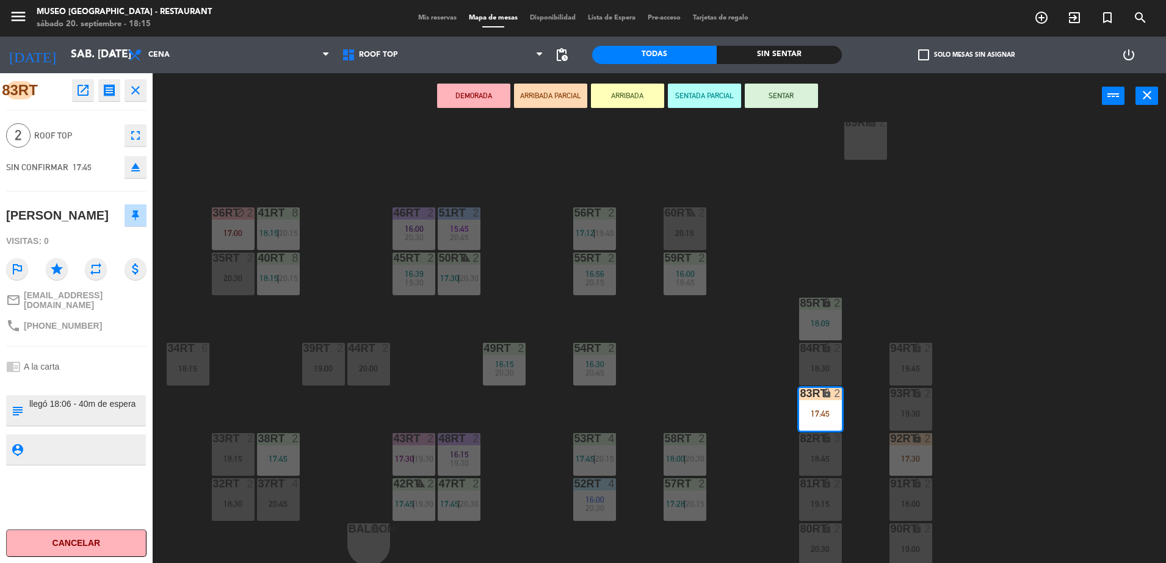
click at [707, 371] on div "18RT warning 4 17:15 | 19:30 | 20:45 16RT 6 14:35 18:30 28RT 2 18:30 | 21:00 80…" at bounding box center [665, 344] width 1002 height 444
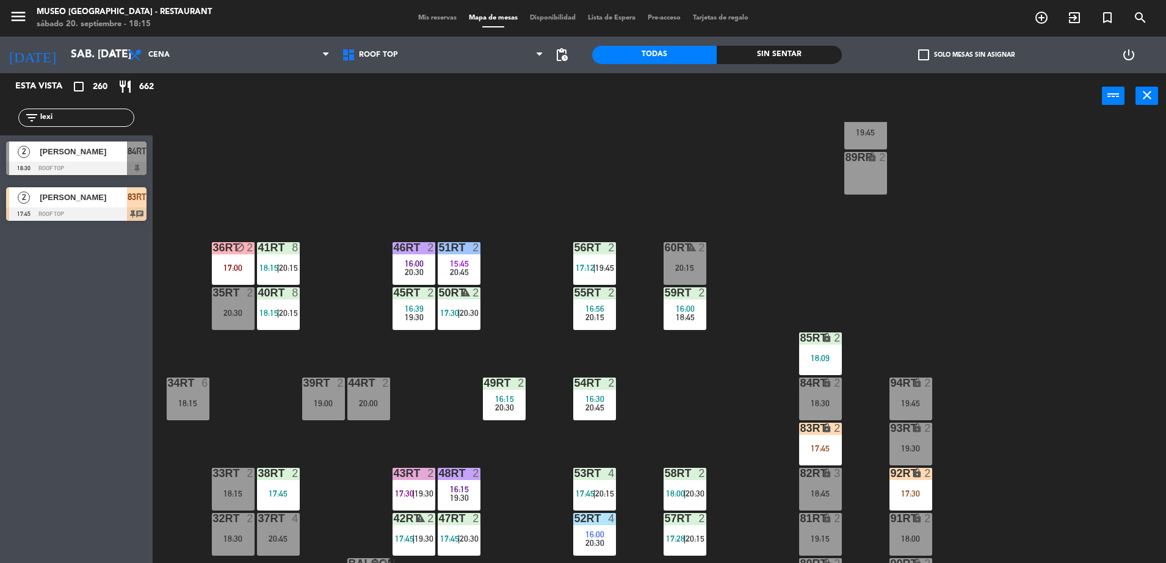
scroll to position [421, 0]
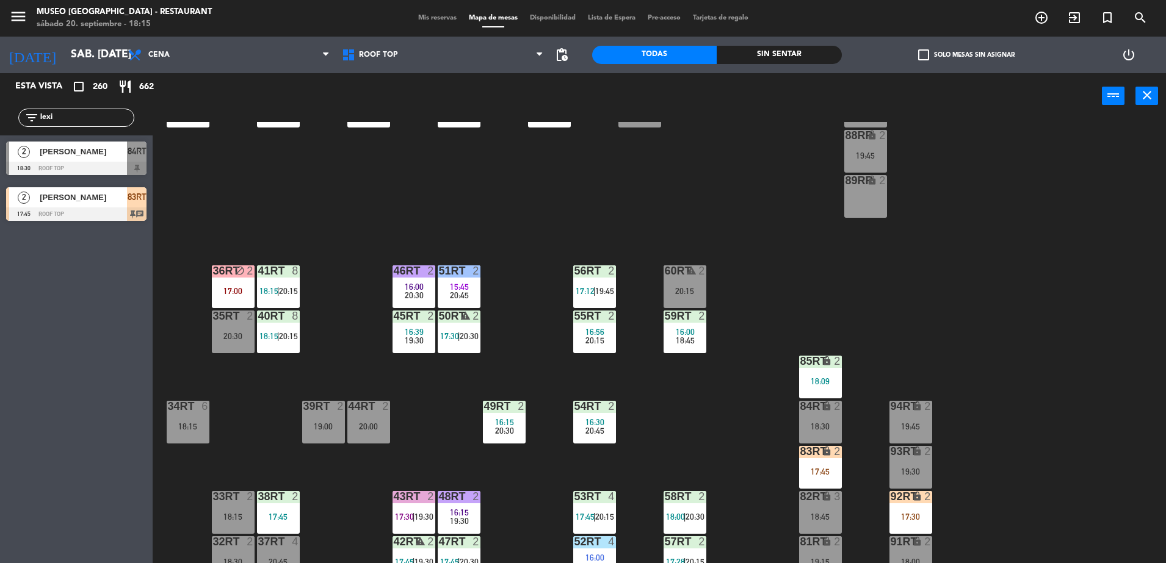
click at [239, 298] on div "36rt block 2 17:00" at bounding box center [233, 287] width 43 height 43
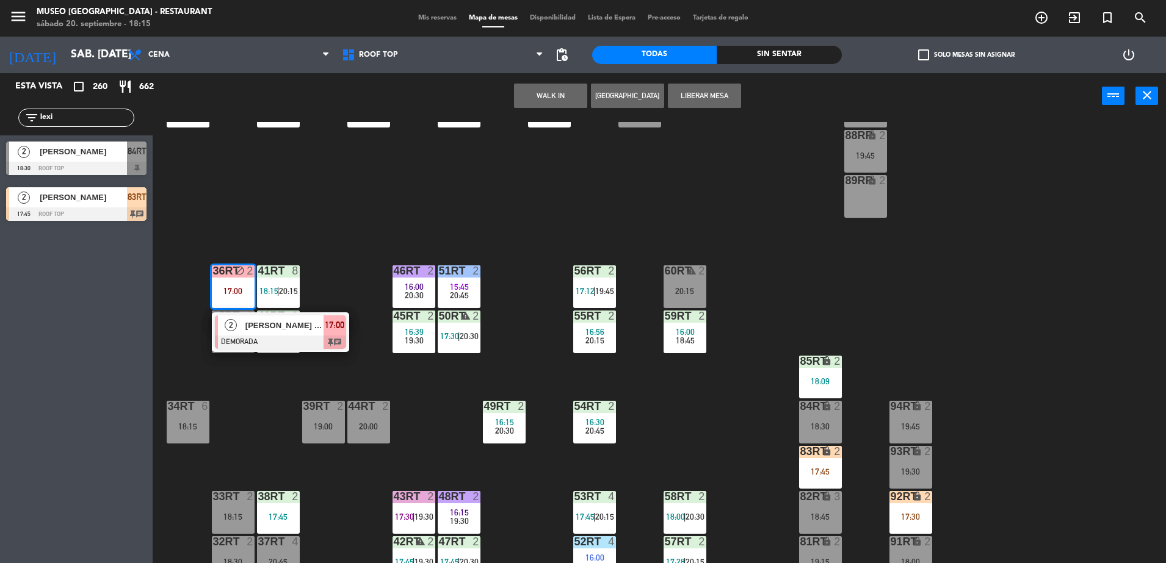
click at [292, 342] on div at bounding box center [280, 342] width 131 height 13
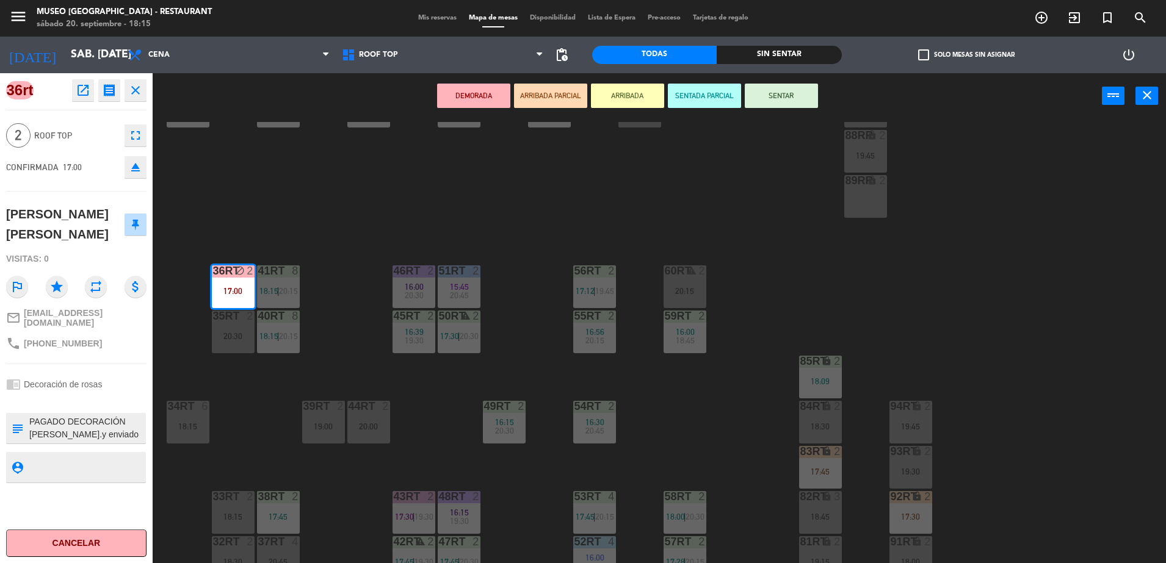
click at [78, 421] on textarea at bounding box center [86, 429] width 117 height 26
click at [342, 352] on div "18RT warning 4 17:15 | 19:30 | 20:45 16RT 6 14:35 18:30 28RT 2 18:30 | 21:00 80…" at bounding box center [665, 344] width 1002 height 444
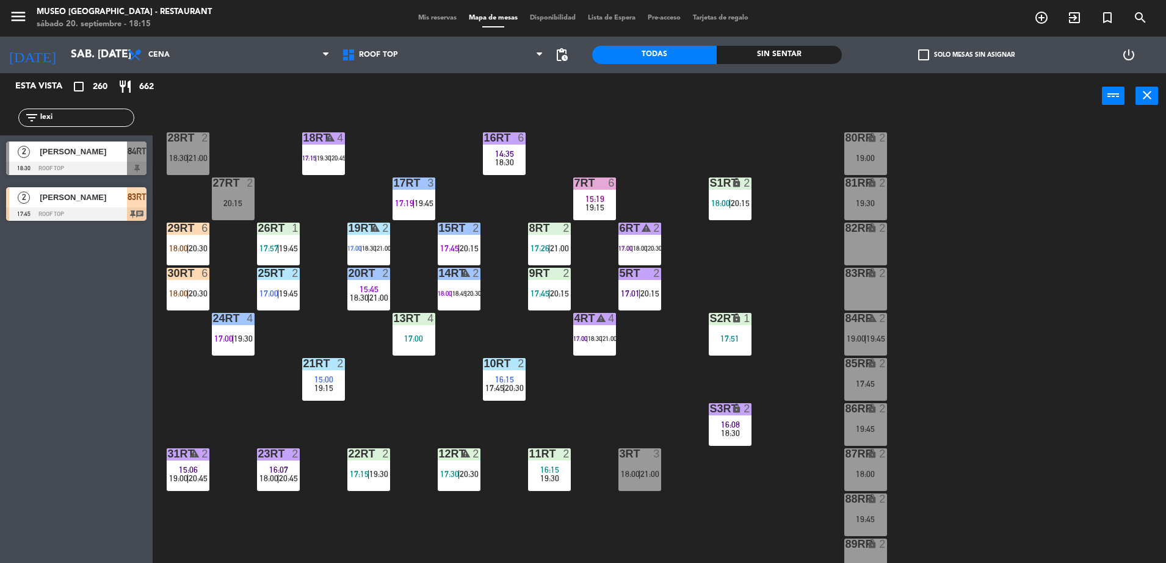
scroll to position [65, 0]
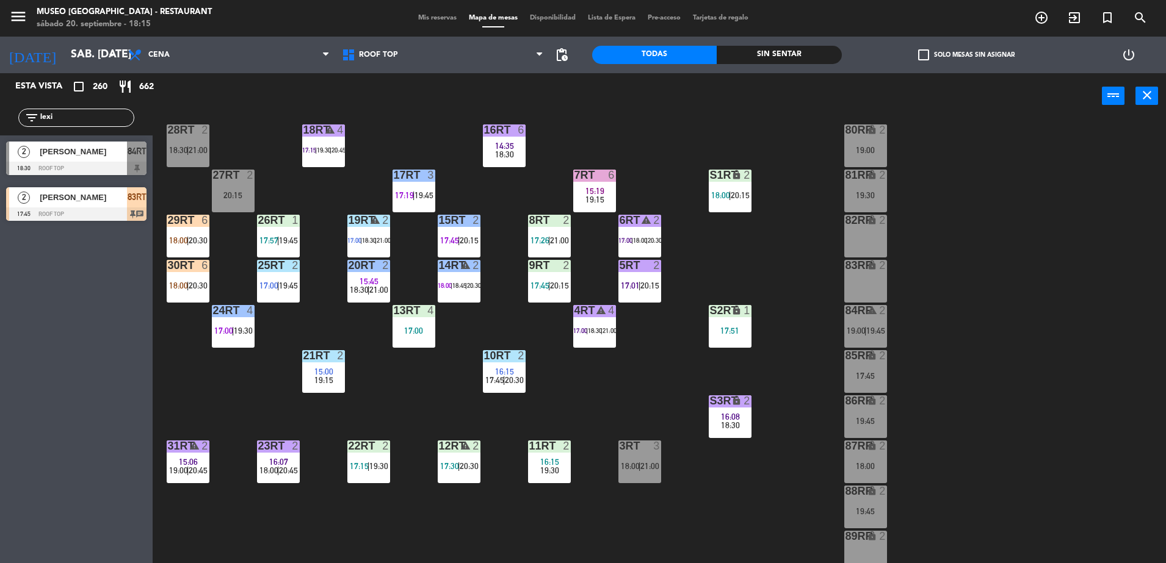
click at [863, 360] on div "lock" at bounding box center [865, 356] width 20 height 12
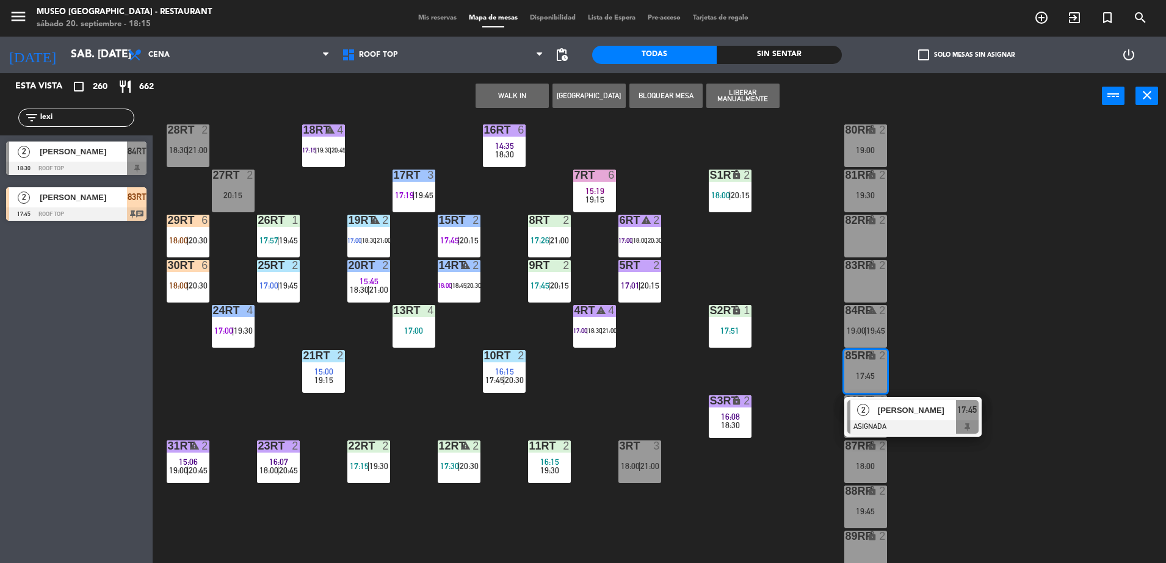
click at [909, 411] on span "[PERSON_NAME]" at bounding box center [917, 410] width 78 height 13
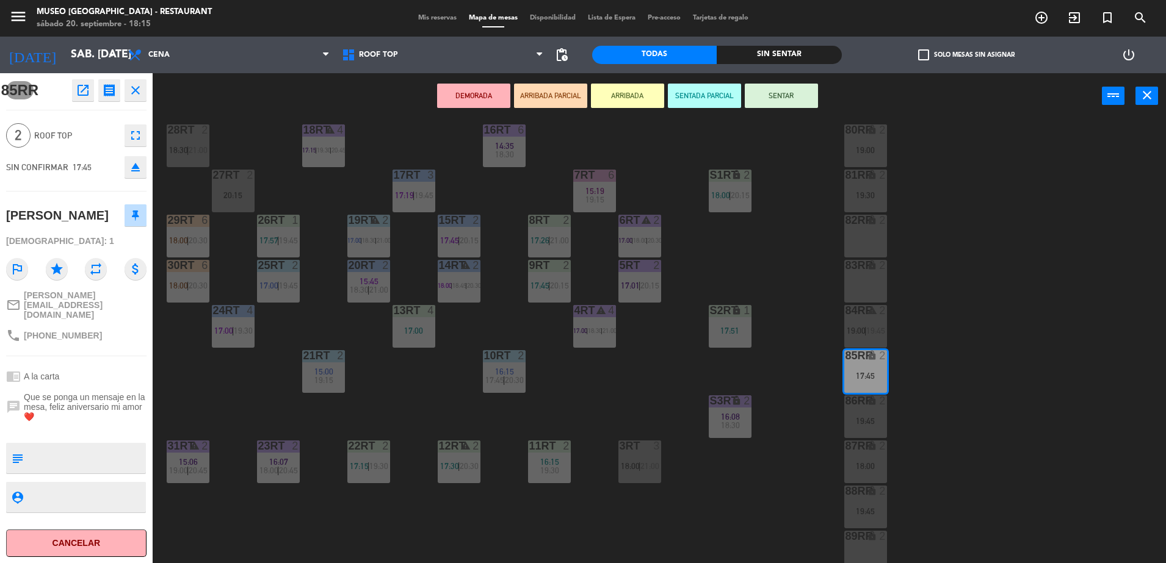
click at [82, 93] on icon "open_in_new" at bounding box center [83, 90] width 15 height 15
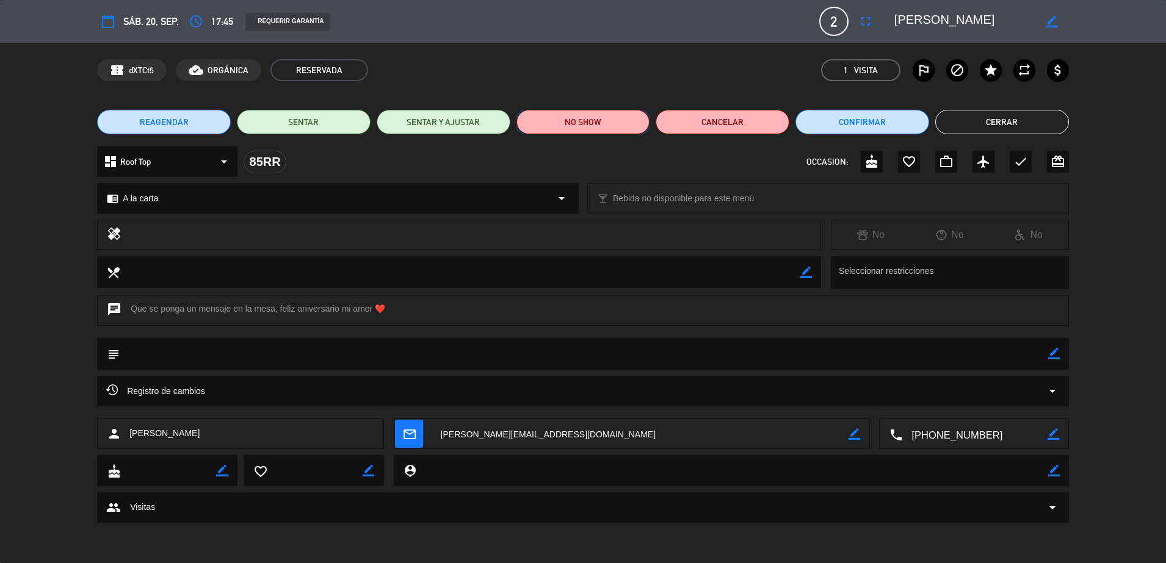
click at [611, 121] on button "NO SHOW" at bounding box center [583, 122] width 134 height 24
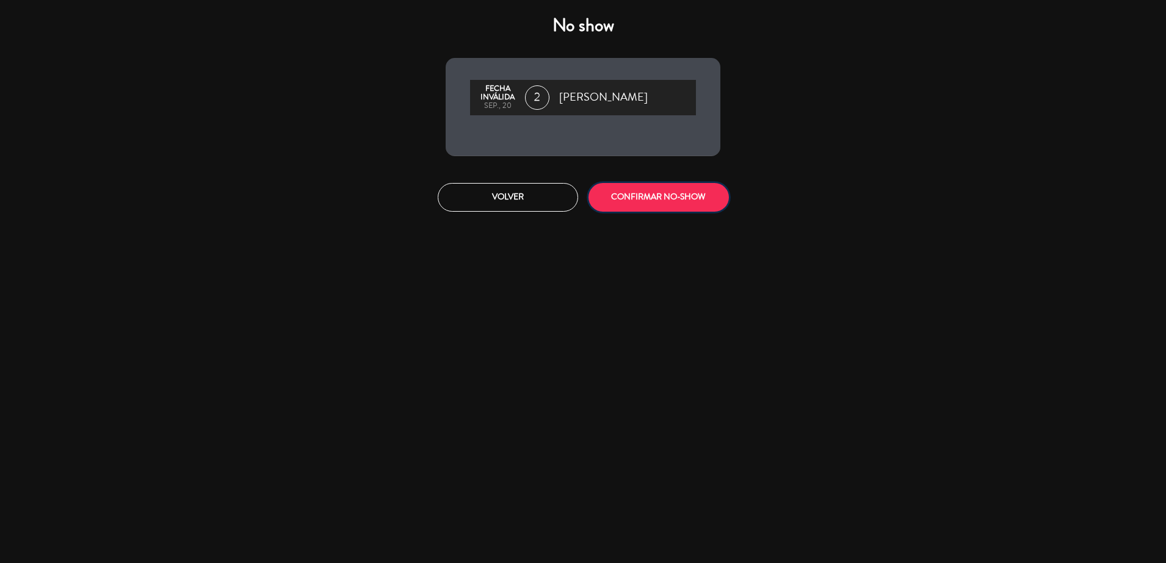
click at [640, 192] on button "CONFIRMAR NO-SHOW" at bounding box center [658, 197] width 140 height 29
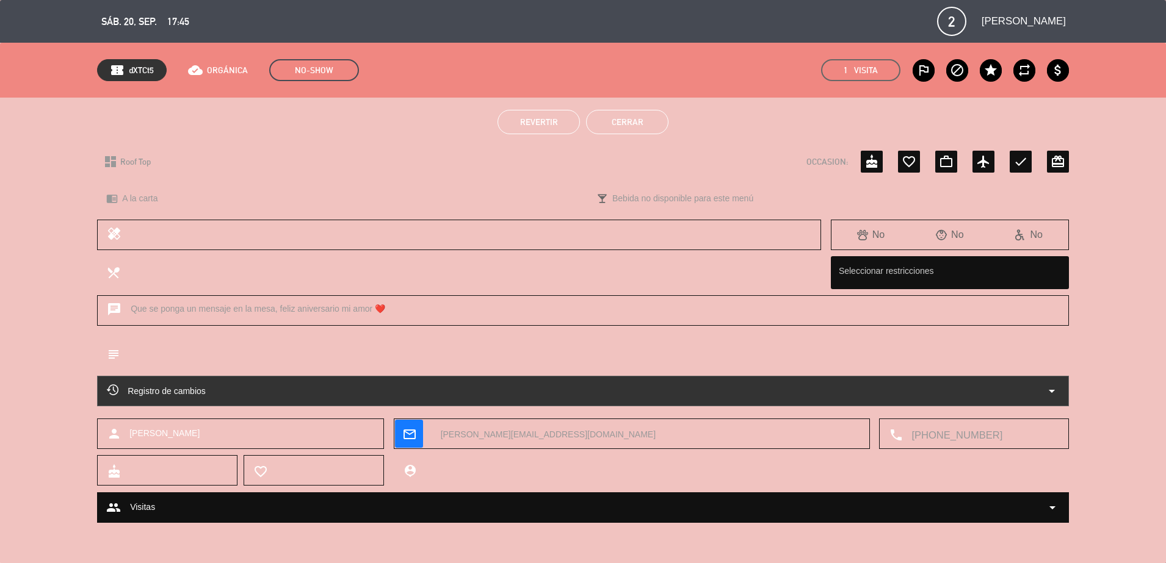
click at [613, 137] on div "Revertir Cerrar" at bounding box center [583, 122] width 1166 height 49
click at [611, 131] on button "Cerrar" at bounding box center [627, 122] width 82 height 24
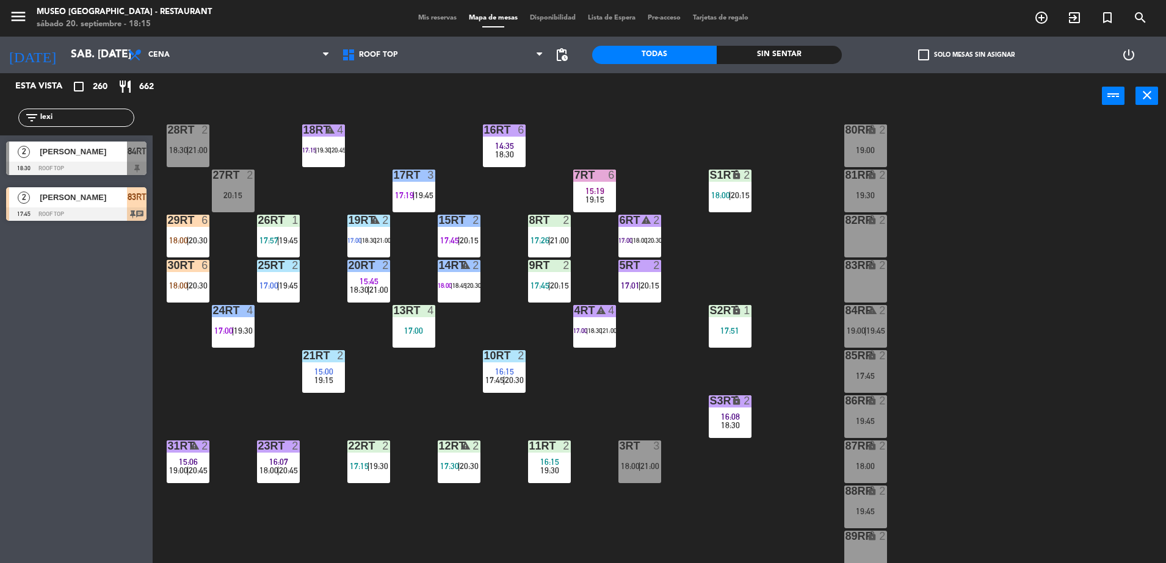
click at [705, 250] on div "18RT warning 4 17:15 | 19:30 | 20:45 16RT 6 14:35 18:30 28RT 2 18:30 | 21:00 80…" at bounding box center [665, 344] width 1002 height 444
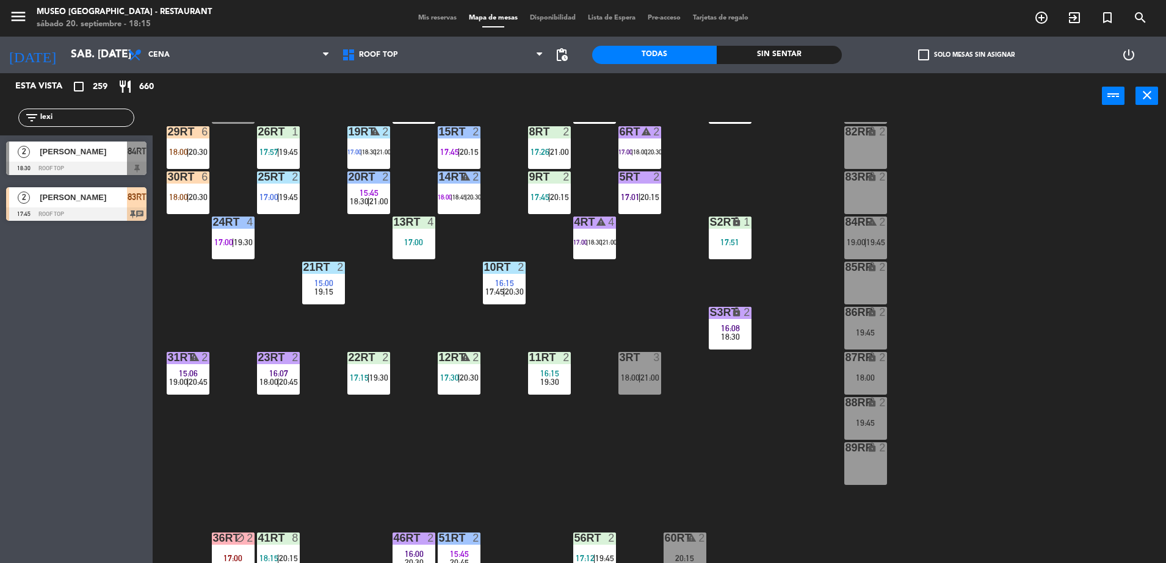
scroll to position [180, 0]
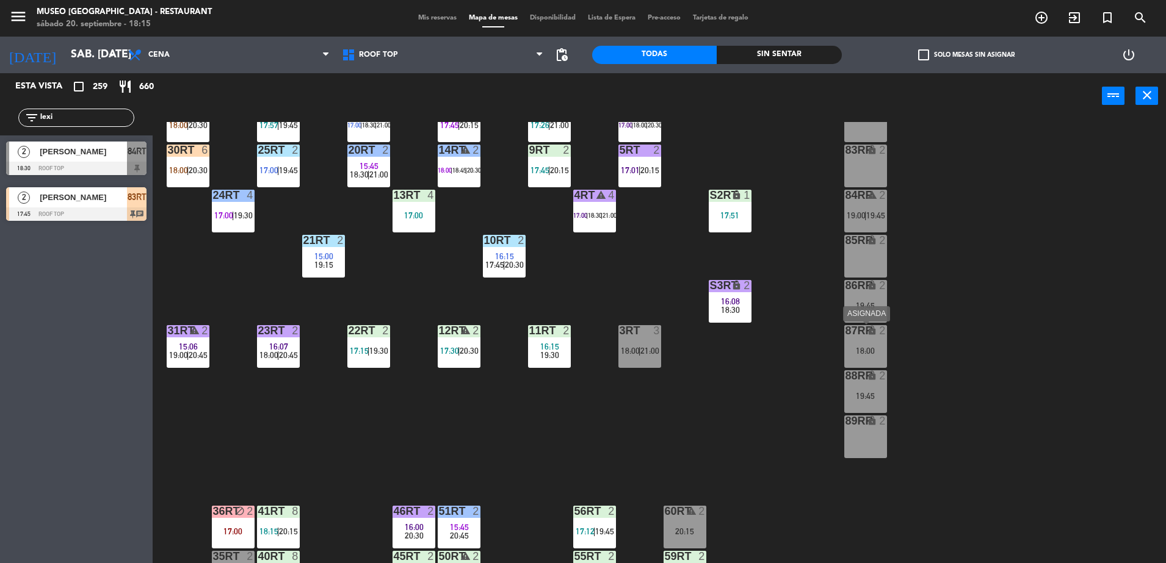
click at [869, 337] on div "87RR lock 2" at bounding box center [865, 331] width 43 height 12
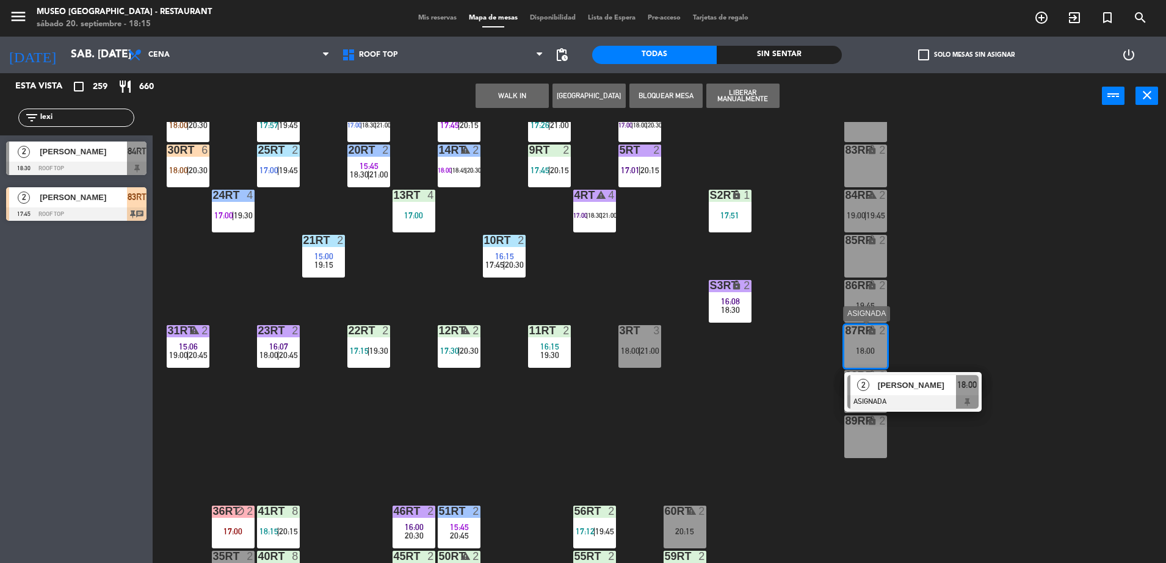
click at [897, 381] on span "[PERSON_NAME]" at bounding box center [917, 385] width 78 height 13
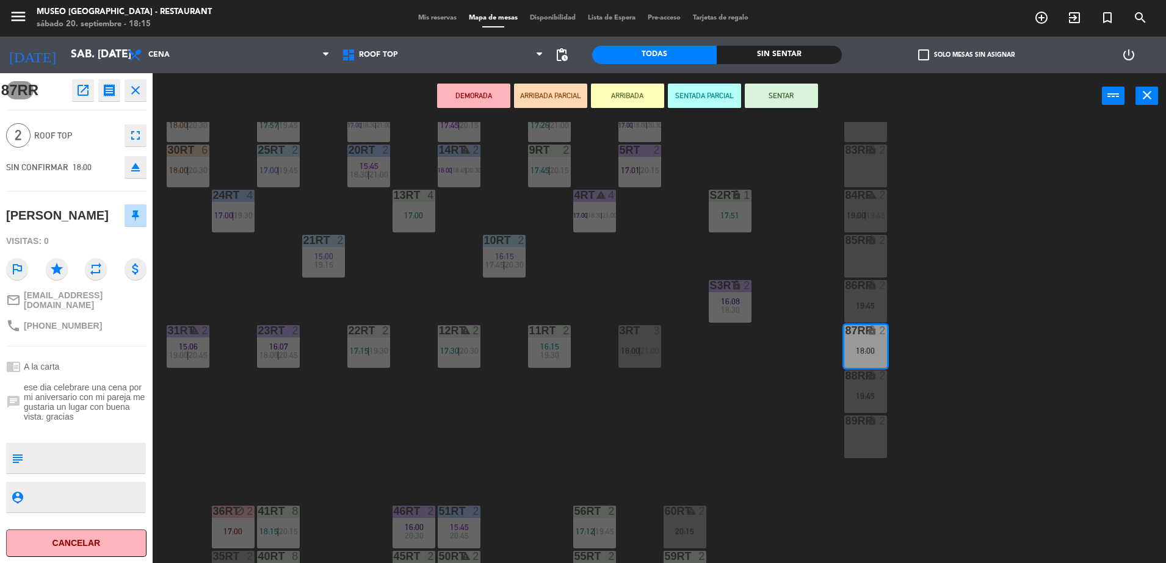
click at [443, 287] on div "18RT warning 4 17:15 | 19:30 | 20:45 16RT 6 14:35 18:30 28RT 2 18:30 | 21:00 80…" at bounding box center [665, 344] width 1002 height 444
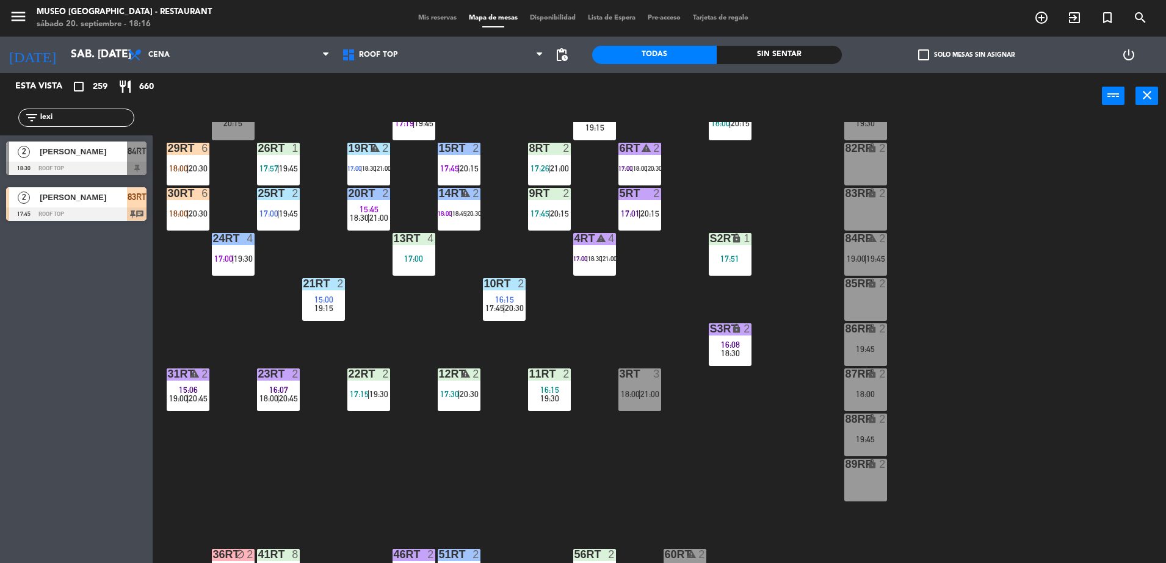
scroll to position [125, 0]
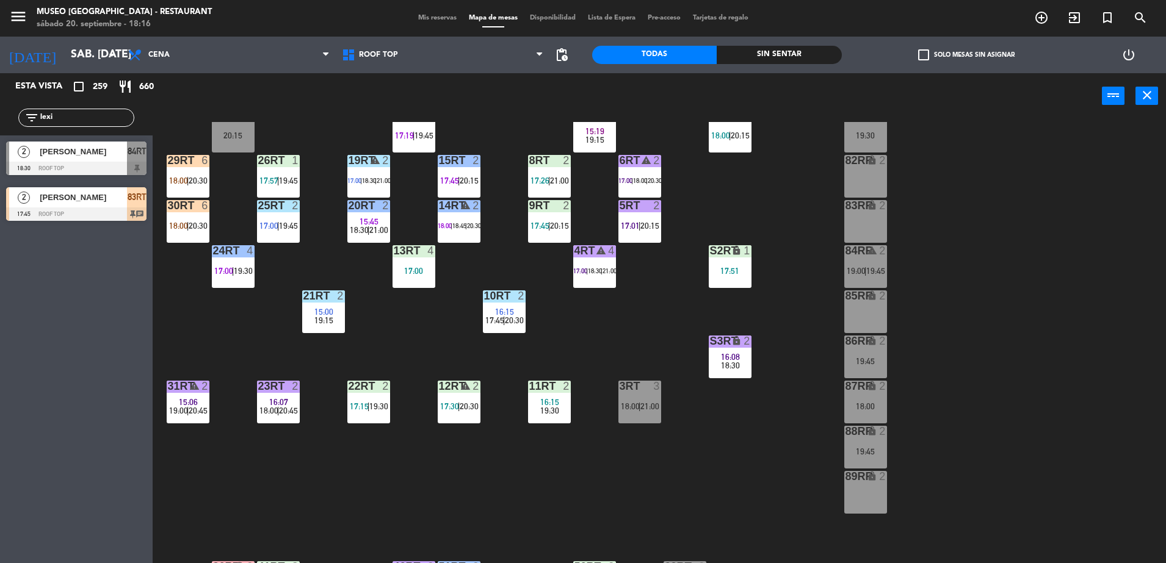
drag, startPoint x: 60, startPoint y: 120, endPoint x: -3, endPoint y: 98, distance: 66.8
click at [0, 98] on html "close × Museo Larco Café - Restaurant × chrome_reader_mode Listado de Reservas …" at bounding box center [583, 281] width 1166 height 563
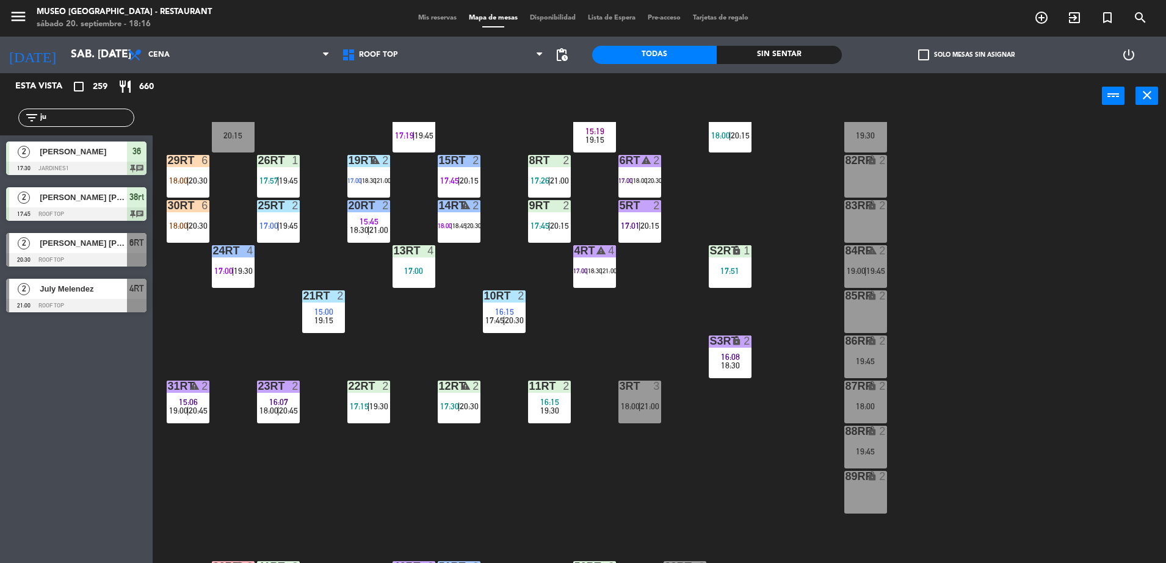
type input "j"
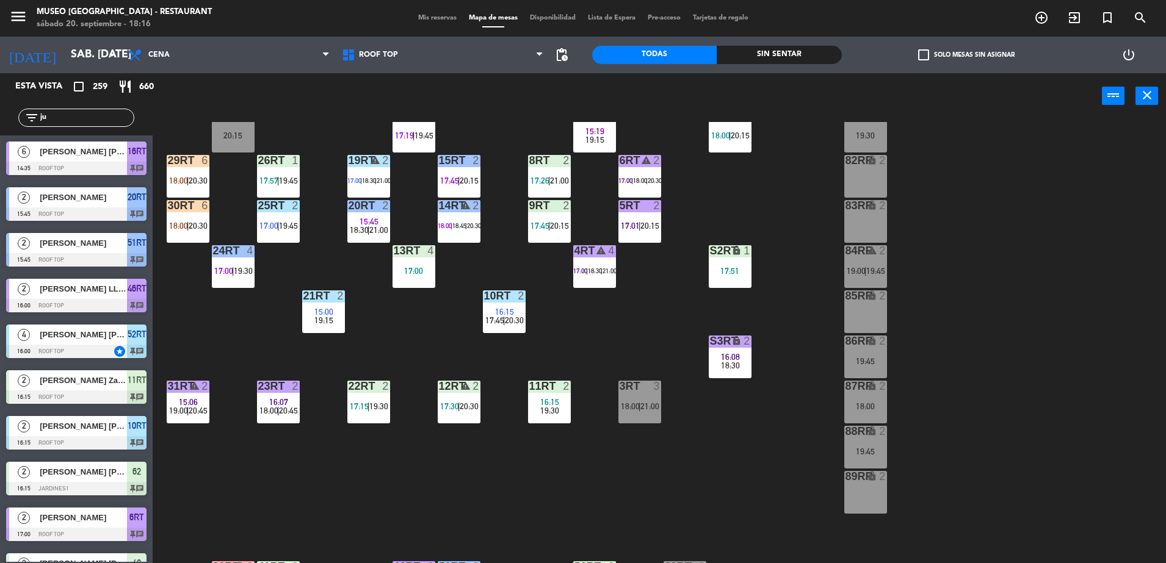
type input "[DATE]"
